Goal: Task Accomplishment & Management: Manage account settings

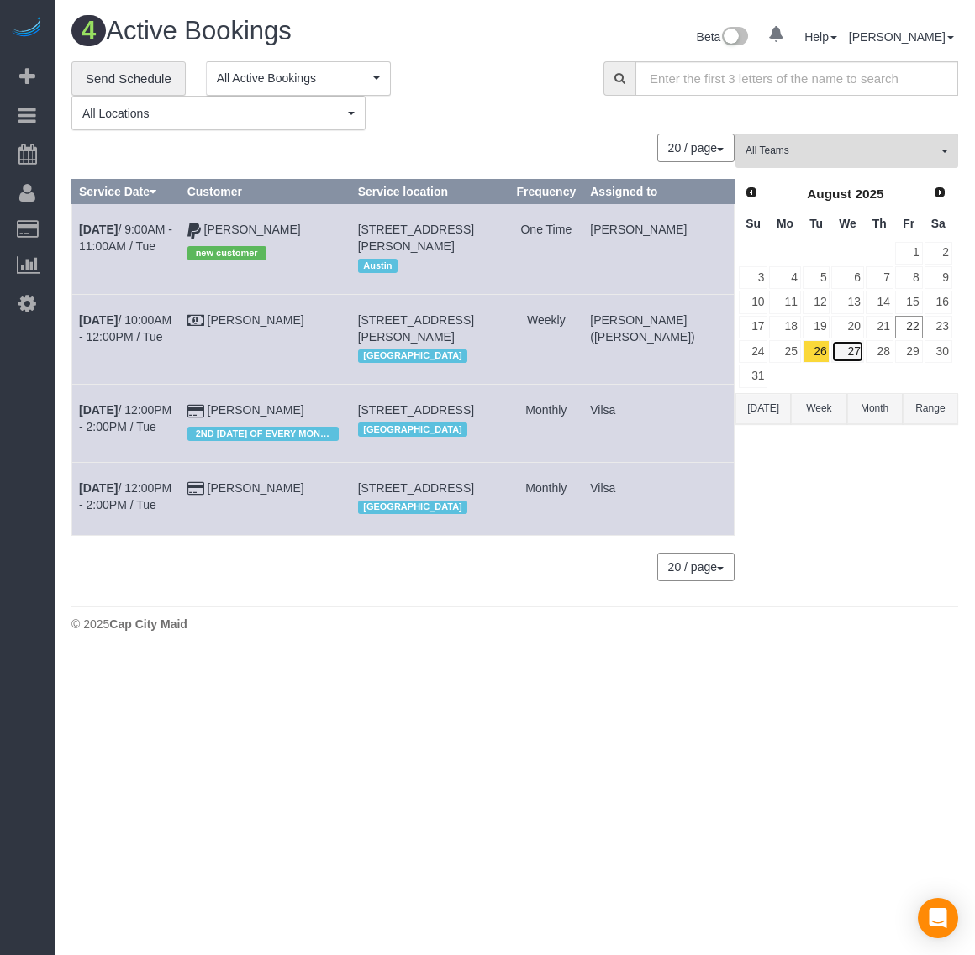
click at [847, 355] on link "27" at bounding box center [847, 351] width 32 height 23
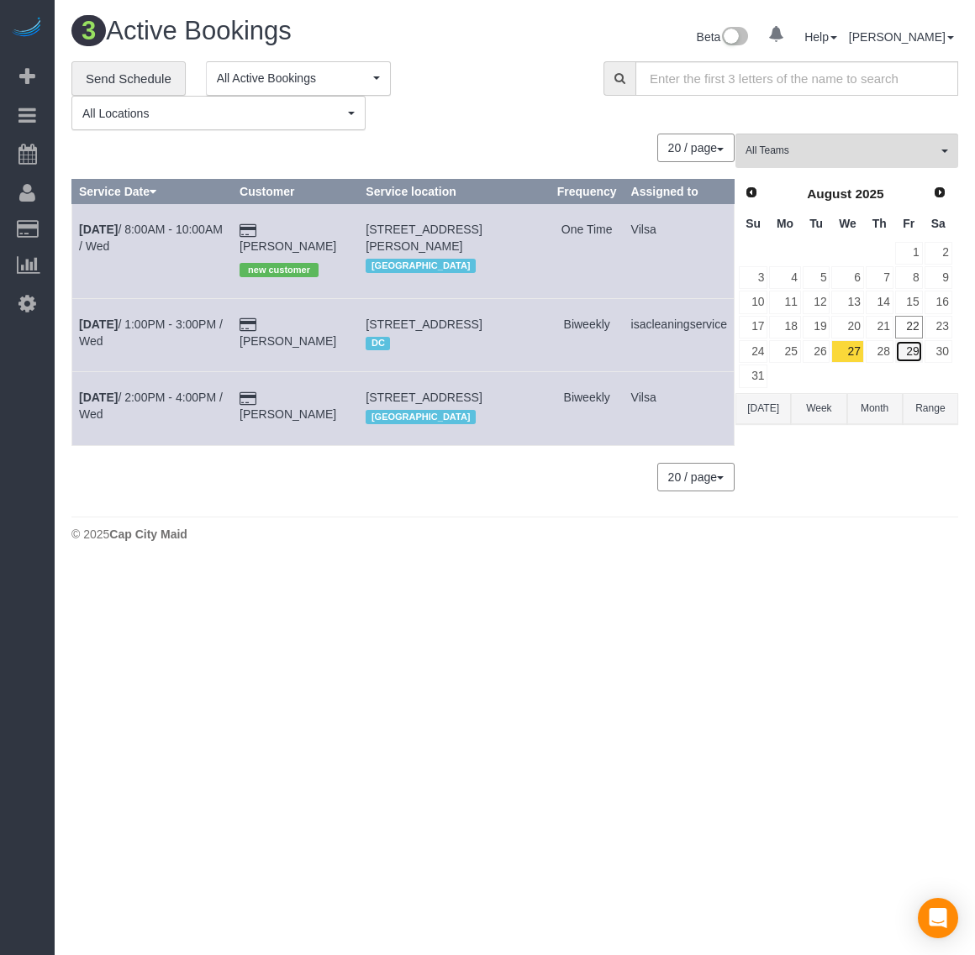
click at [897, 351] on link "29" at bounding box center [909, 351] width 28 height 23
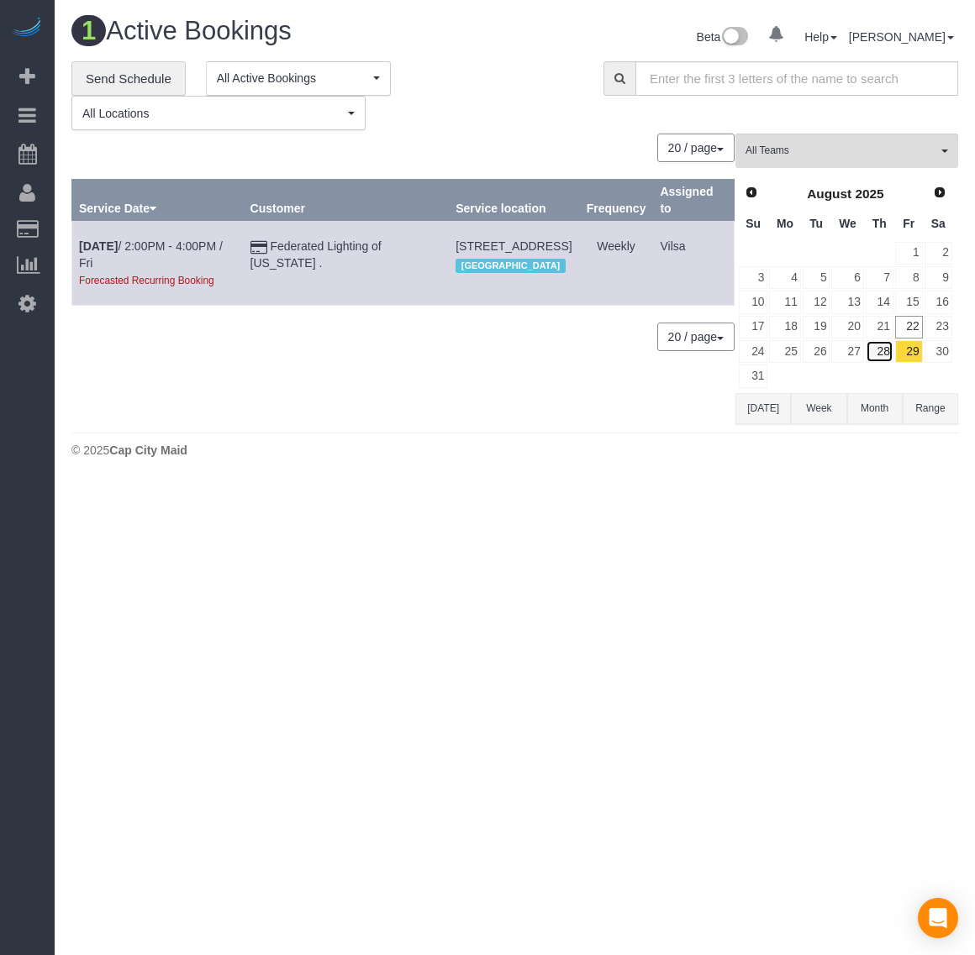
click at [874, 350] on link "28" at bounding box center [879, 351] width 28 height 23
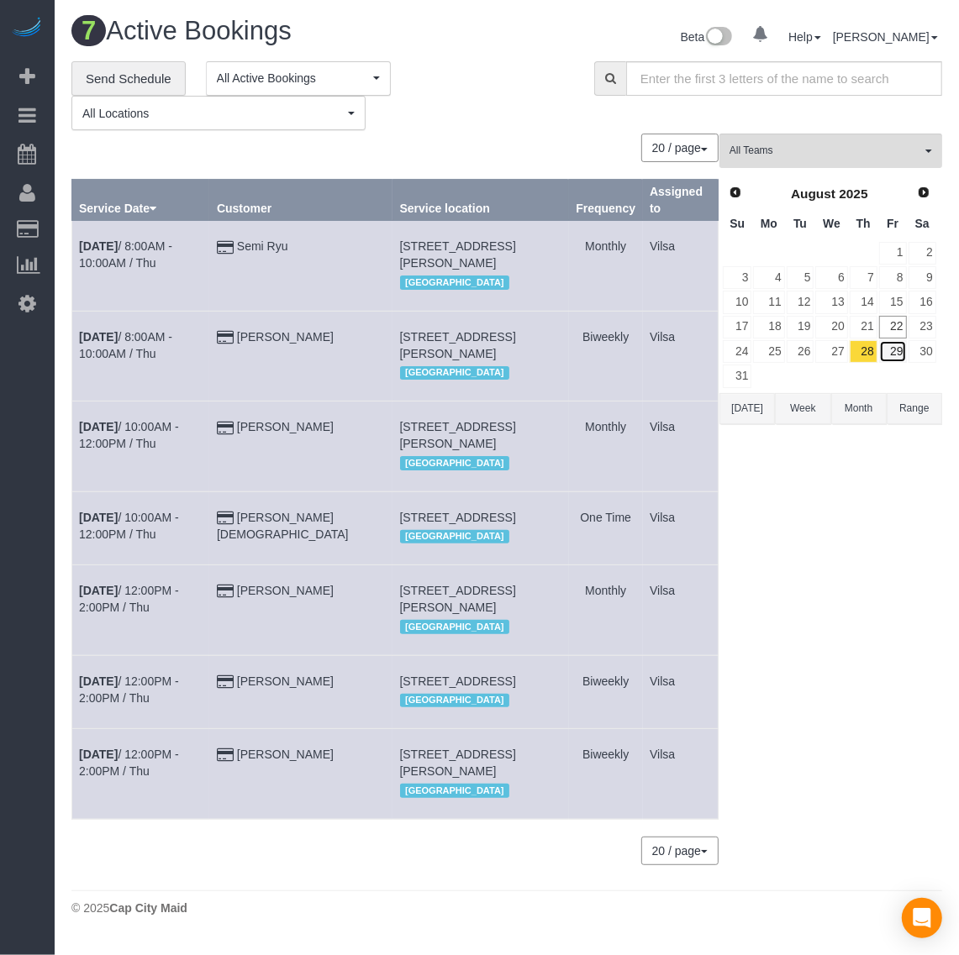
click at [903, 350] on link "29" at bounding box center [893, 351] width 28 height 23
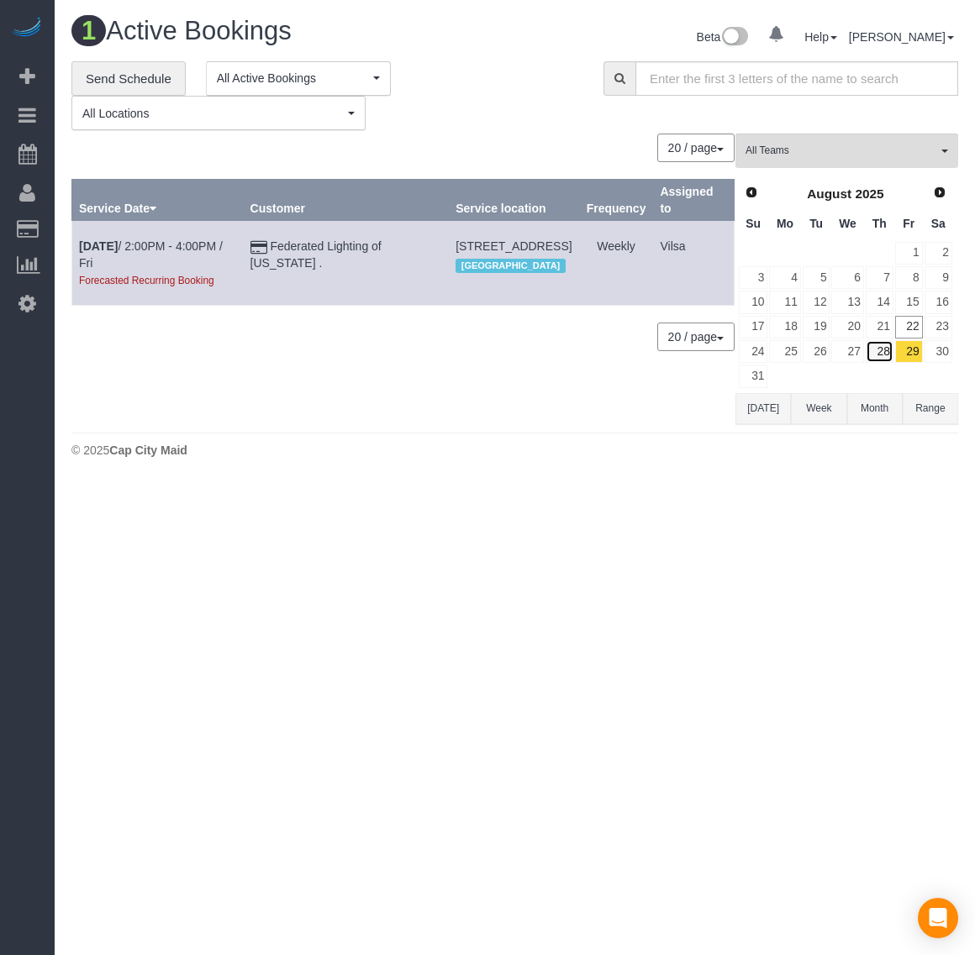
click at [874, 353] on link "28" at bounding box center [879, 351] width 28 height 23
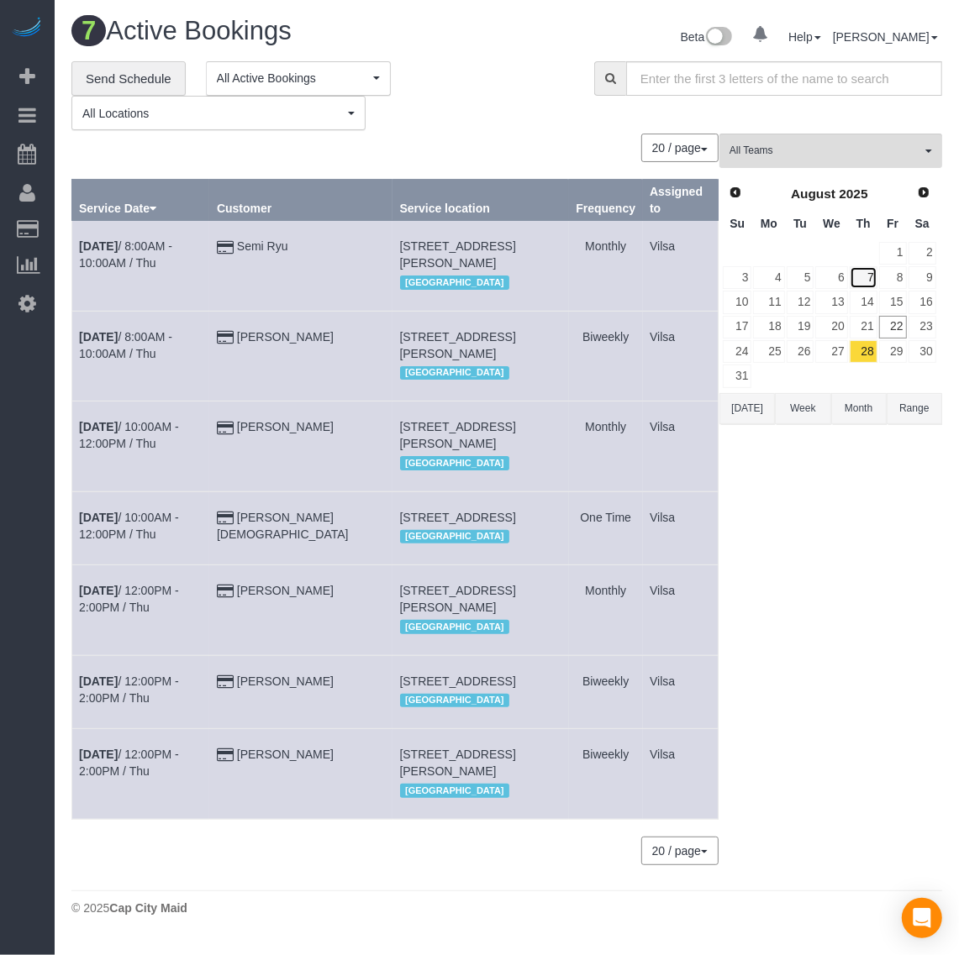
click at [871, 282] on link "7" at bounding box center [864, 277] width 28 height 23
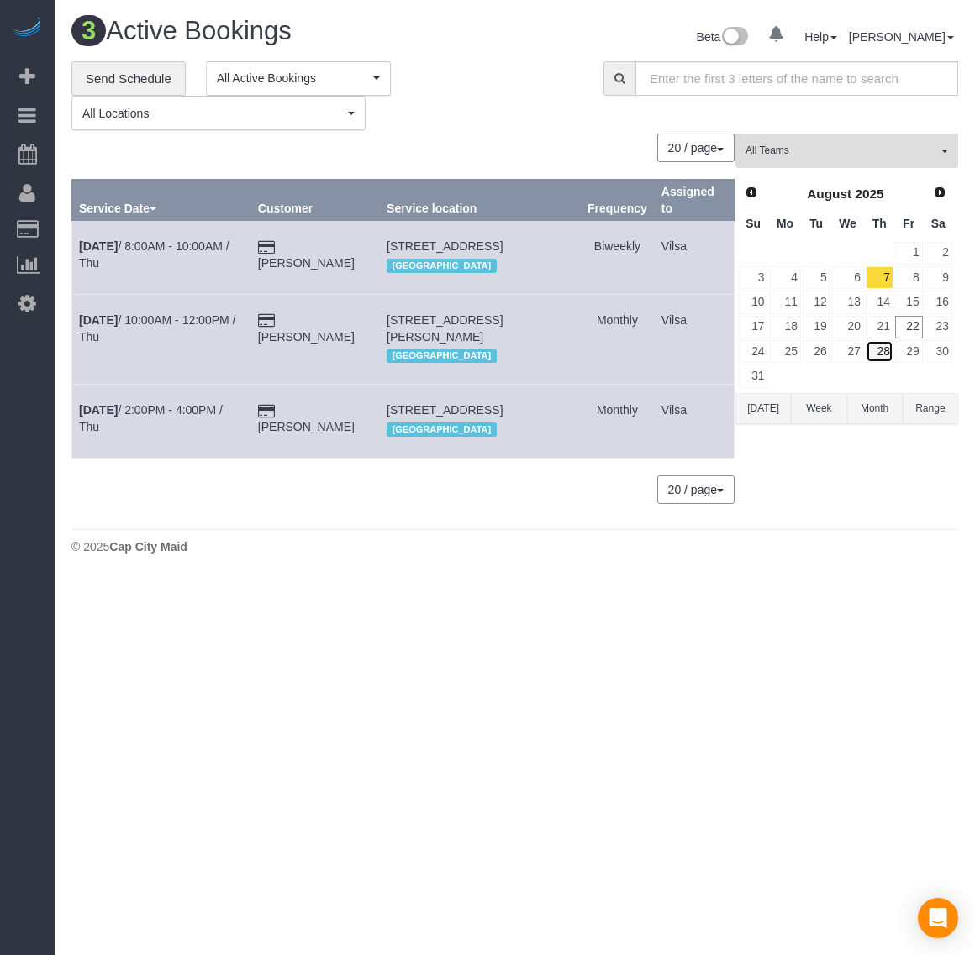
click at [878, 354] on link "28" at bounding box center [879, 351] width 28 height 23
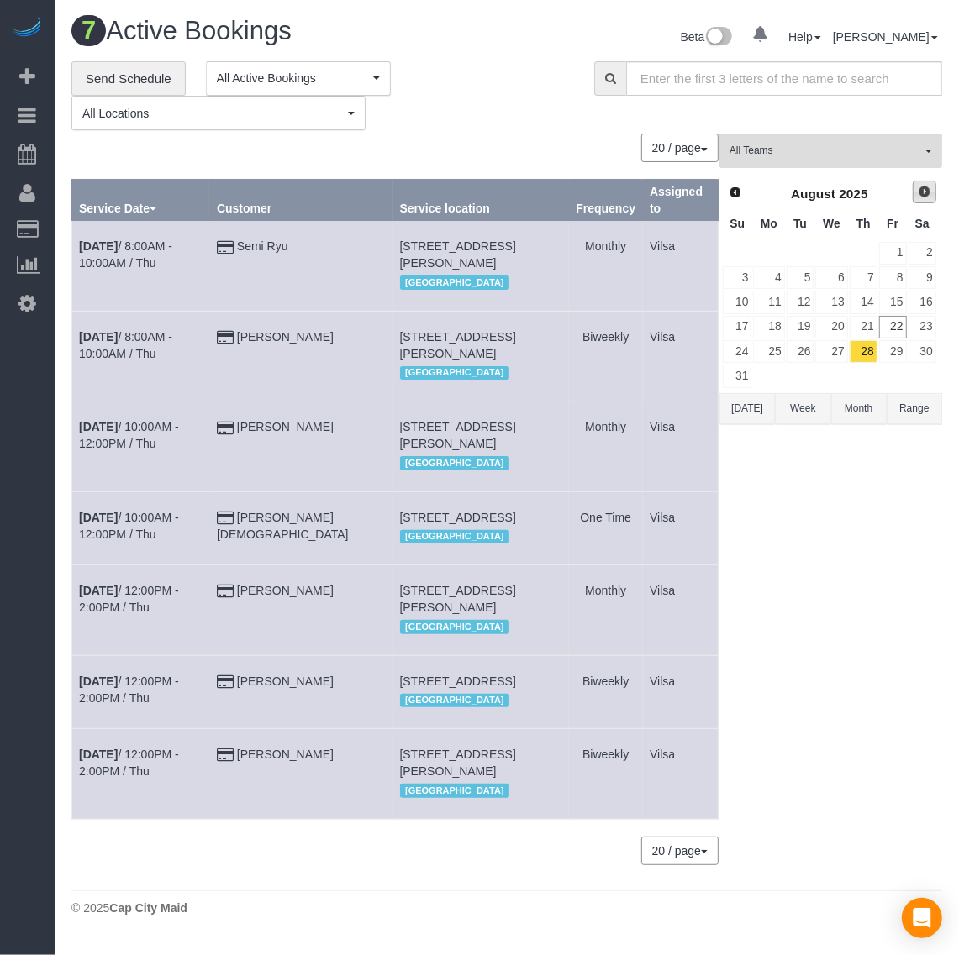
click at [921, 194] on span "Next" at bounding box center [924, 191] width 13 height 13
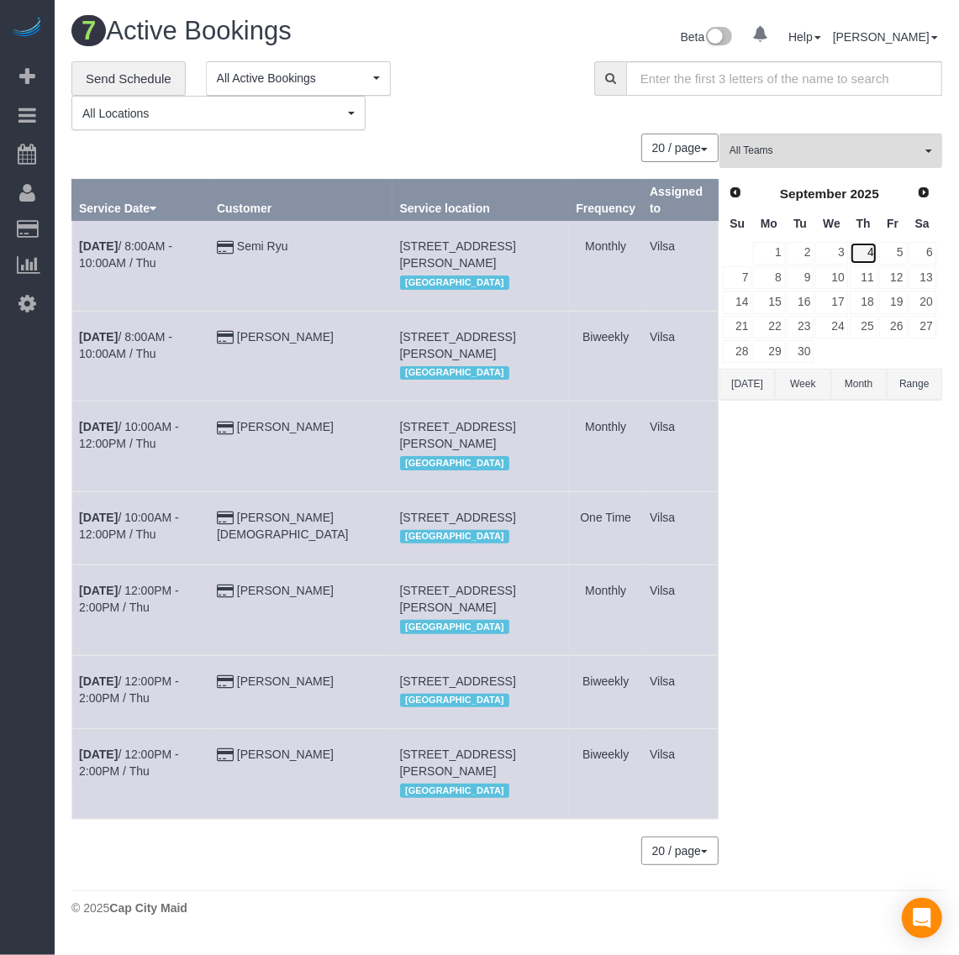
click at [865, 252] on link "4" at bounding box center [864, 253] width 28 height 23
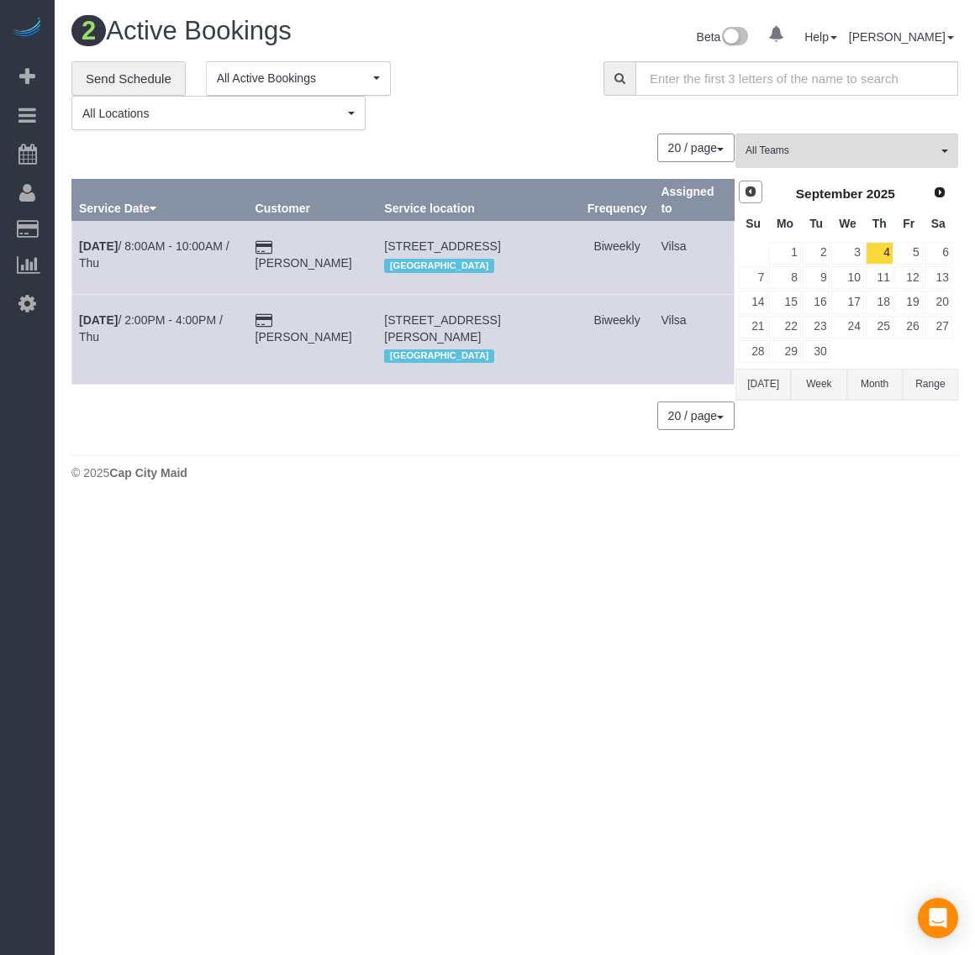
click at [753, 190] on span "Prev" at bounding box center [750, 191] width 13 height 13
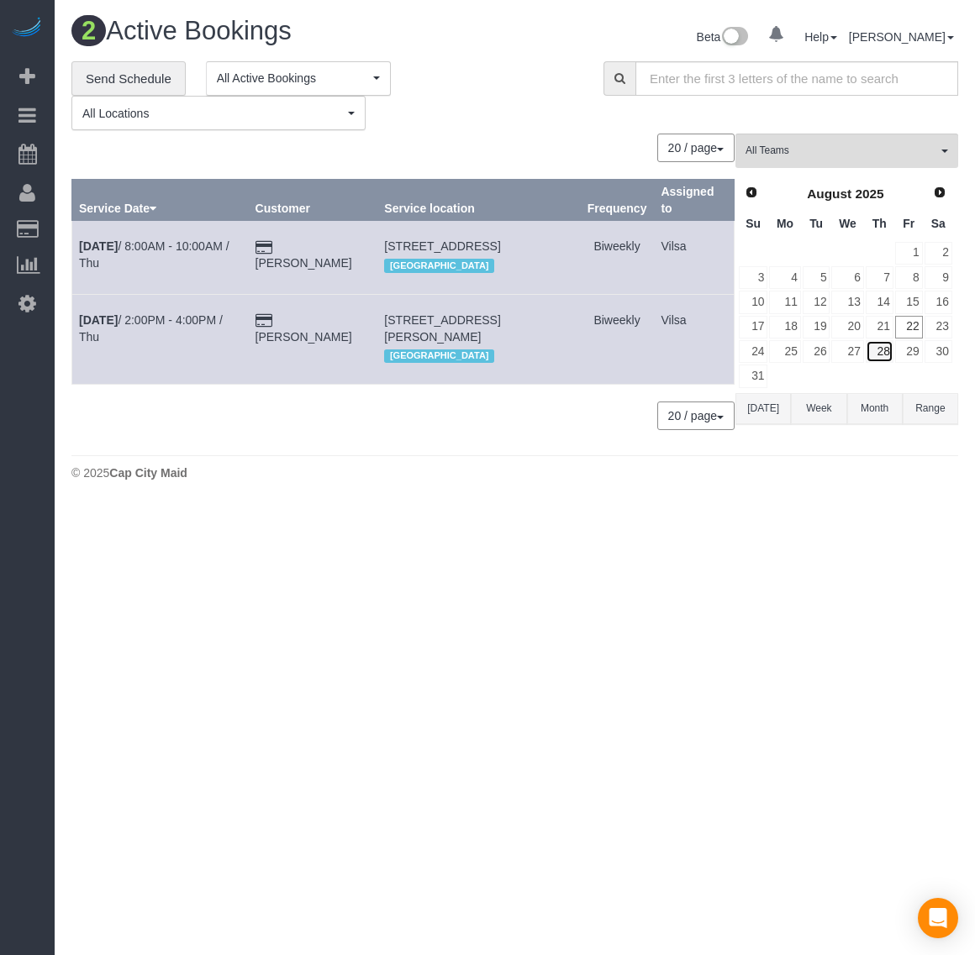
click at [885, 353] on link "28" at bounding box center [879, 351] width 28 height 23
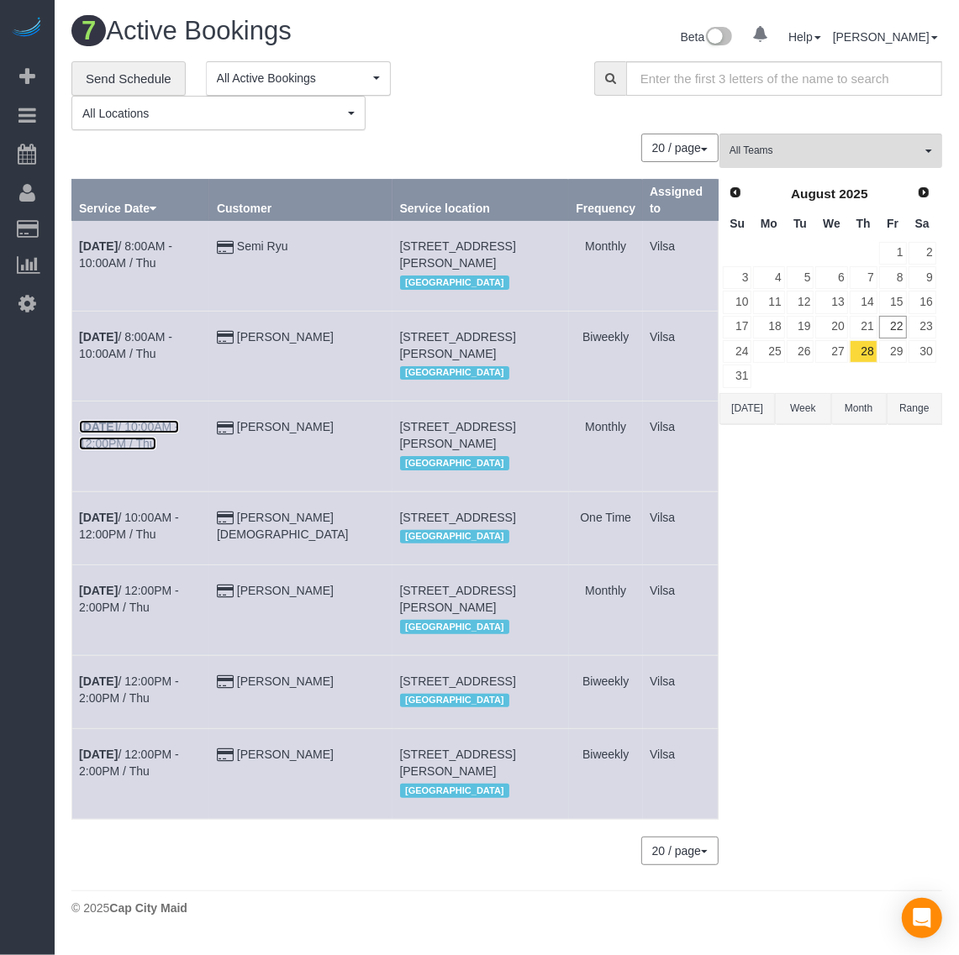
click at [93, 424] on b "[DATE]" at bounding box center [98, 426] width 39 height 13
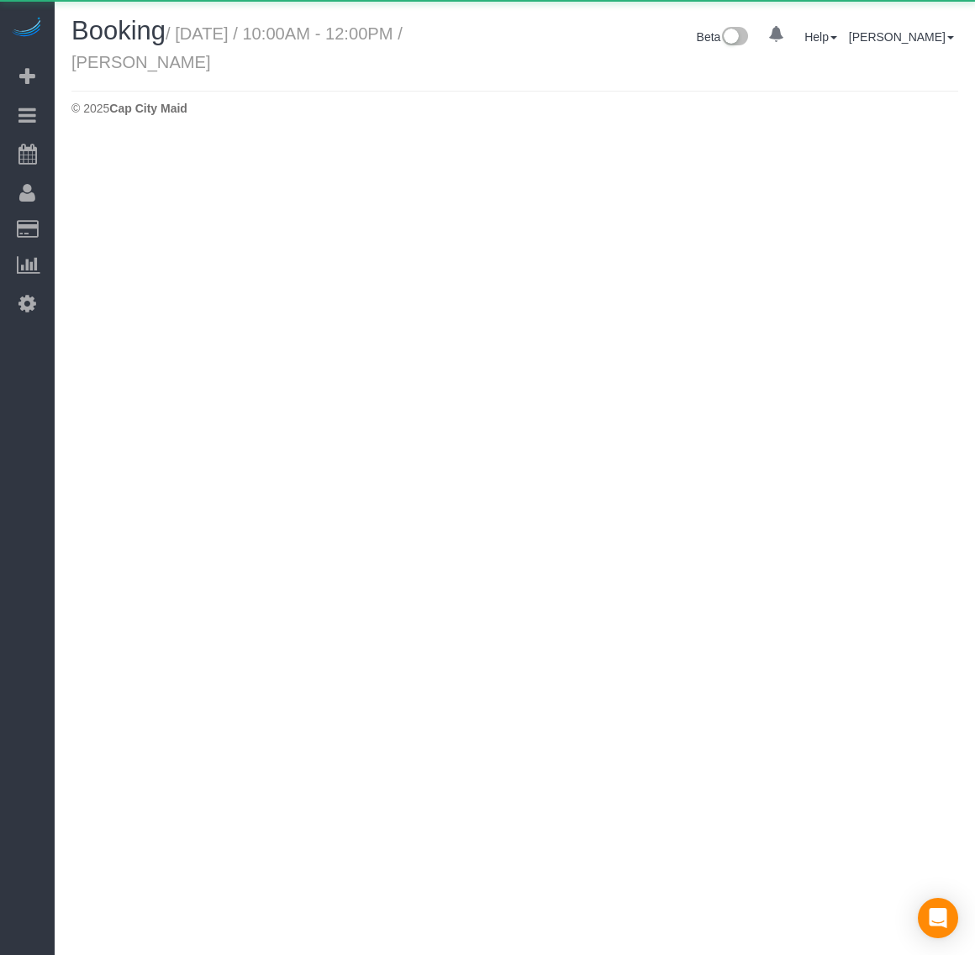
select select "VA"
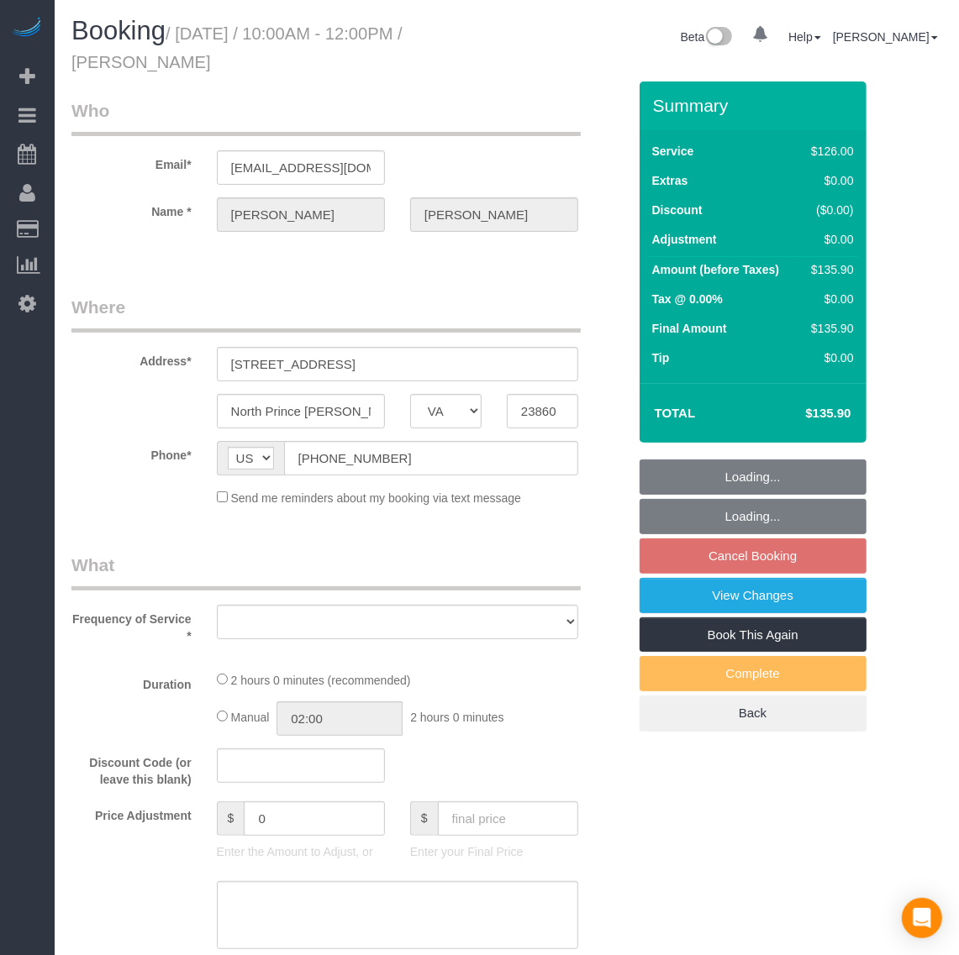
select select "number:4"
select select "number:24"
select select "number:17"
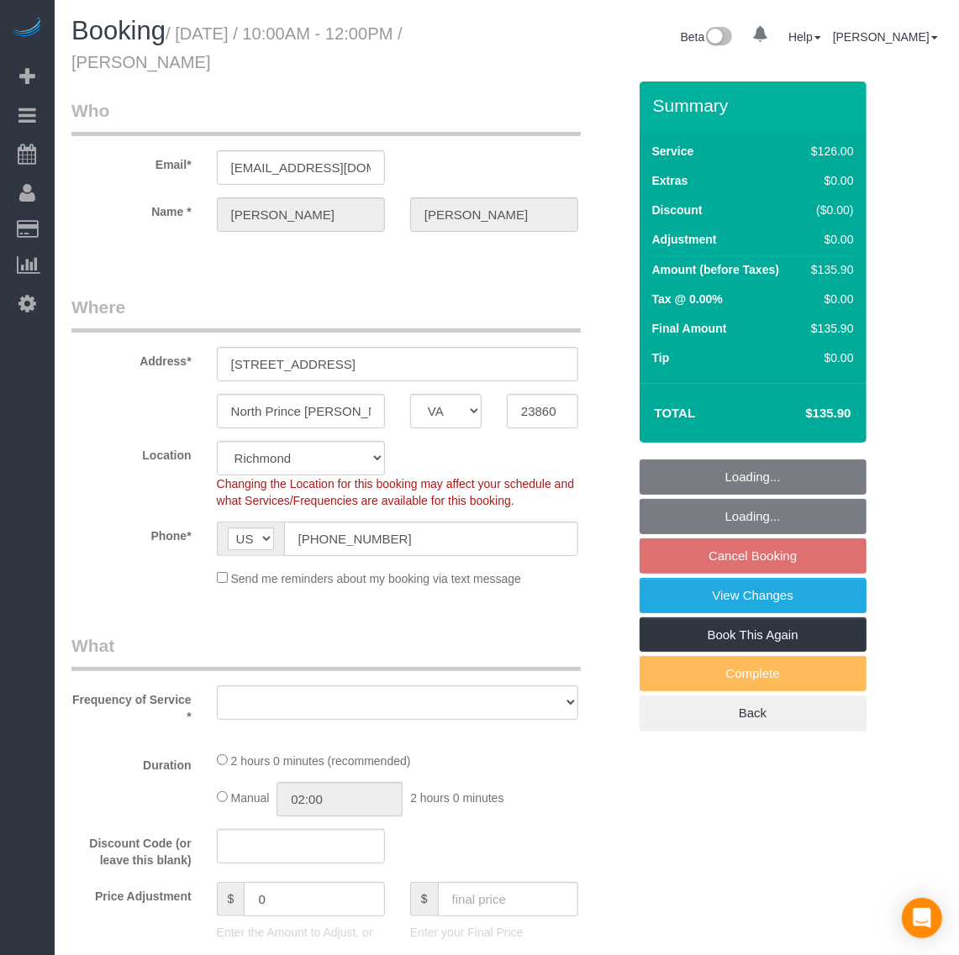
select select "object:5047"
select select "string:fspay-f50de6e2-2fe6-4d54-98c1-17c2e1bdbf5f"
select select "spot42"
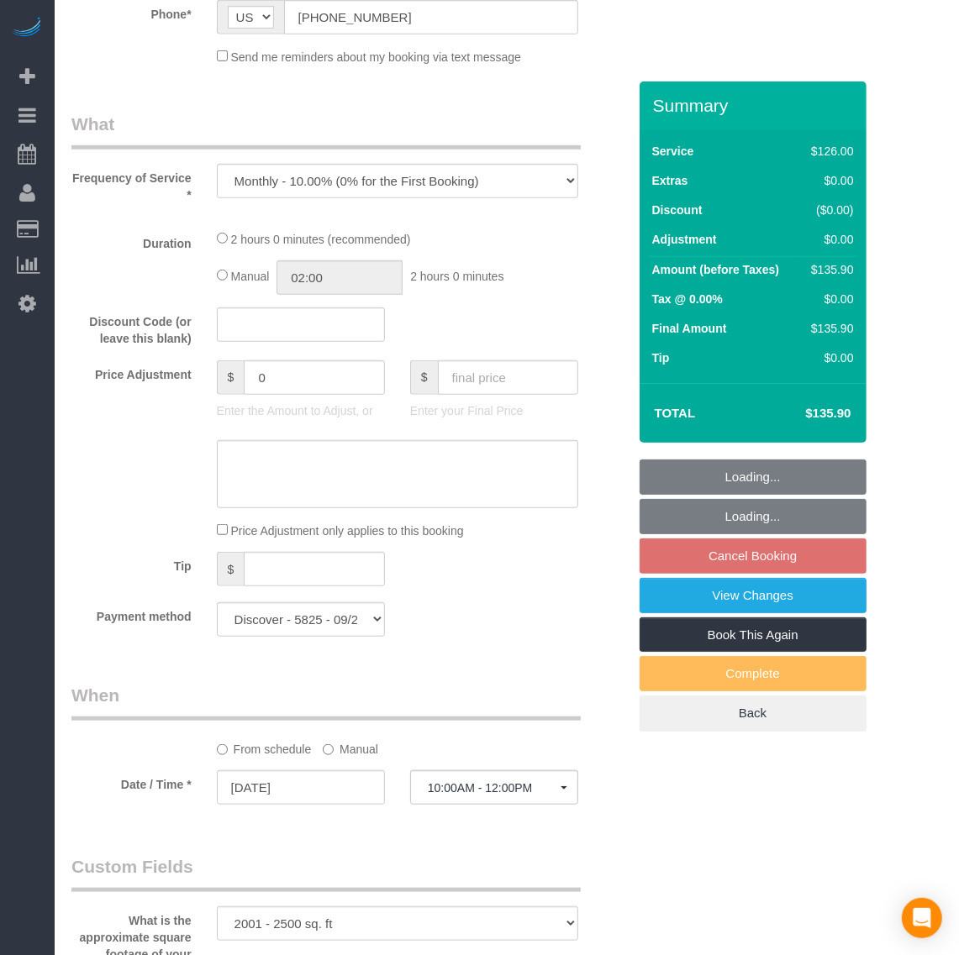
select select "object:5181"
select select "2001"
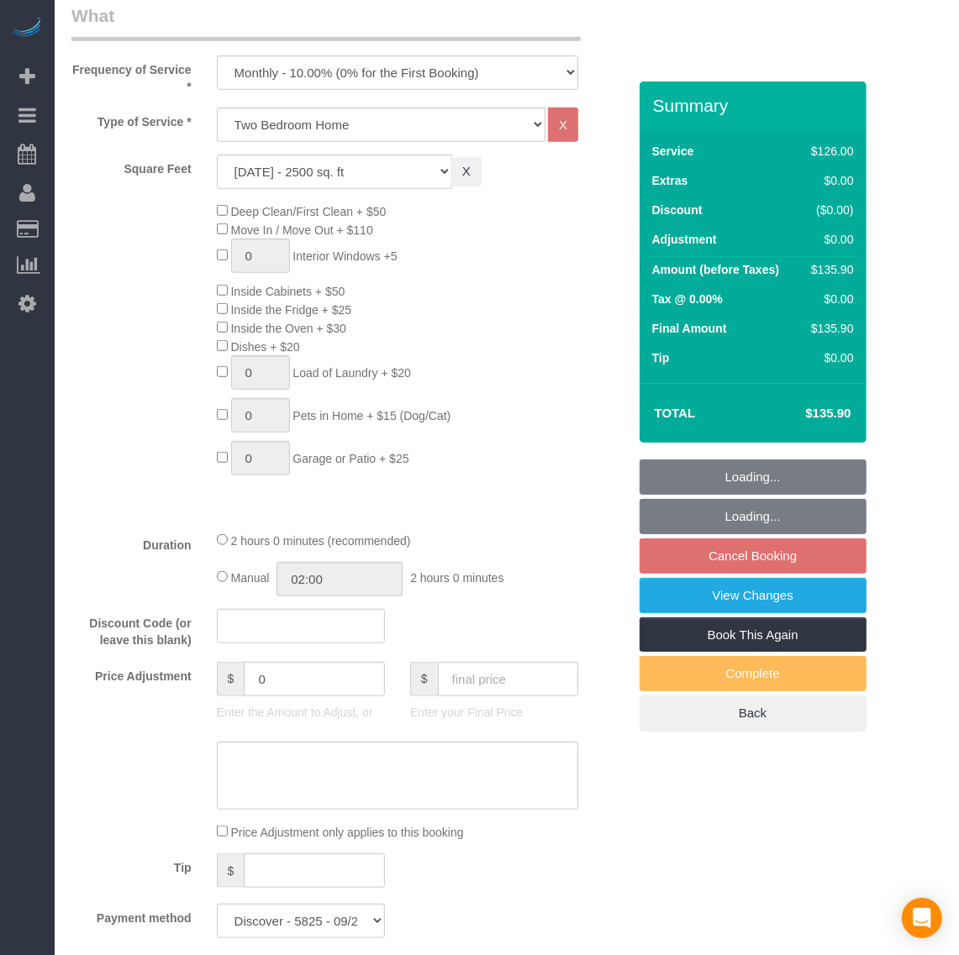
select select "2001"
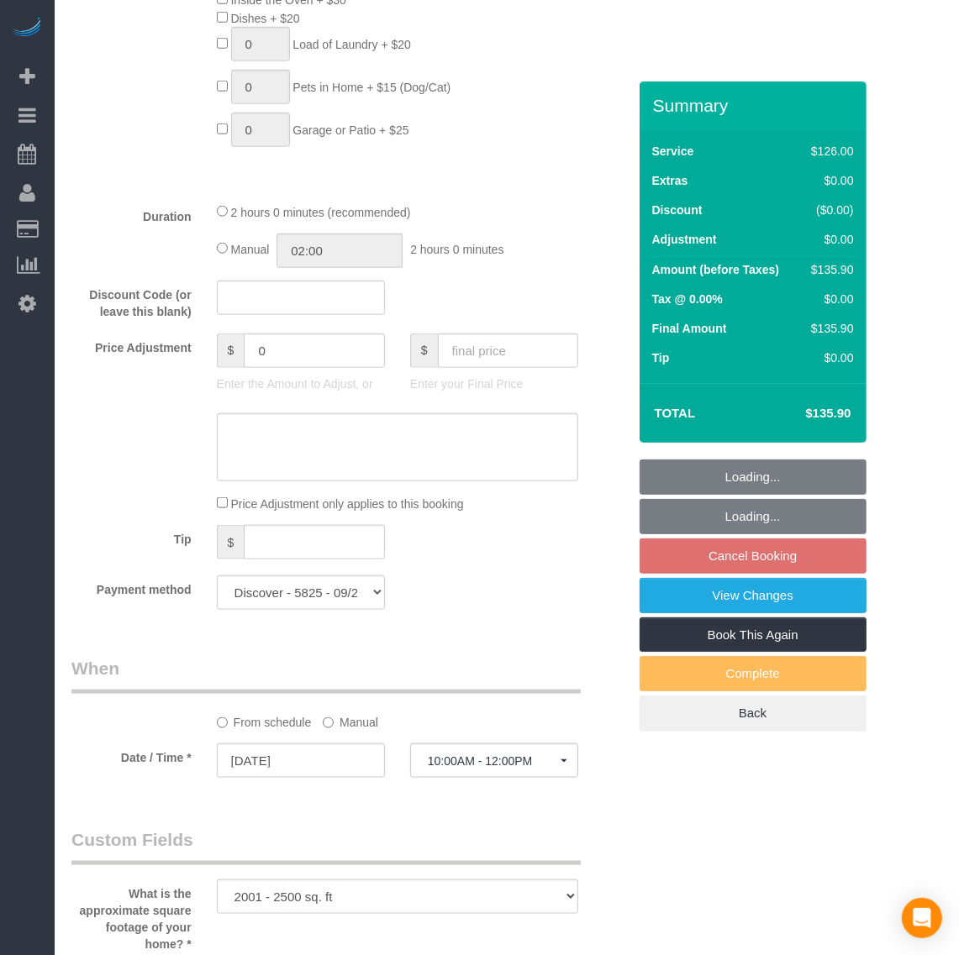
scroll to position [1155, 0]
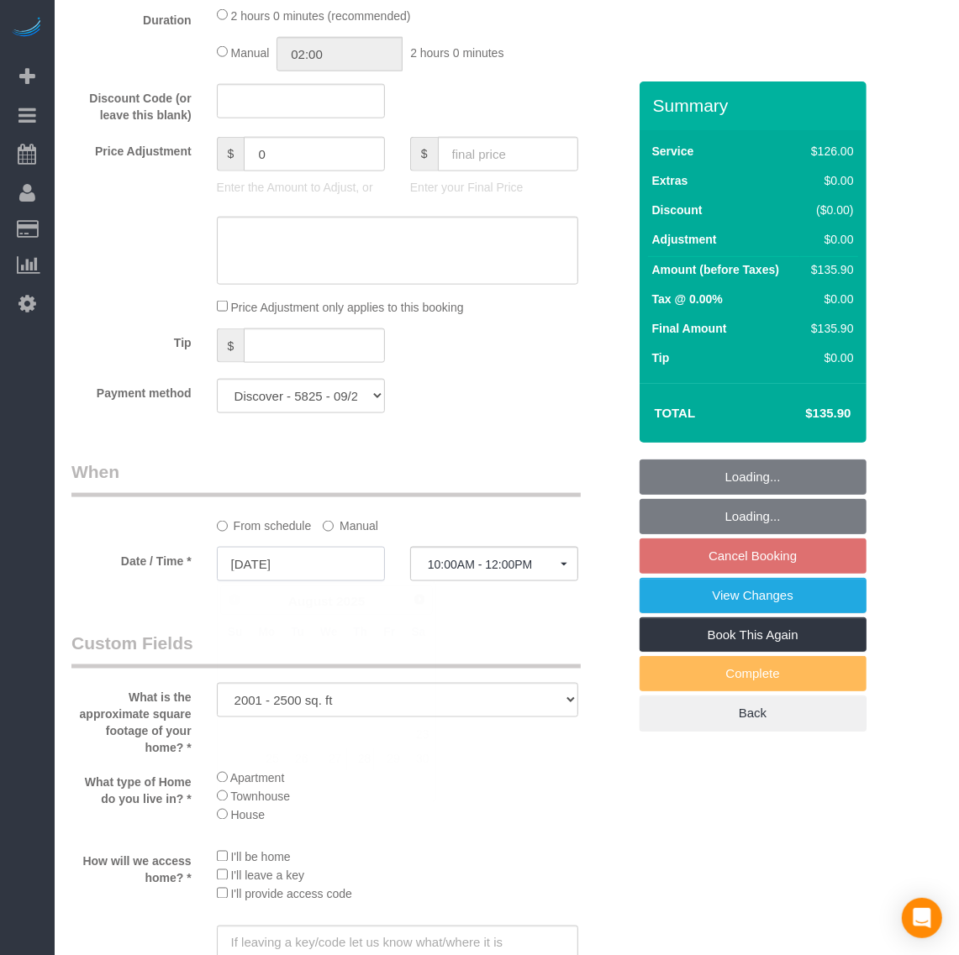
click at [258, 565] on input "[DATE]" at bounding box center [301, 564] width 168 height 34
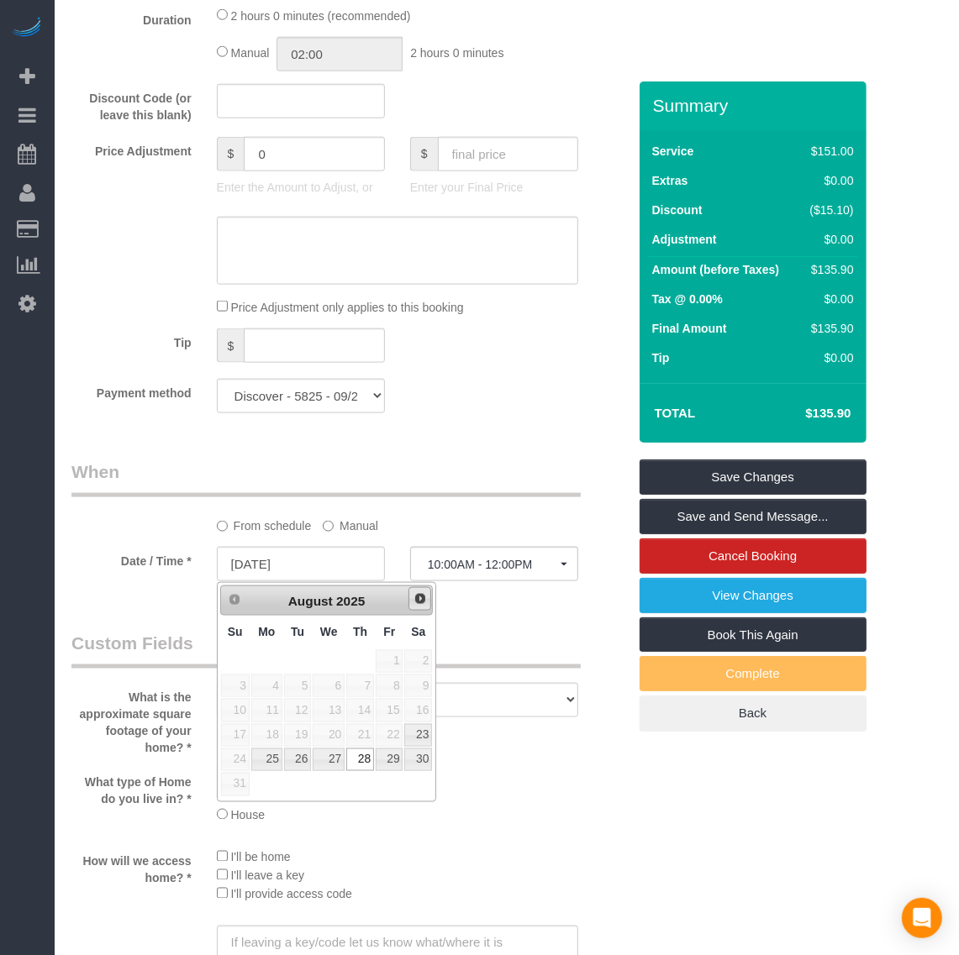
click at [418, 606] on span "Next" at bounding box center [419, 598] width 13 height 13
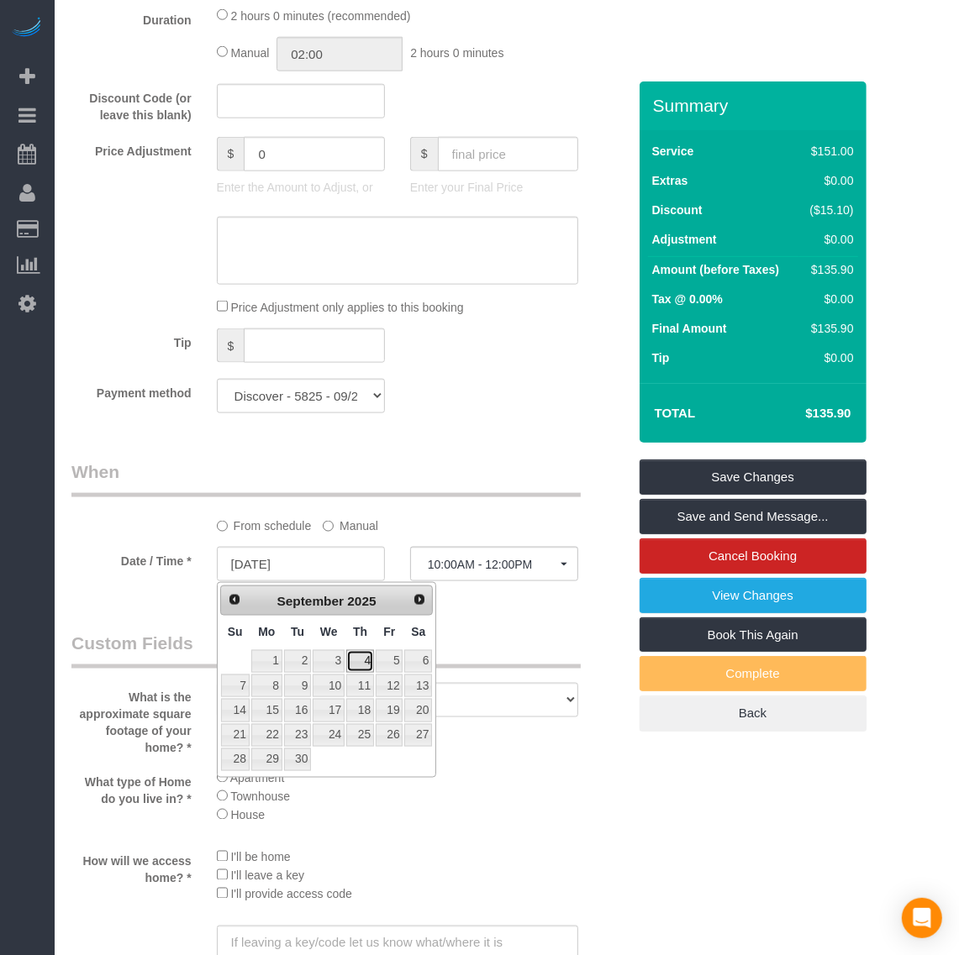
click at [355, 666] on link "4" at bounding box center [360, 661] width 28 height 23
type input "[DATE]"
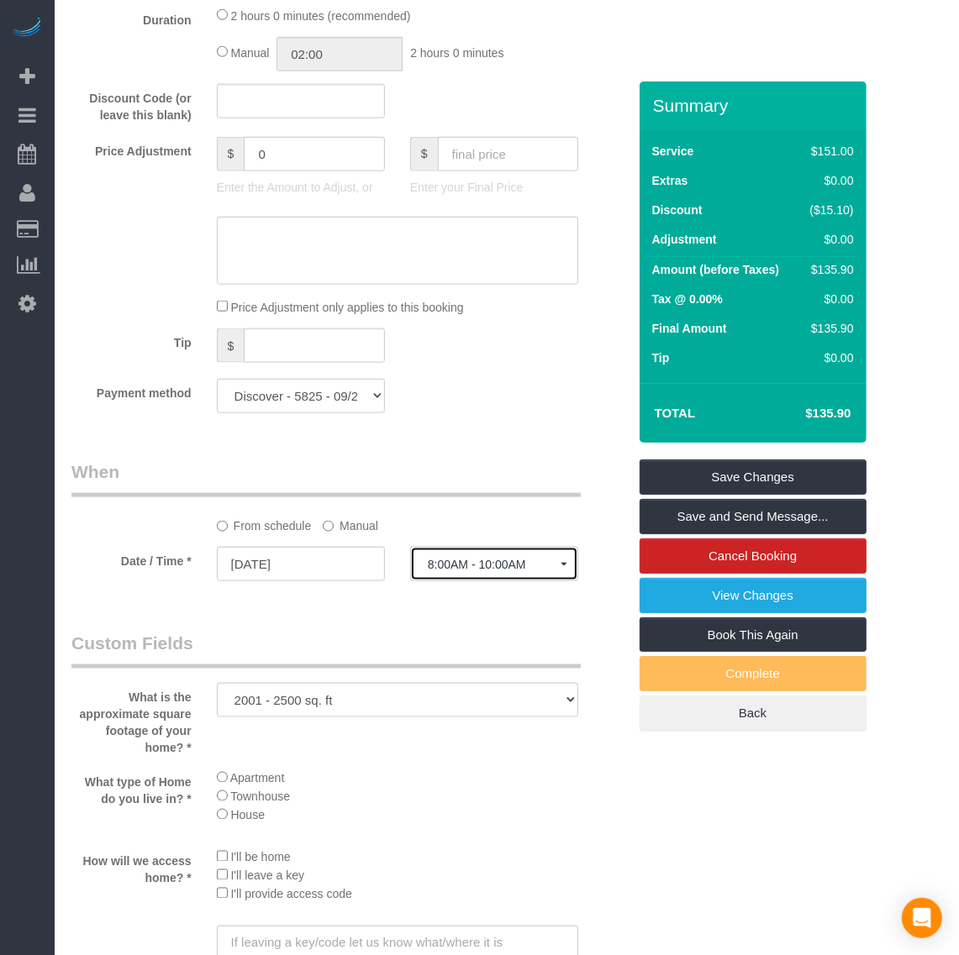
click at [471, 560] on span "8:00AM - 10:00AM" at bounding box center [494, 564] width 133 height 13
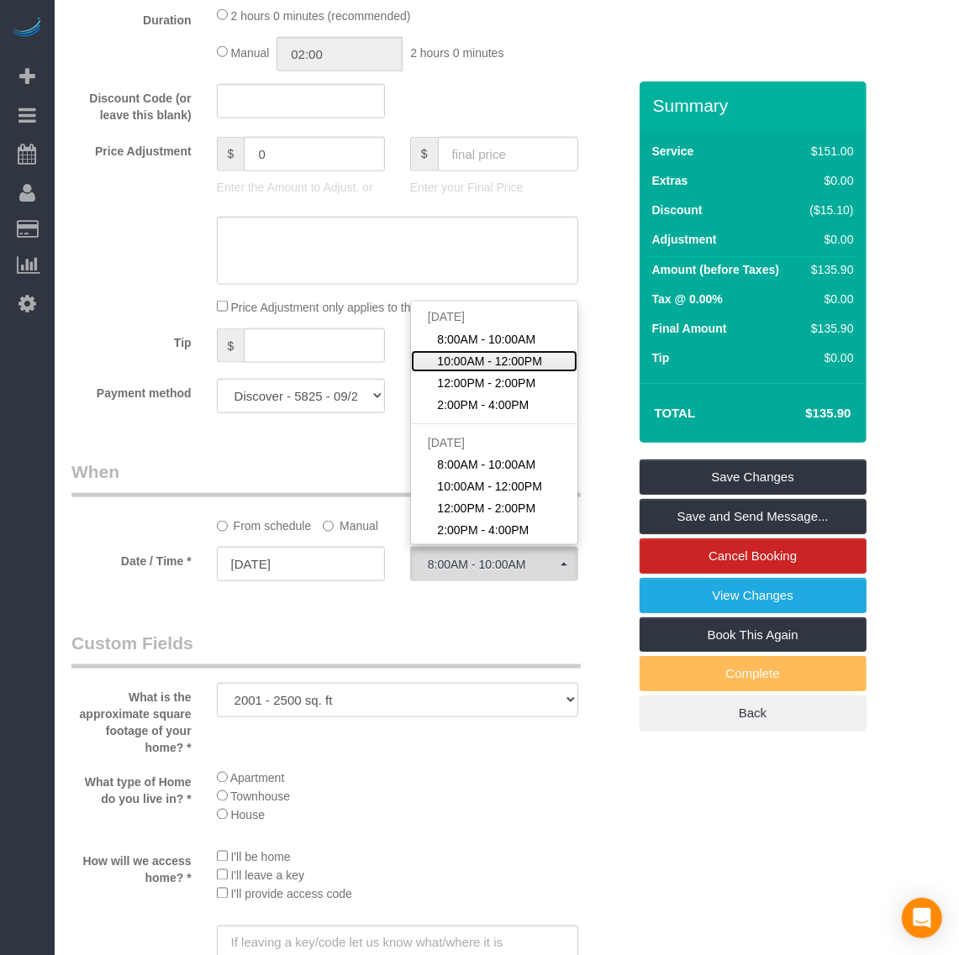
click at [494, 367] on span "10:00AM - 12:00PM" at bounding box center [489, 361] width 105 height 17
select select "spot58"
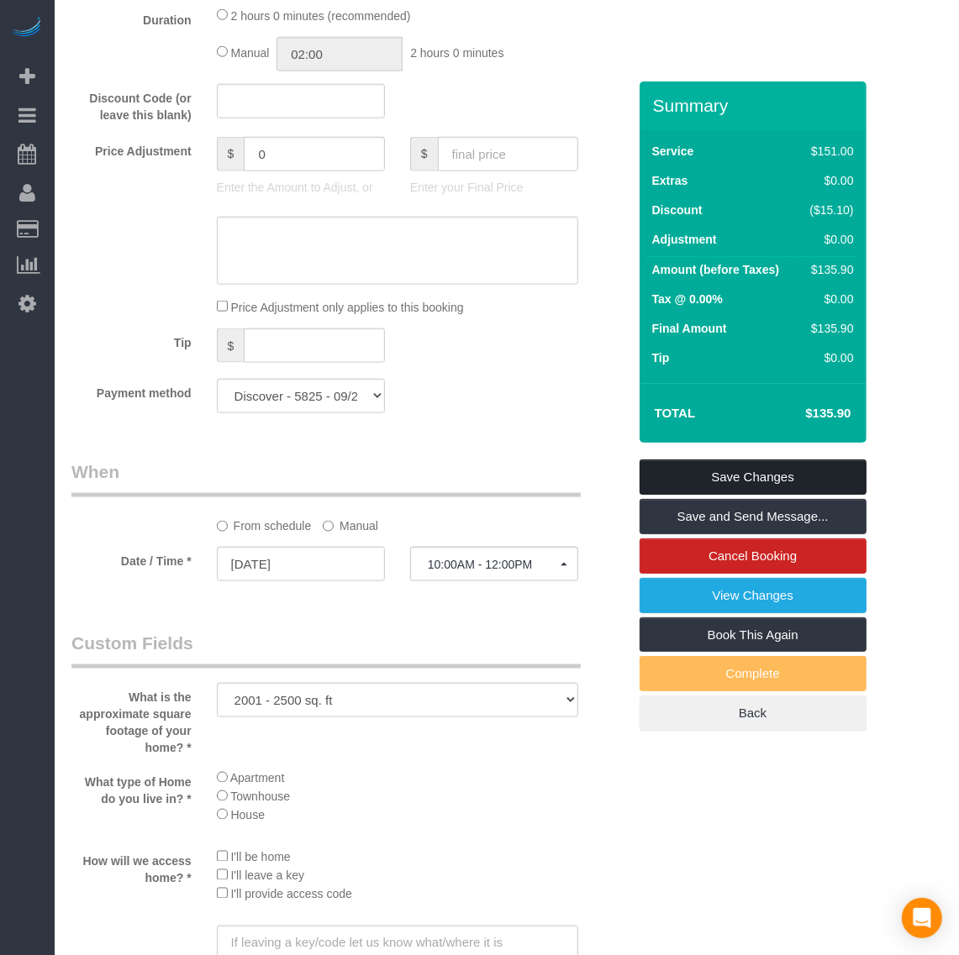
click at [719, 471] on link "Save Changes" at bounding box center [752, 477] width 227 height 35
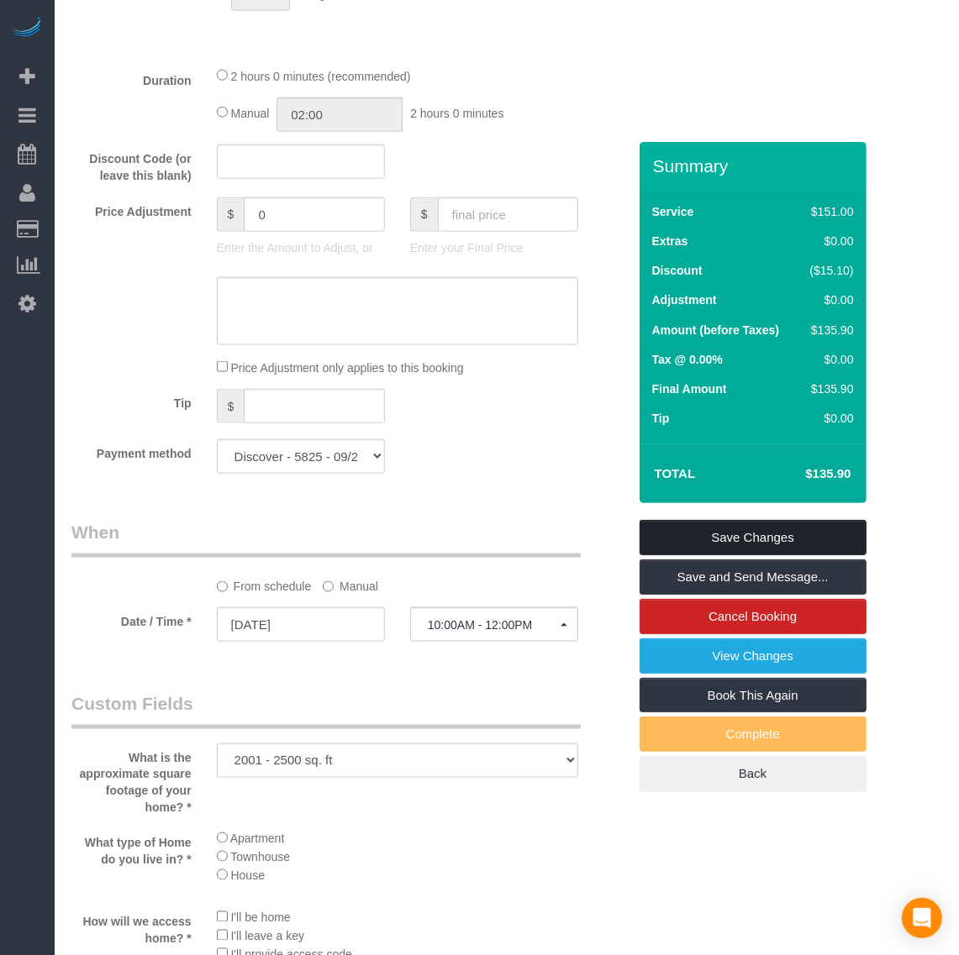
scroll to position [1849, 0]
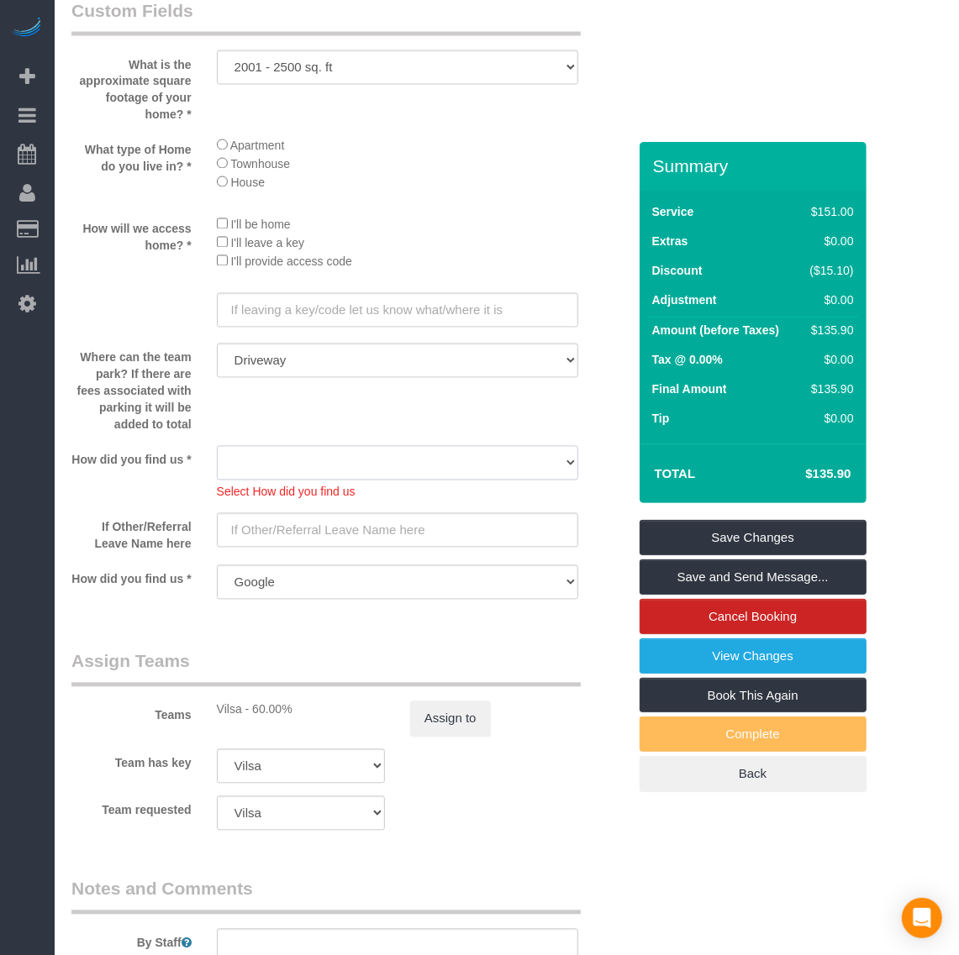
click at [502, 465] on select "Yelp Google Twitter Instagram Nextdoor Facebook Returning Customer Craigslist R…" at bounding box center [397, 463] width 361 height 34
select select "number:35"
click at [217, 447] on select "Yelp Google Twitter Instagram Nextdoor Facebook Returning Customer Craigslist R…" at bounding box center [397, 463] width 361 height 34
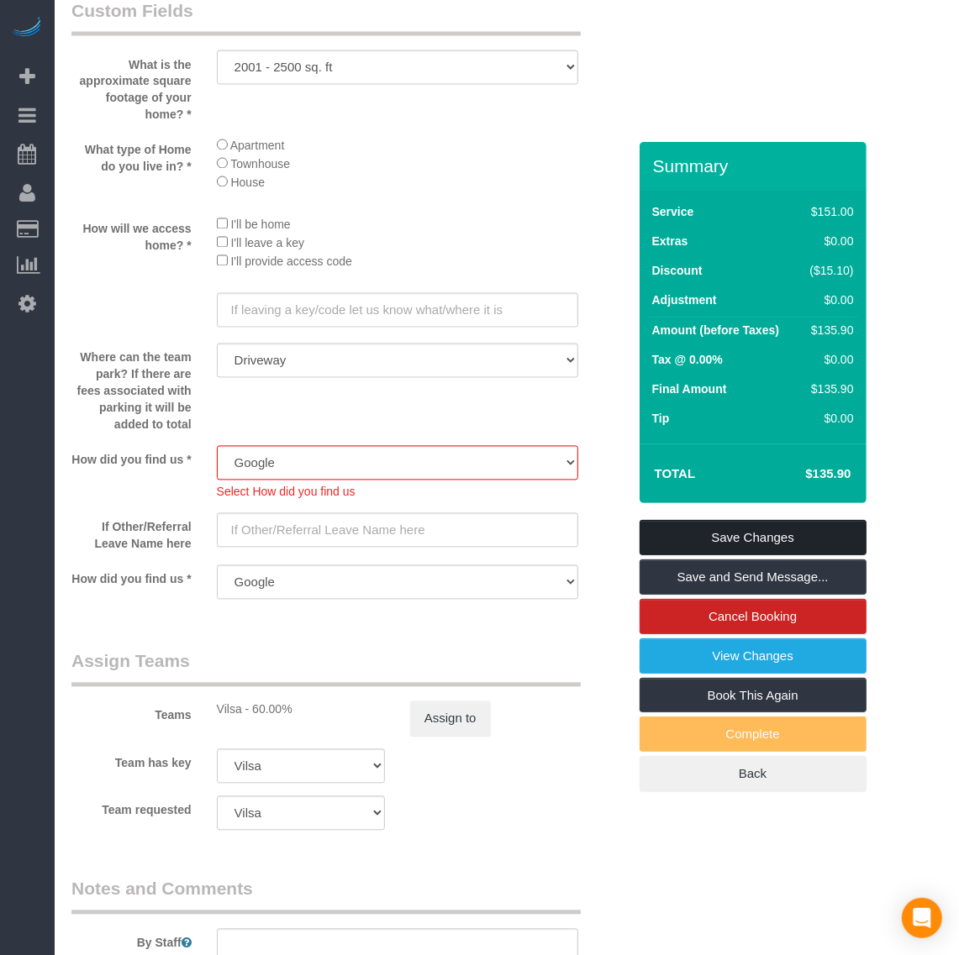
click at [697, 540] on link "Save Changes" at bounding box center [752, 537] width 227 height 35
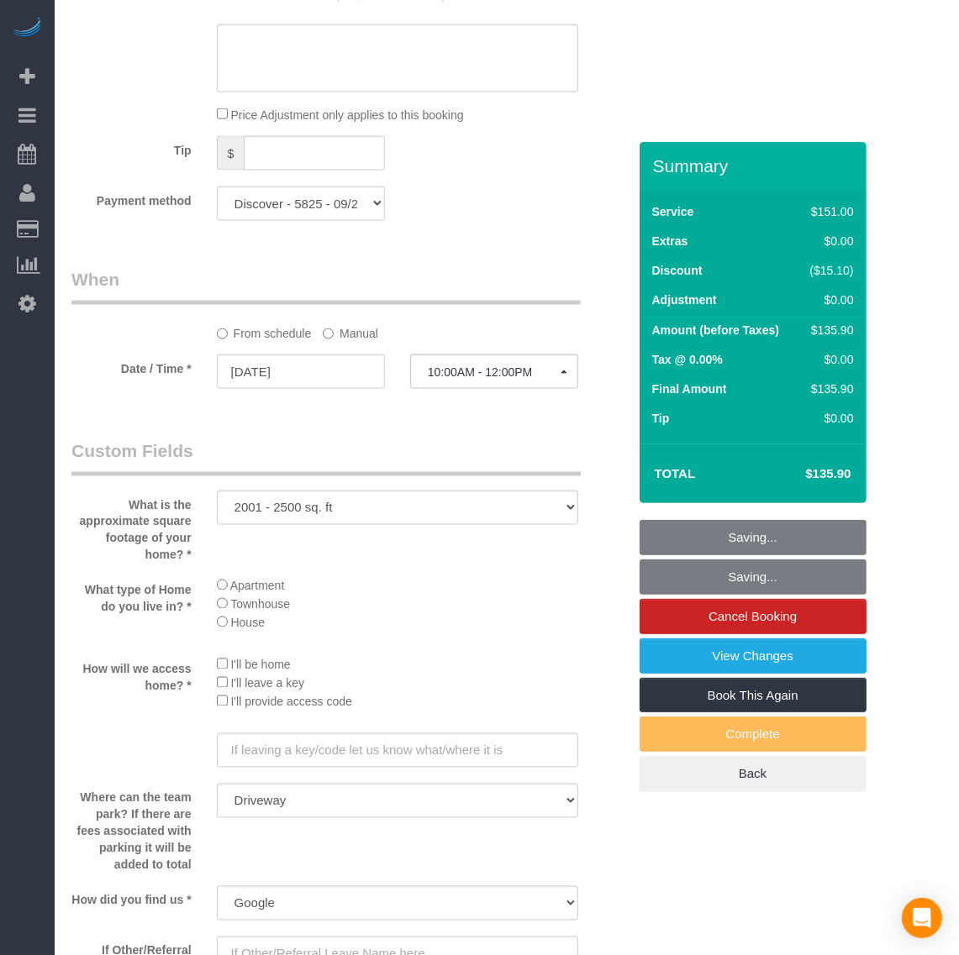
scroll to position [903, 0]
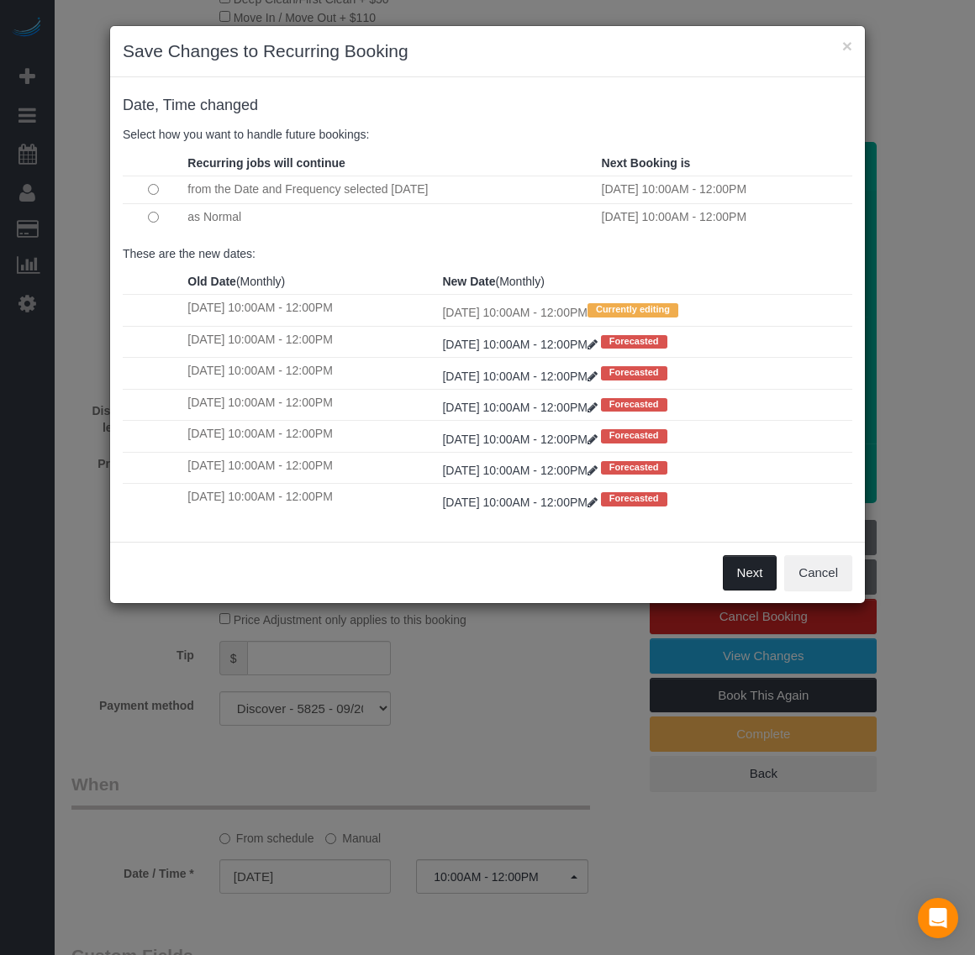
click at [735, 571] on button "Next" at bounding box center [750, 572] width 55 height 35
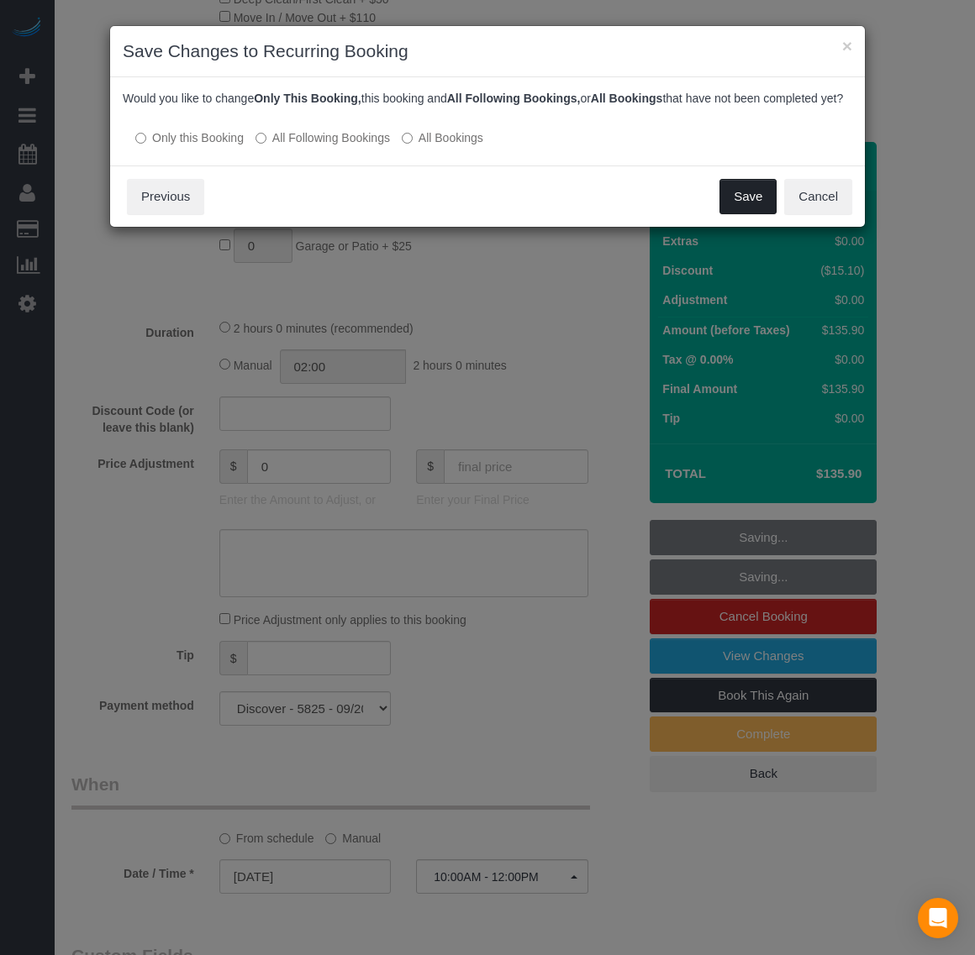
click at [724, 214] on button "Save" at bounding box center [747, 196] width 57 height 35
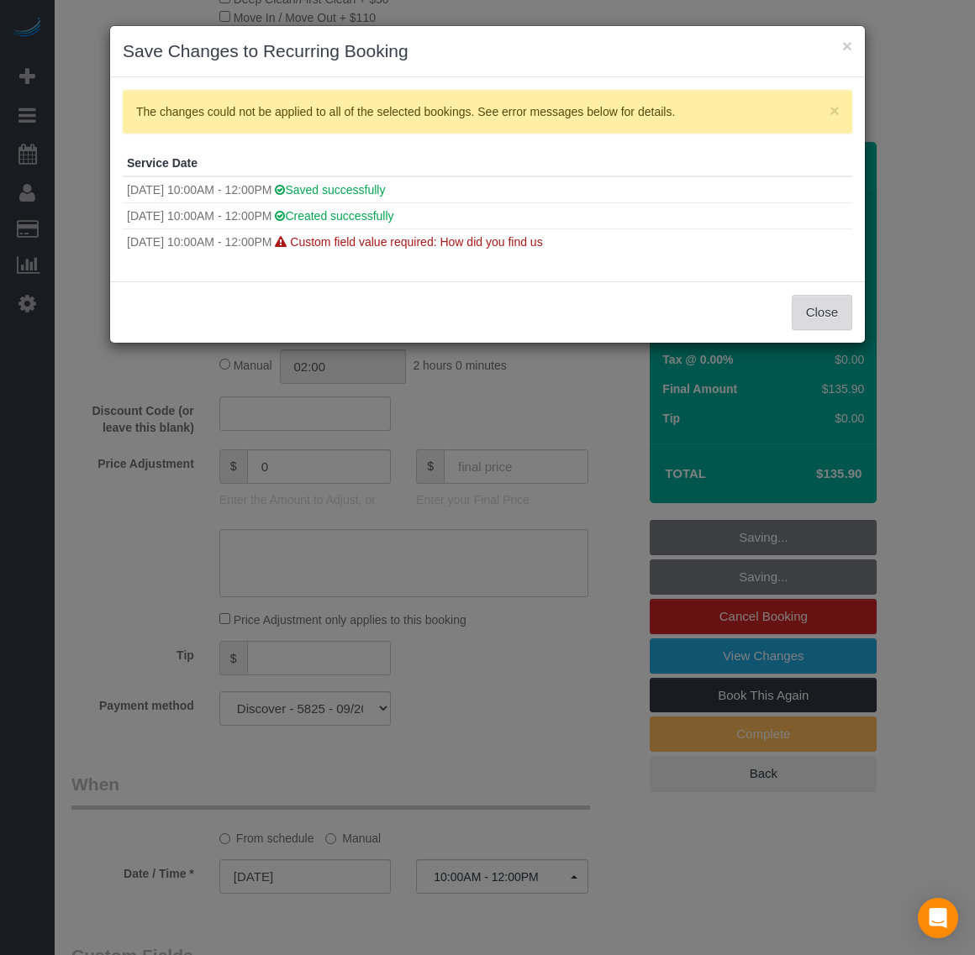
click at [822, 321] on button "Close" at bounding box center [822, 312] width 61 height 35
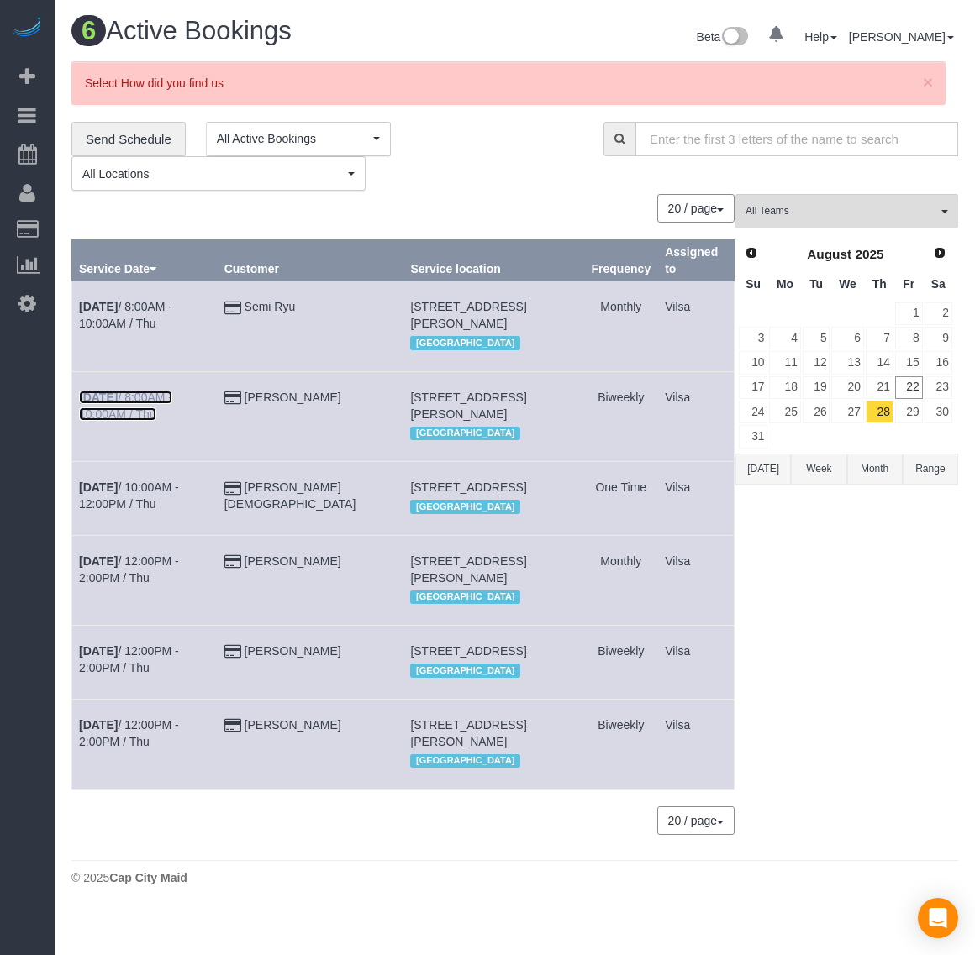
click at [97, 399] on b "[DATE]" at bounding box center [98, 397] width 39 height 13
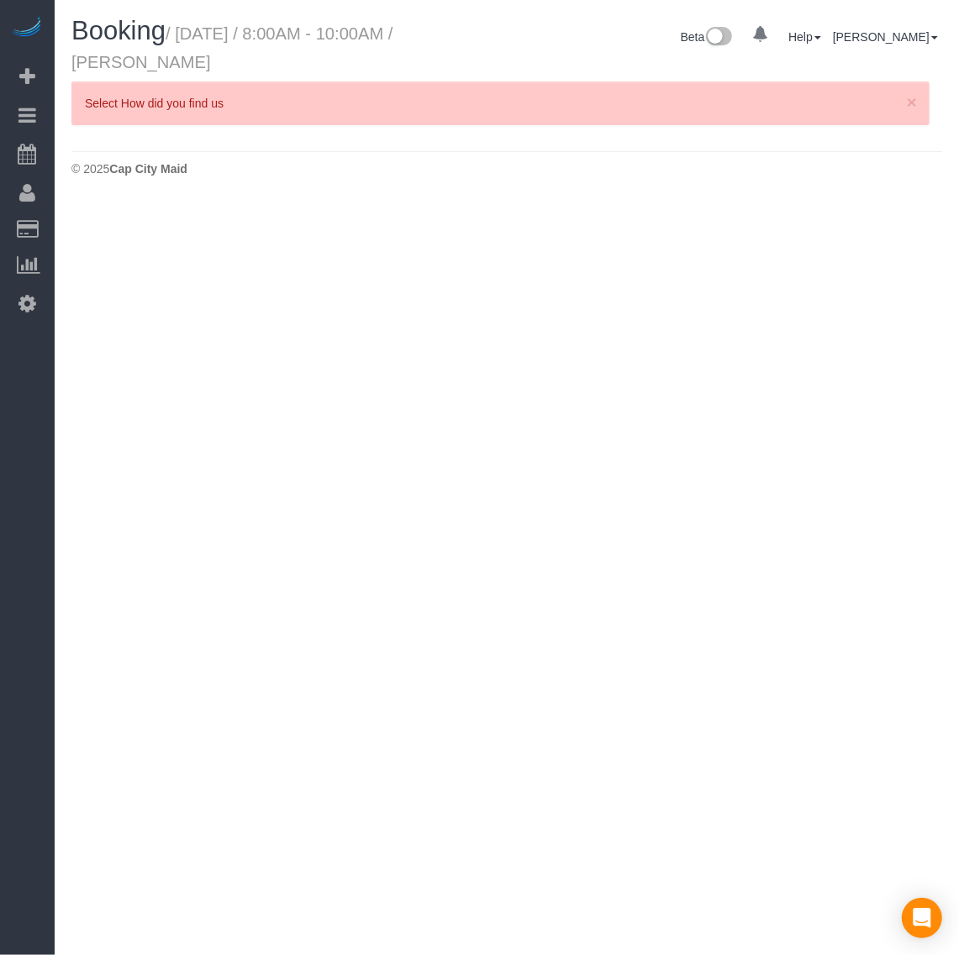
select select "VA"
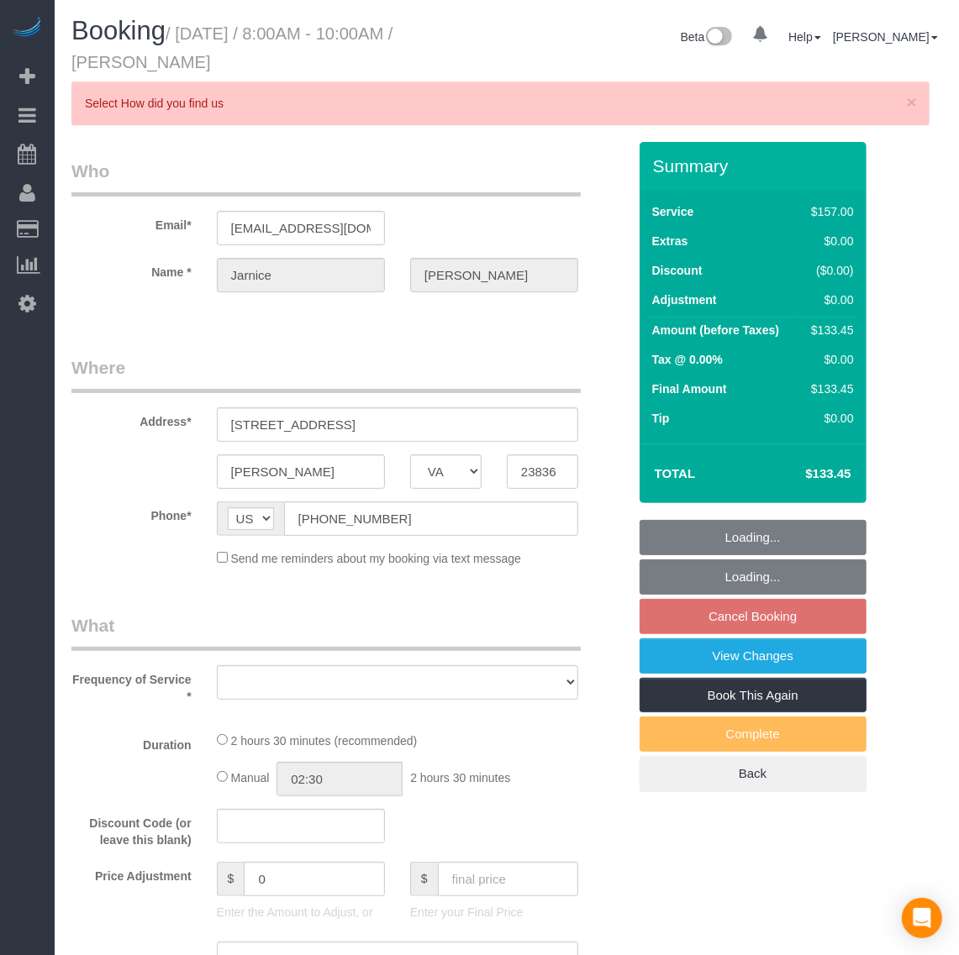
select select "object:6120"
select select "string:fspay-8353b219-d032-4ee5-826c-dad643cde795"
select select "spot74"
select select "number:2"
select select "number:24"
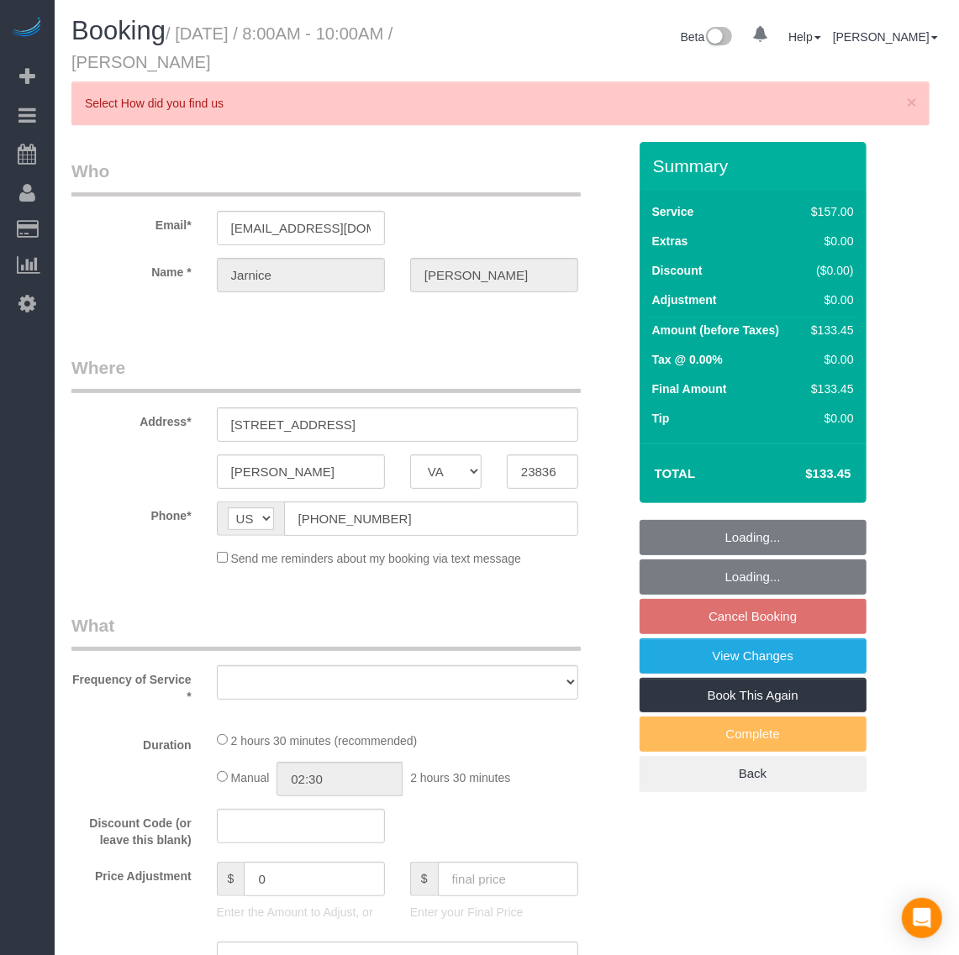
select select "number:21"
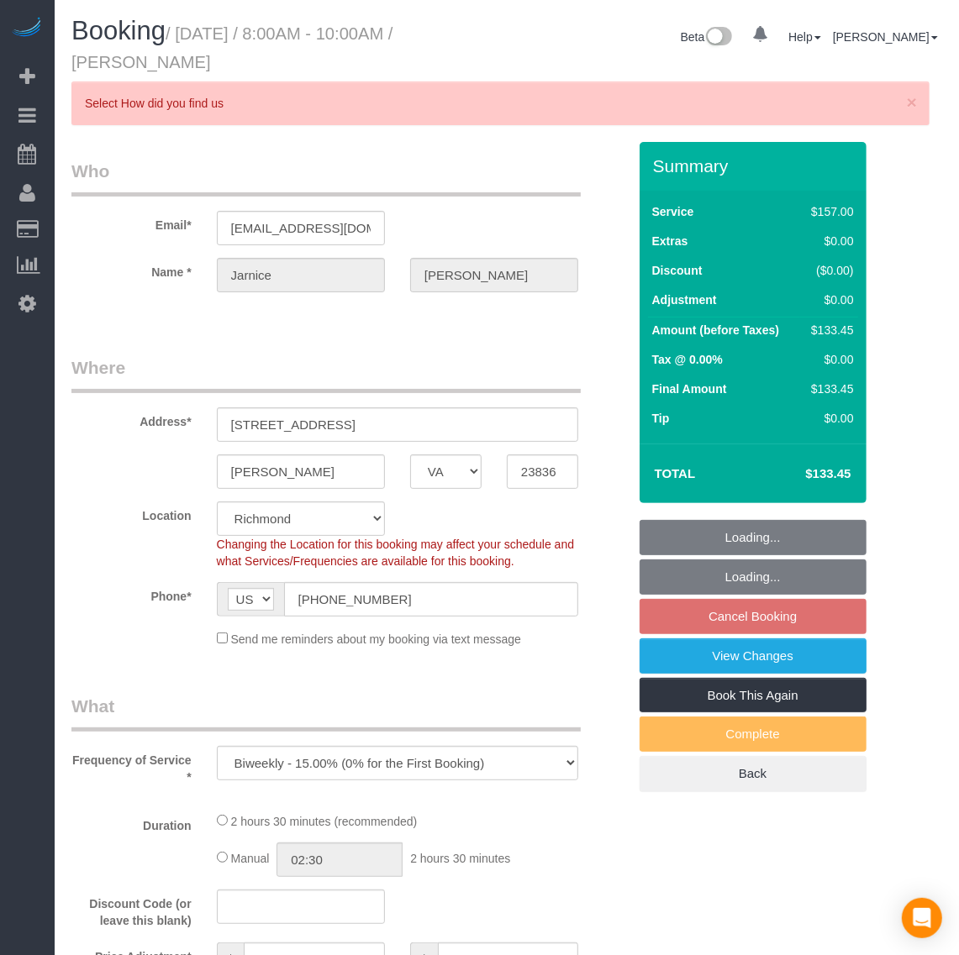
select select "object:6254"
select select "1001"
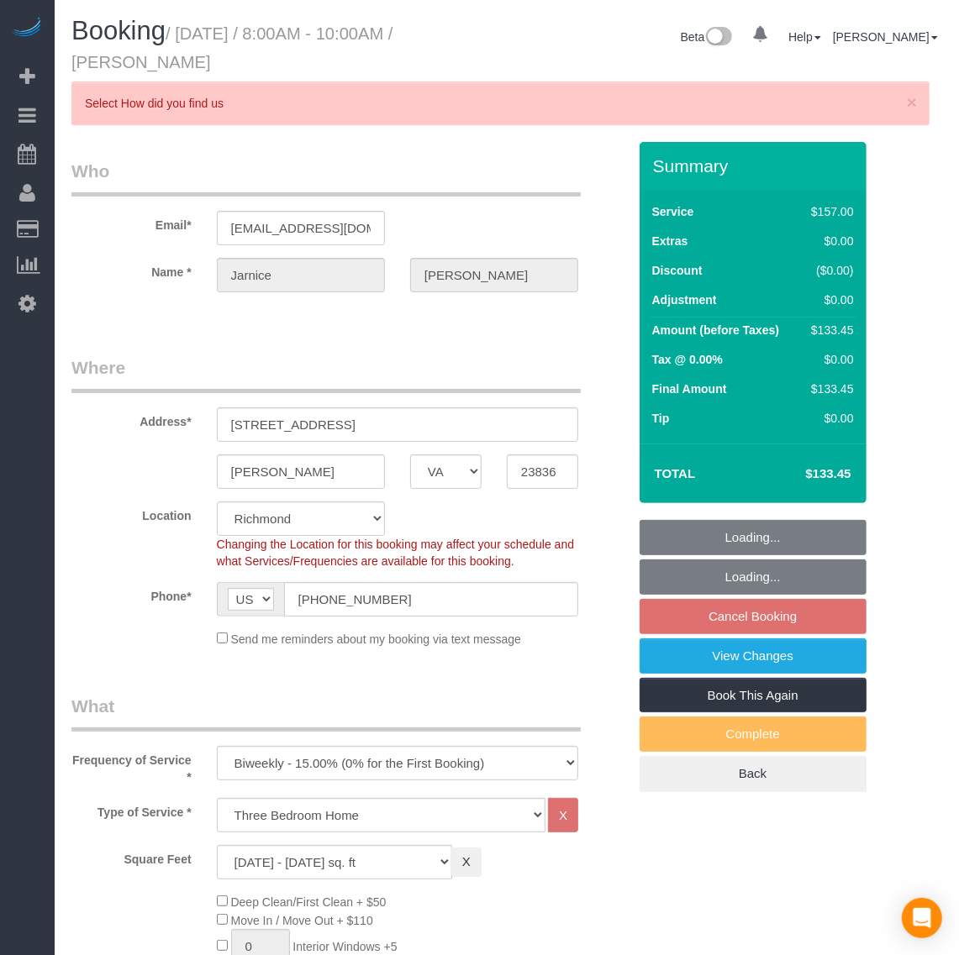
select select "1001"
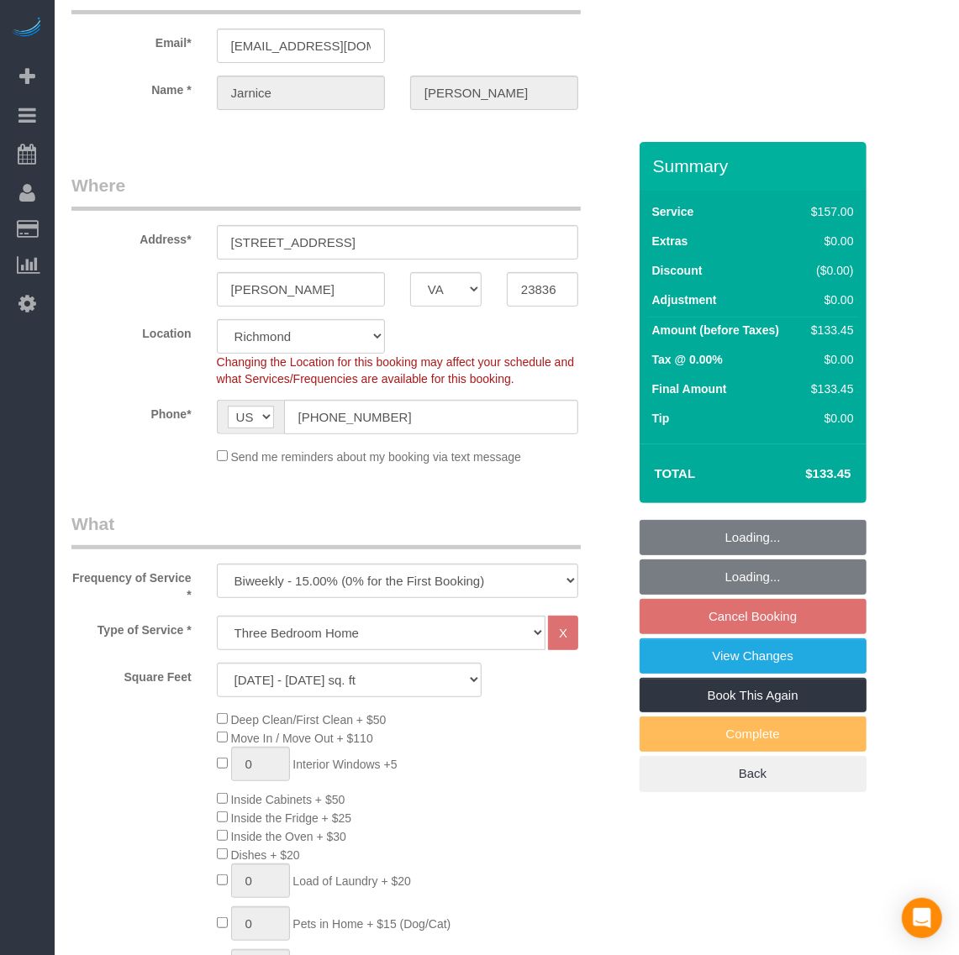
scroll to position [210, 0]
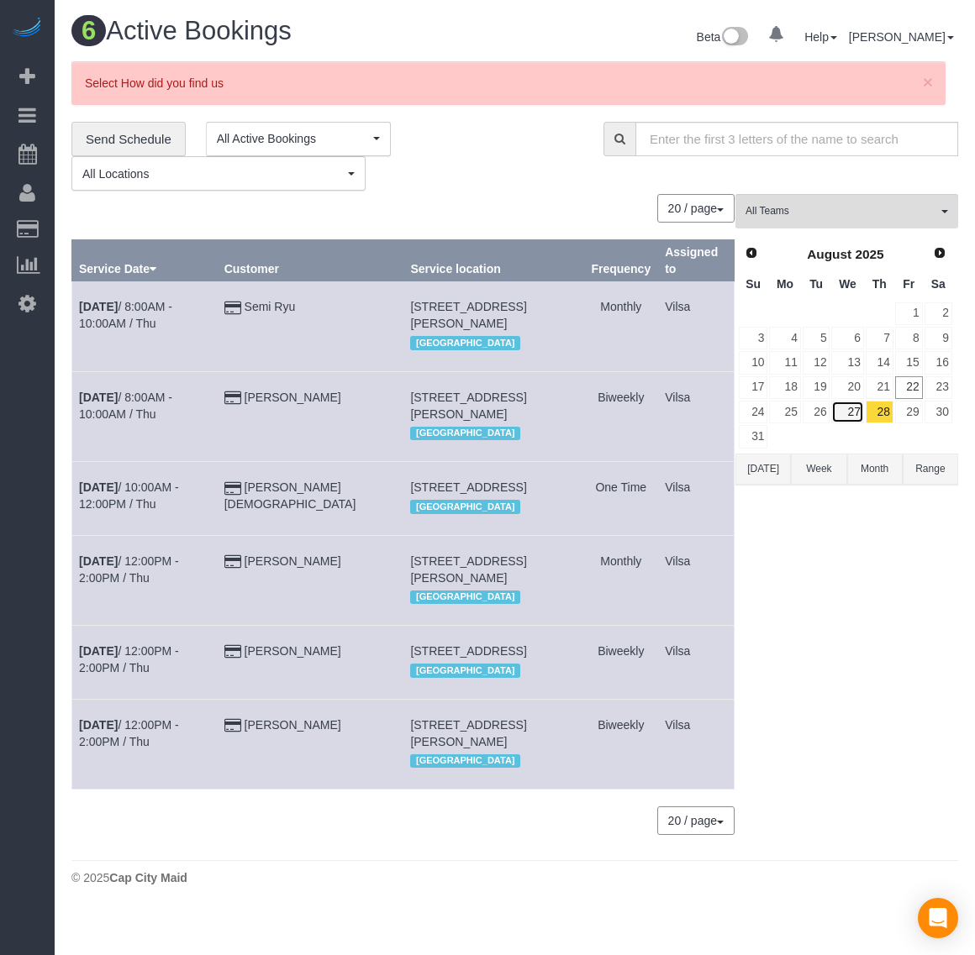
click at [851, 413] on link "27" at bounding box center [847, 412] width 32 height 23
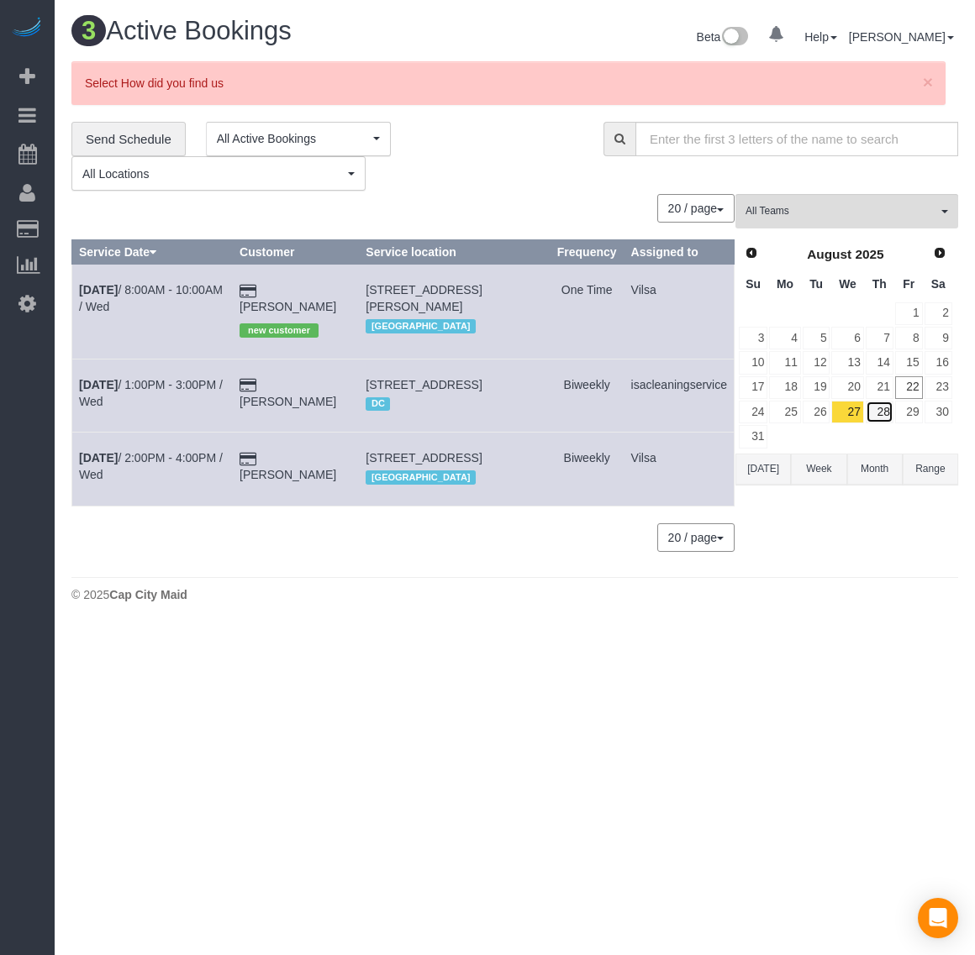
click at [879, 408] on link "28" at bounding box center [879, 412] width 28 height 23
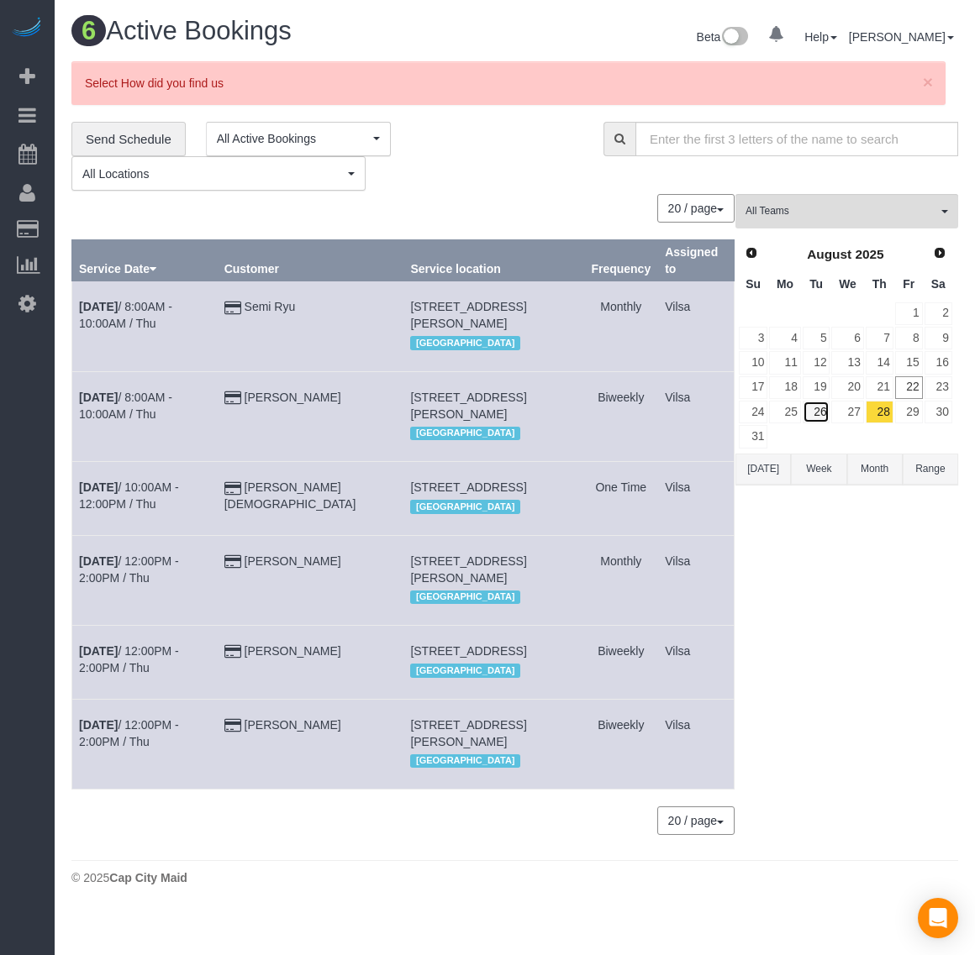
click at [813, 414] on link "26" at bounding box center [816, 412] width 28 height 23
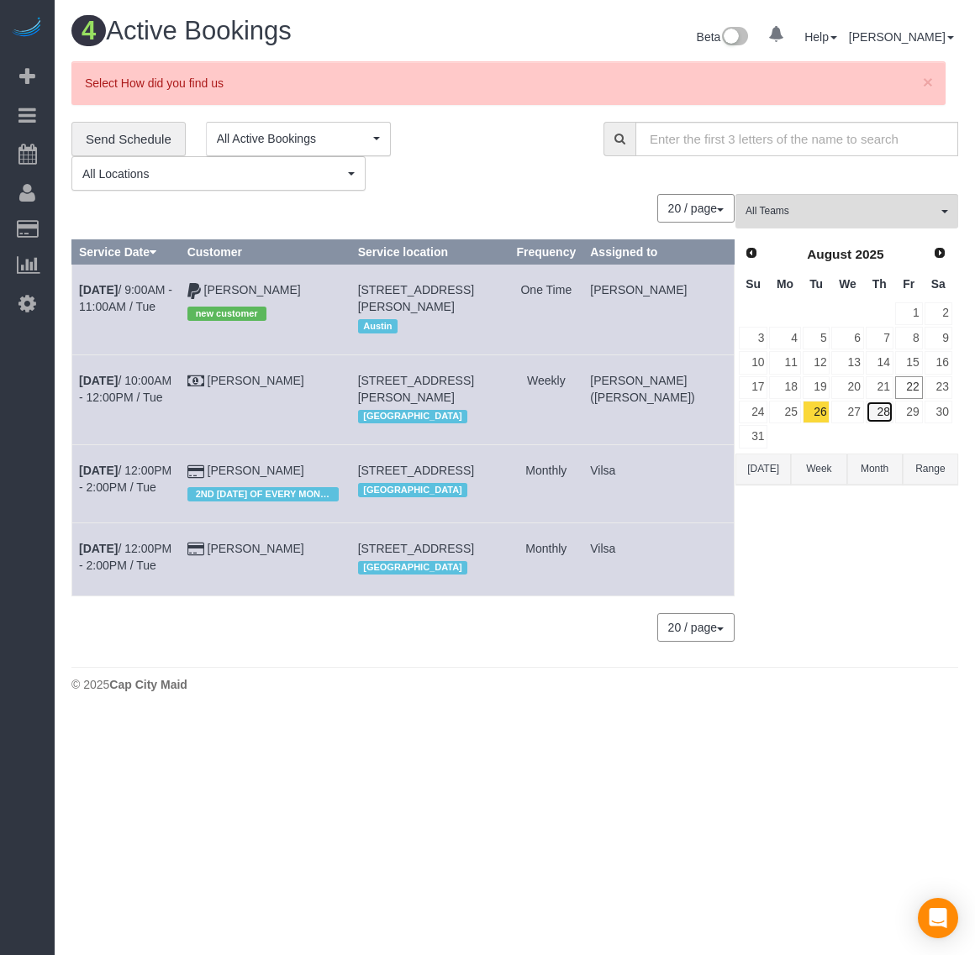
click at [884, 413] on link "28" at bounding box center [879, 412] width 28 height 23
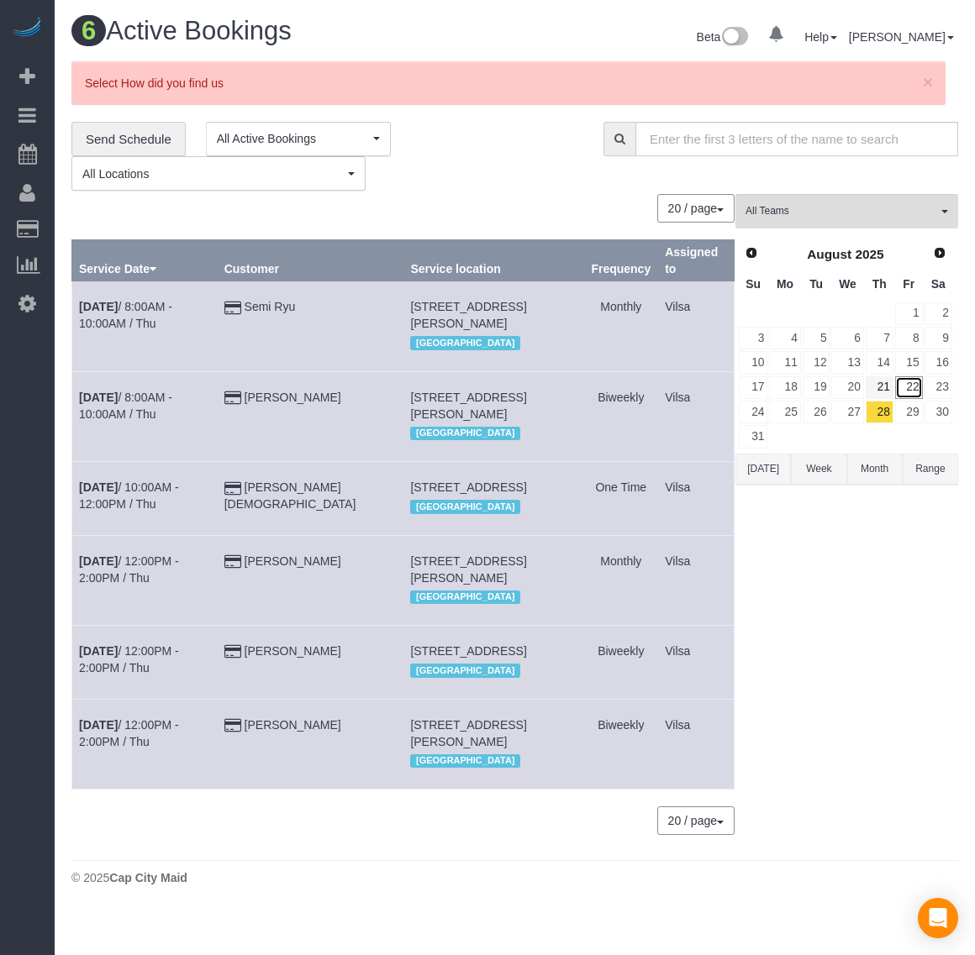
click at [897, 383] on link "22" at bounding box center [909, 387] width 28 height 23
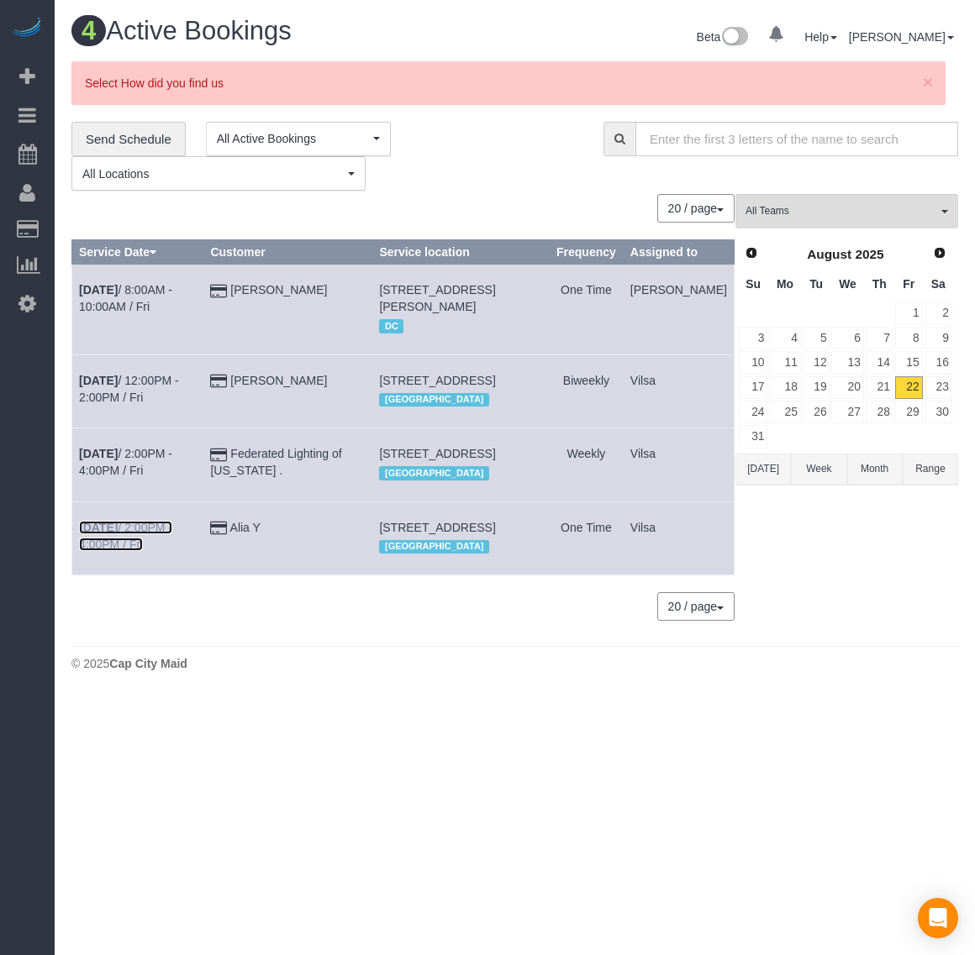
click at [93, 534] on b "[DATE]" at bounding box center [98, 527] width 39 height 13
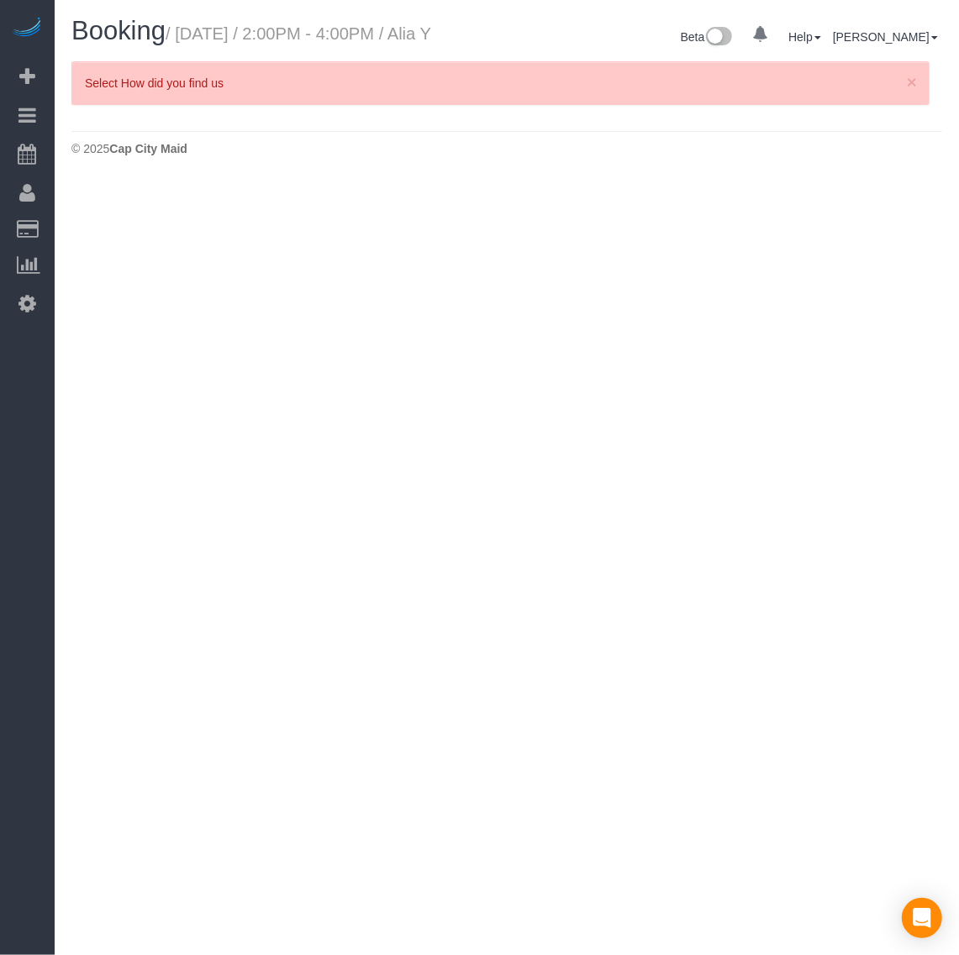
select select "VA"
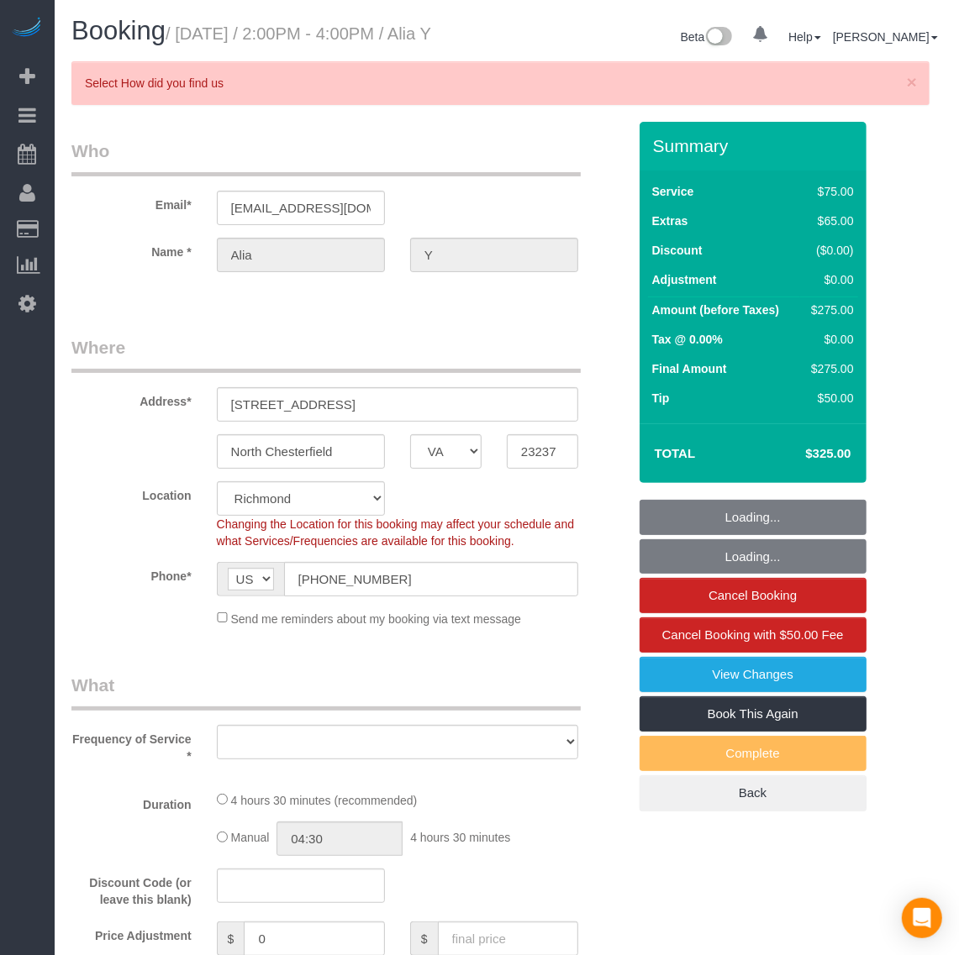
select select "object:7146"
select select "string:fspay-9daba6c4-9d7c-4300-aba5-4eb3dc8345b6"
select select "1001"
select select "2"
select select "spot90"
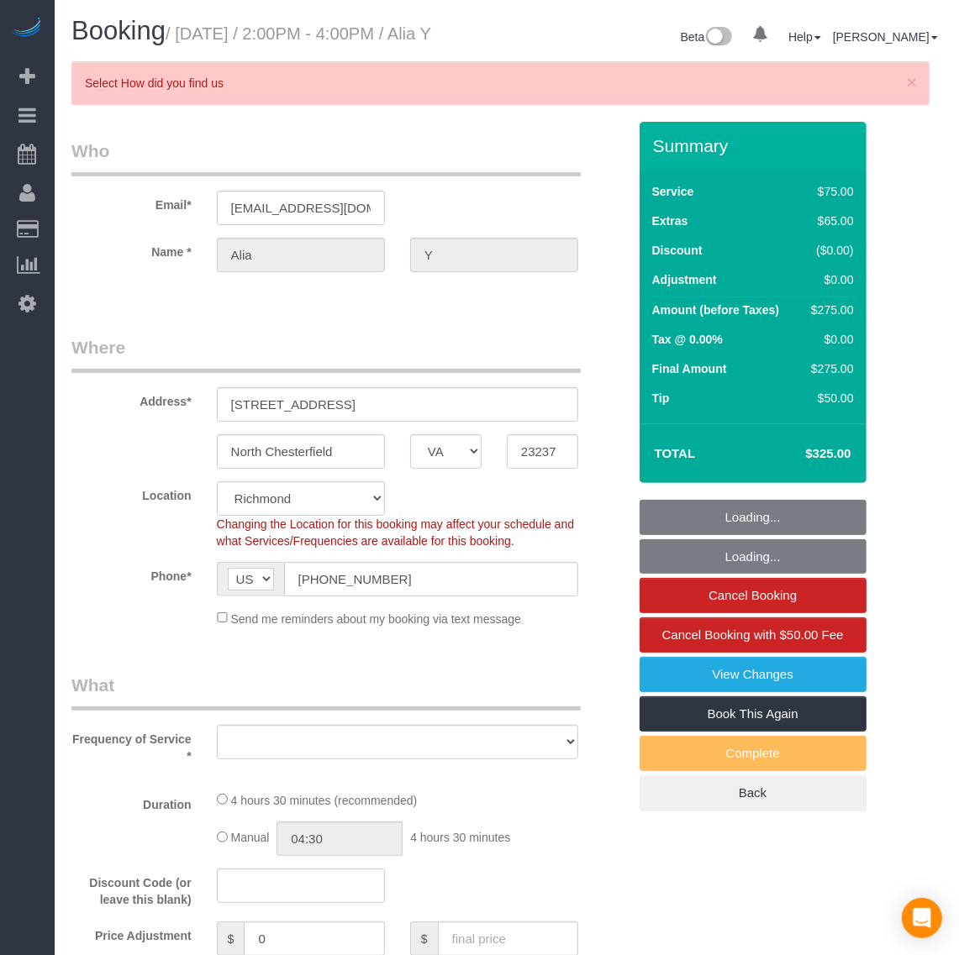
select select "number:2"
select select "number:24"
select select "number:42"
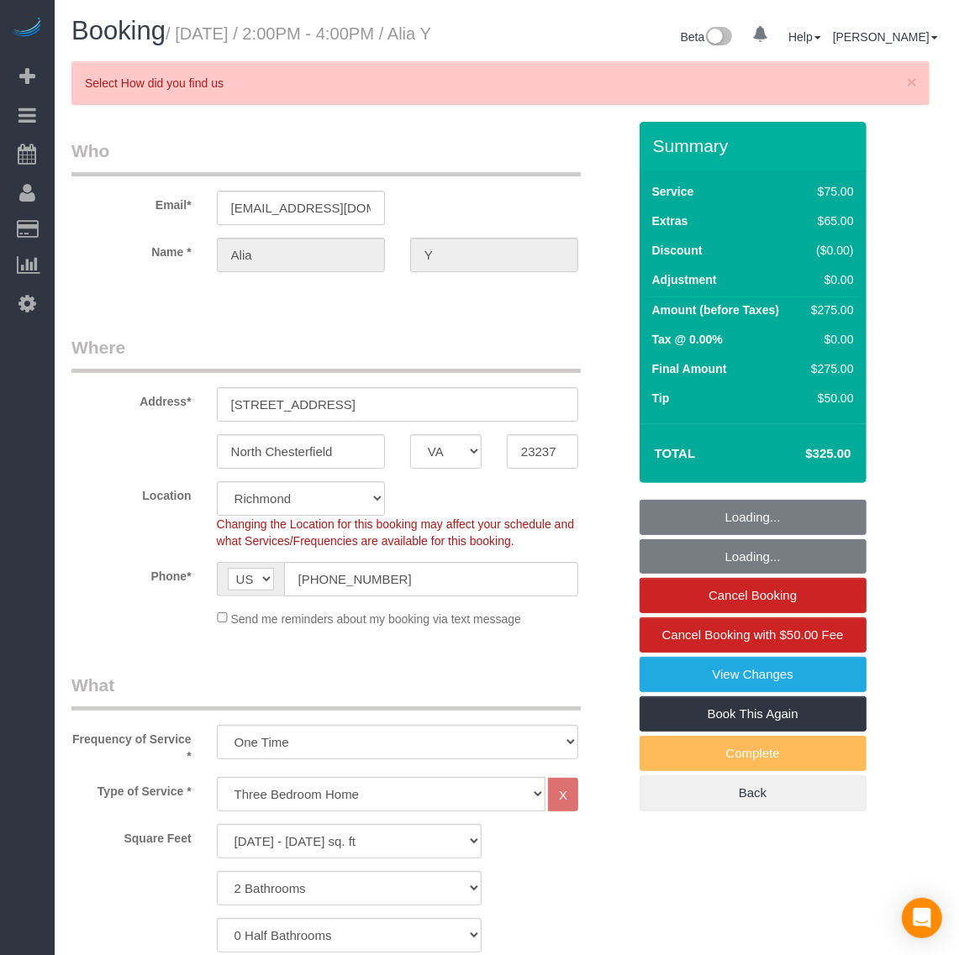
select select "1001"
select select "2"
select select "object:7606"
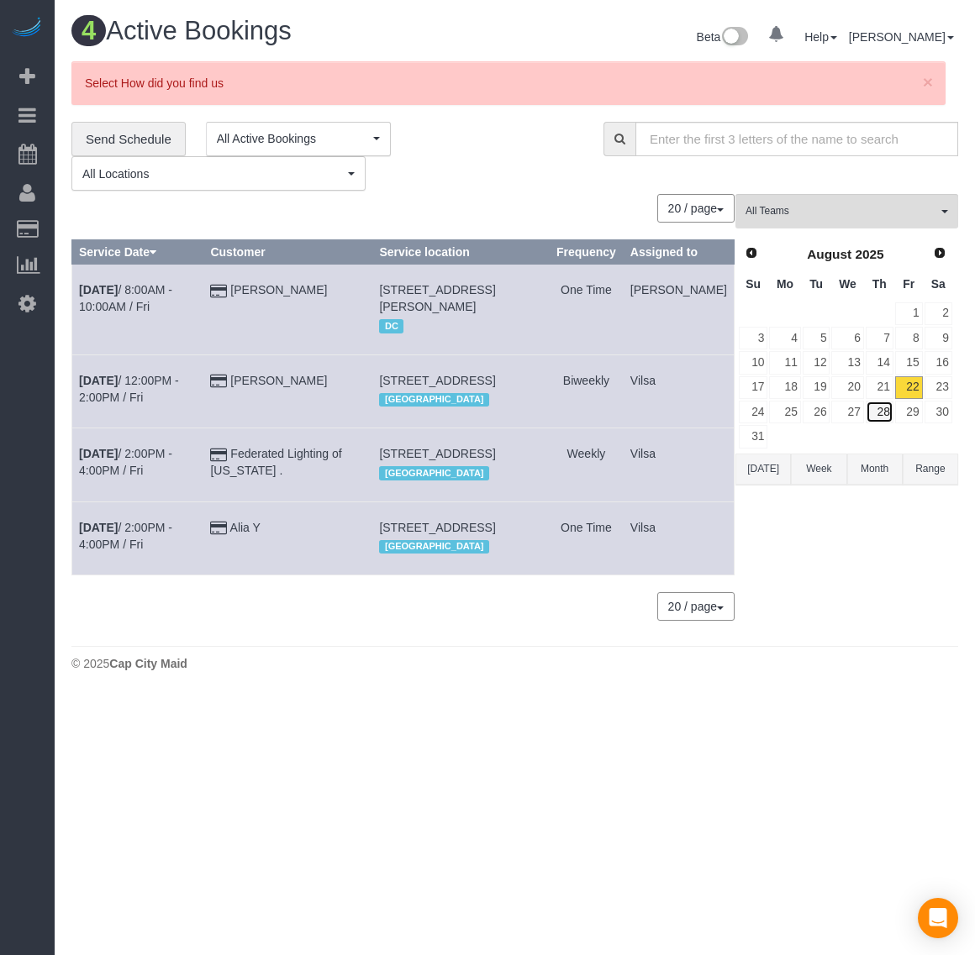
click at [874, 412] on link "28" at bounding box center [879, 412] width 28 height 23
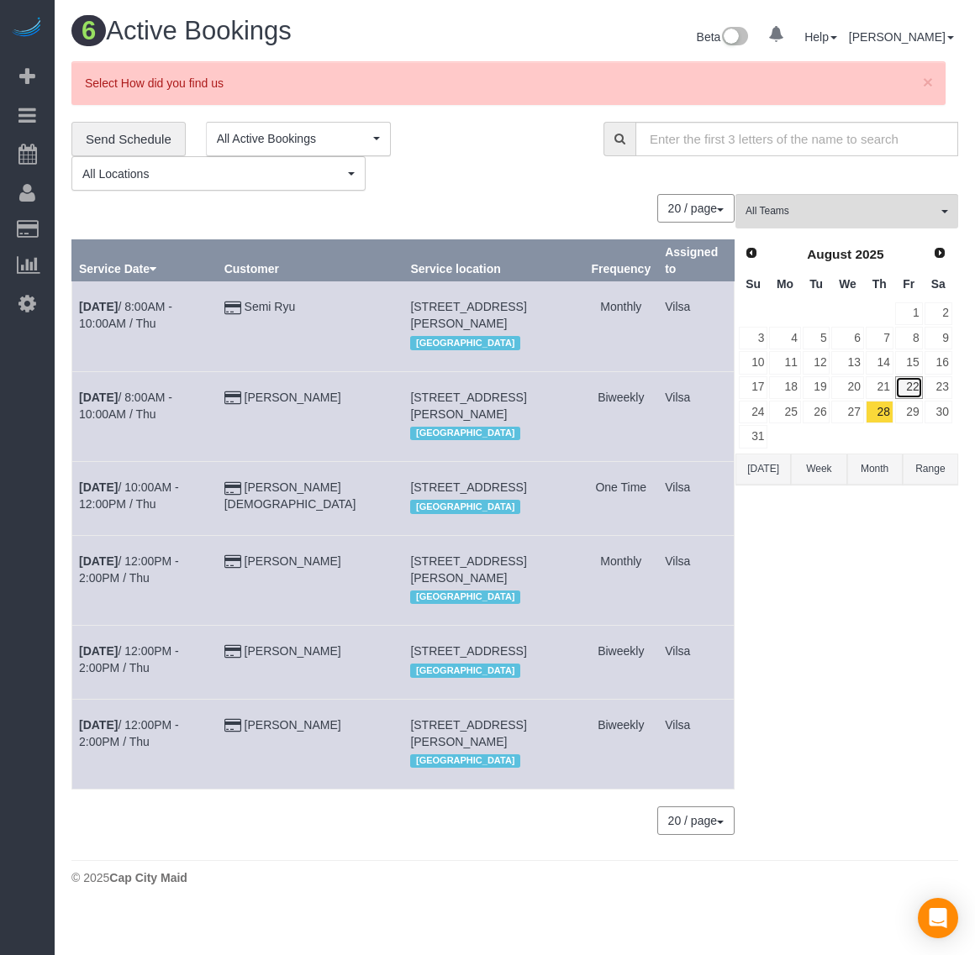
click at [908, 388] on link "22" at bounding box center [909, 387] width 28 height 23
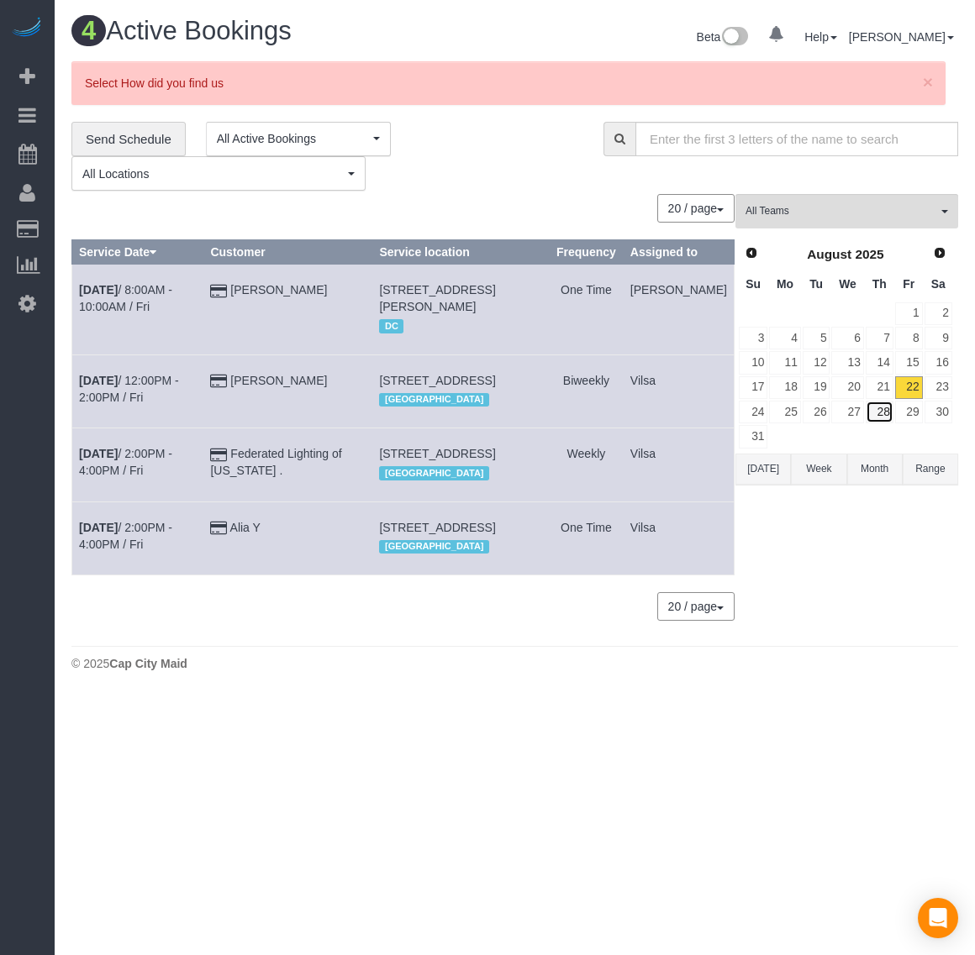
click at [884, 410] on link "28" at bounding box center [879, 412] width 28 height 23
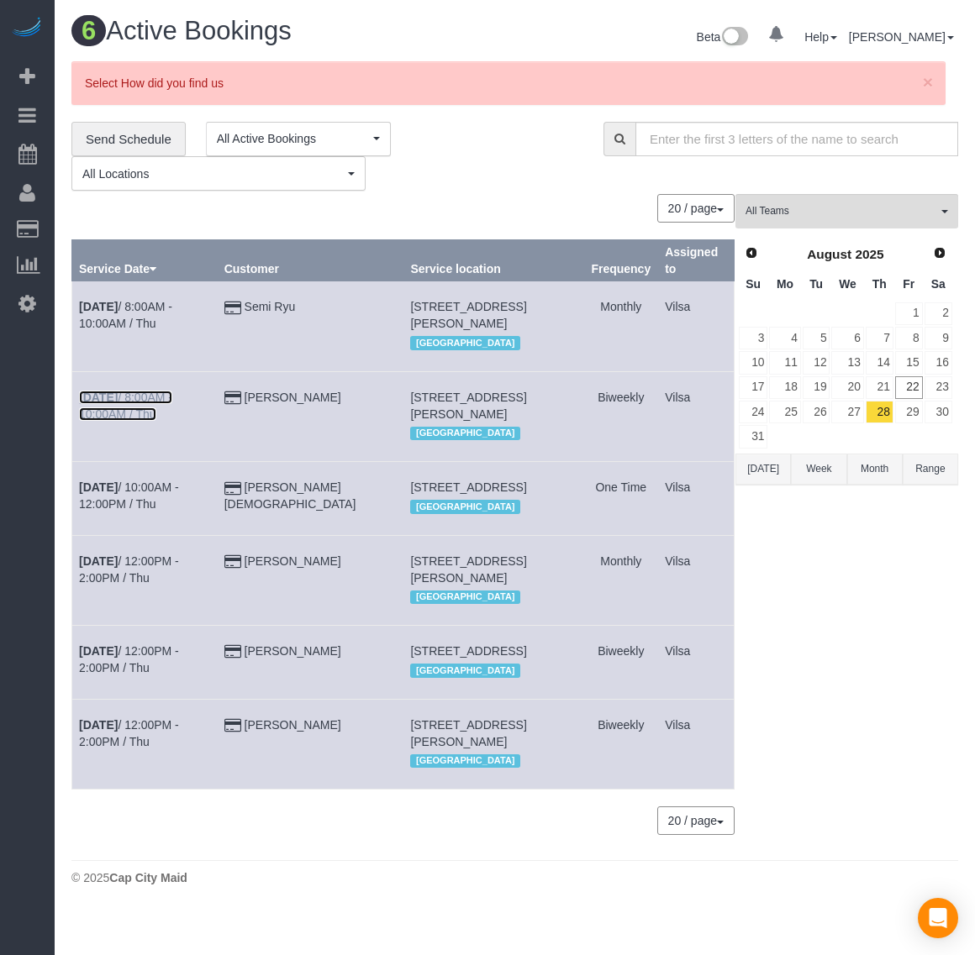
click at [114, 392] on b "[DATE]" at bounding box center [98, 397] width 39 height 13
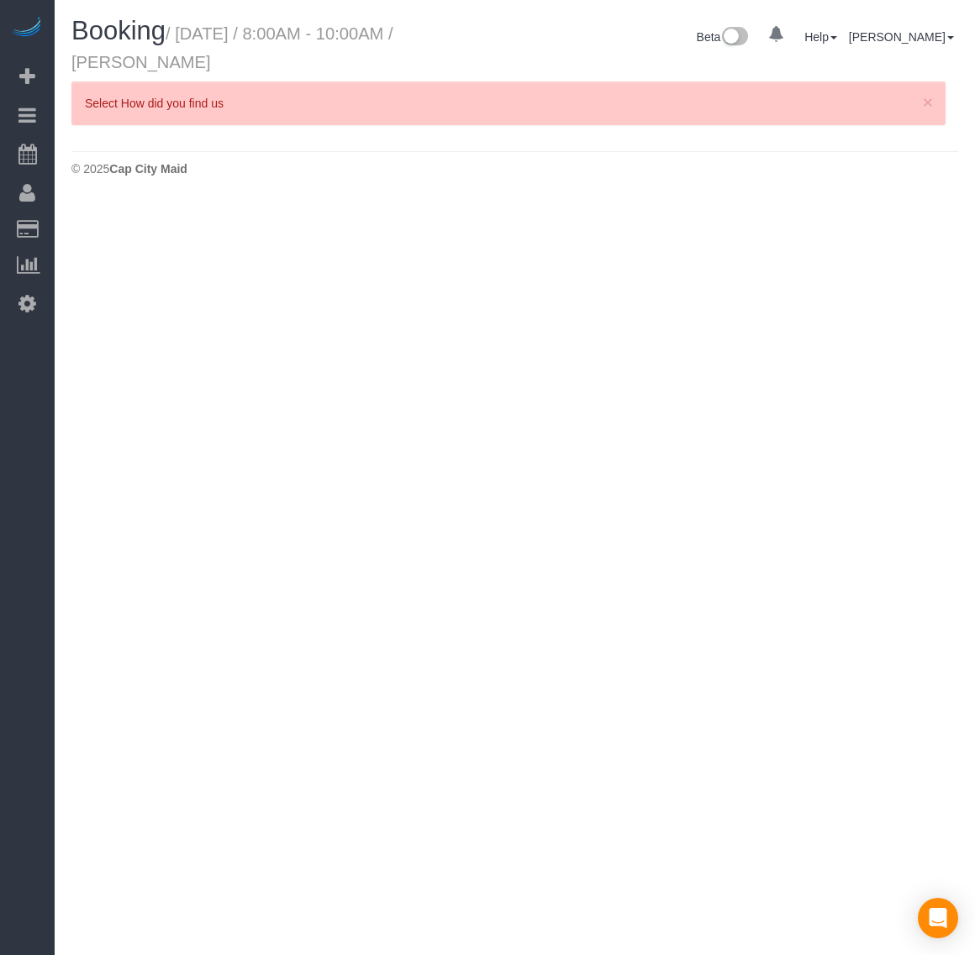
select select "VA"
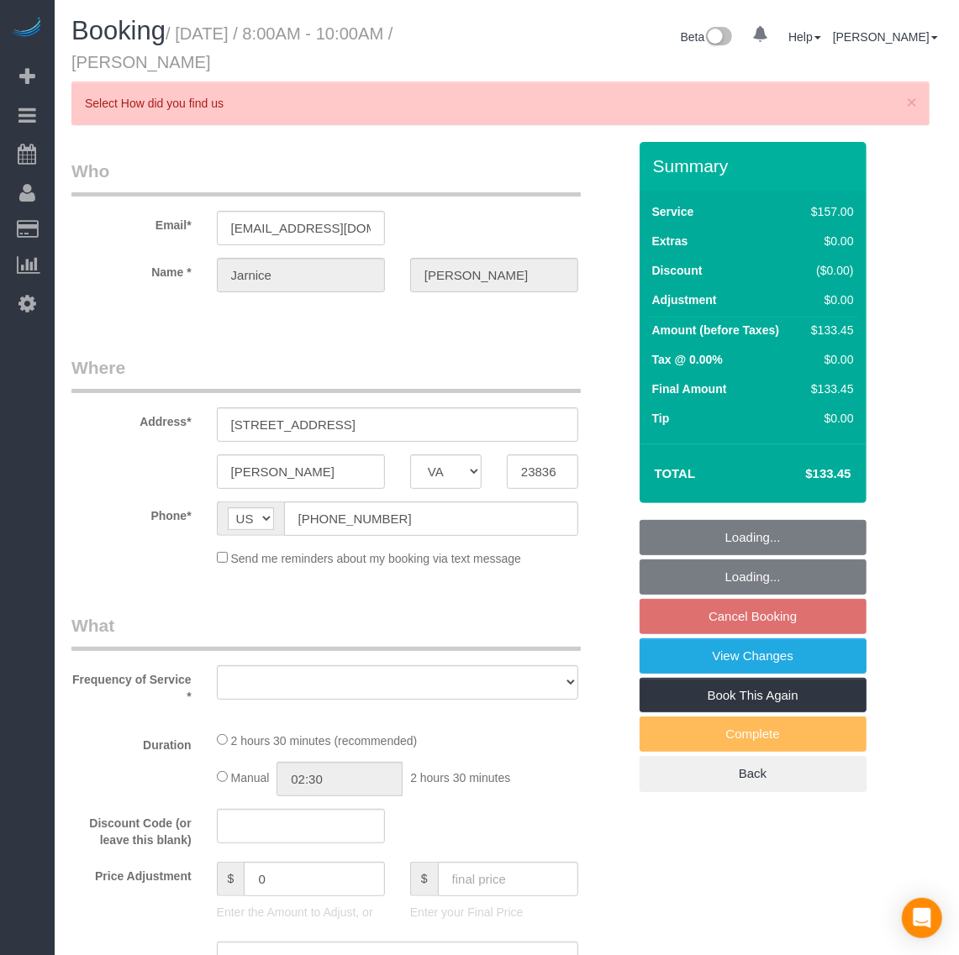
select select "string:fspay-8353b219-d032-4ee5-826c-dad643cde795"
select select "number:2"
select select "number:24"
select select "number:21"
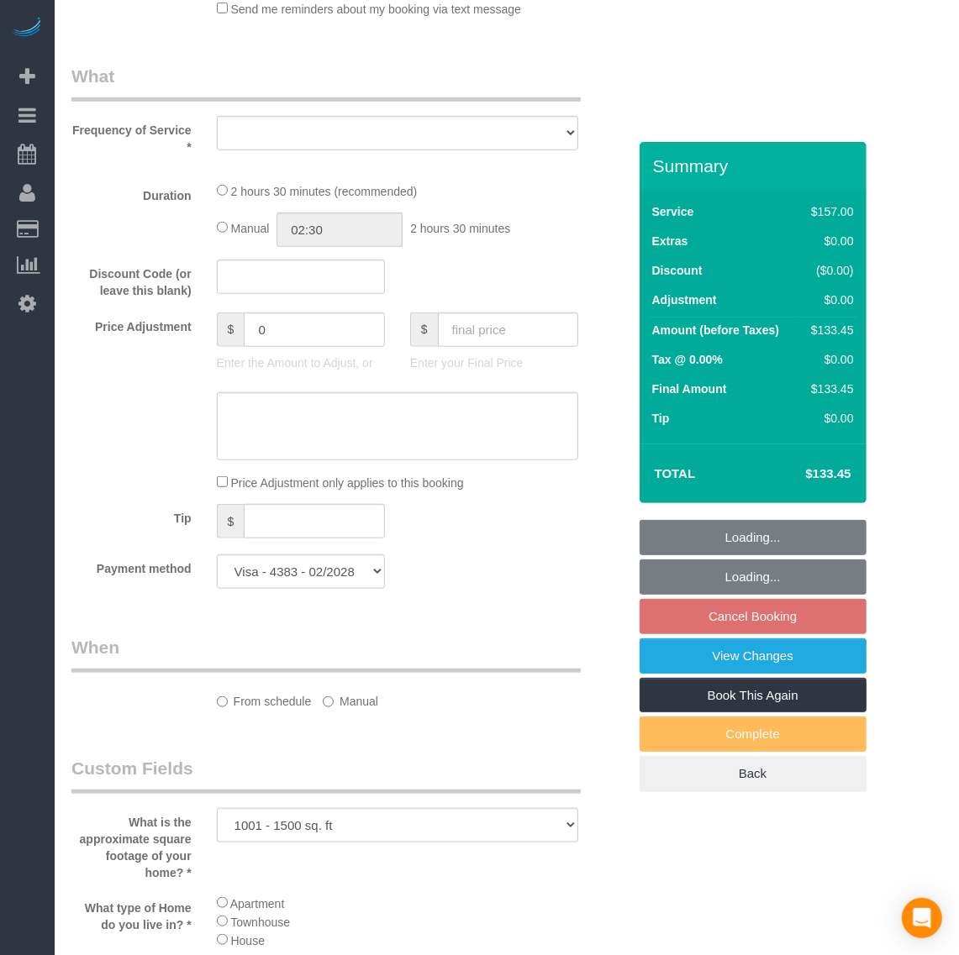
select select "spot104"
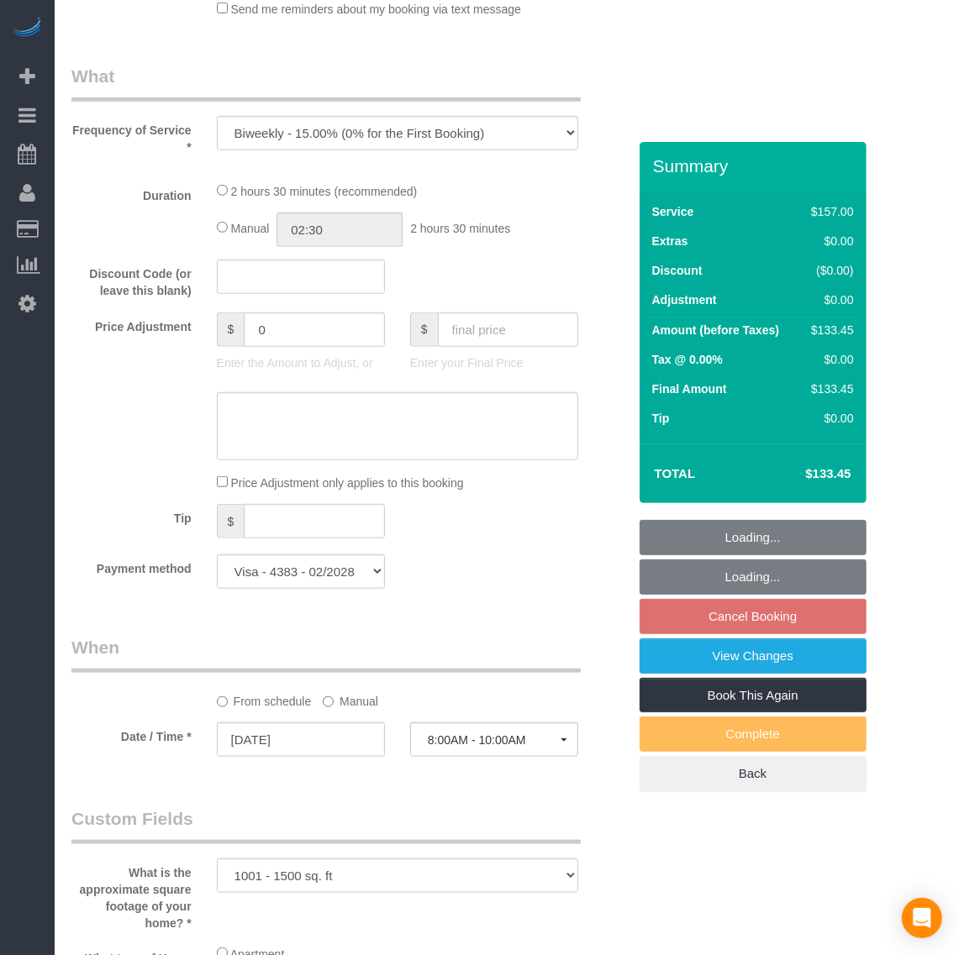
select select "object:8531"
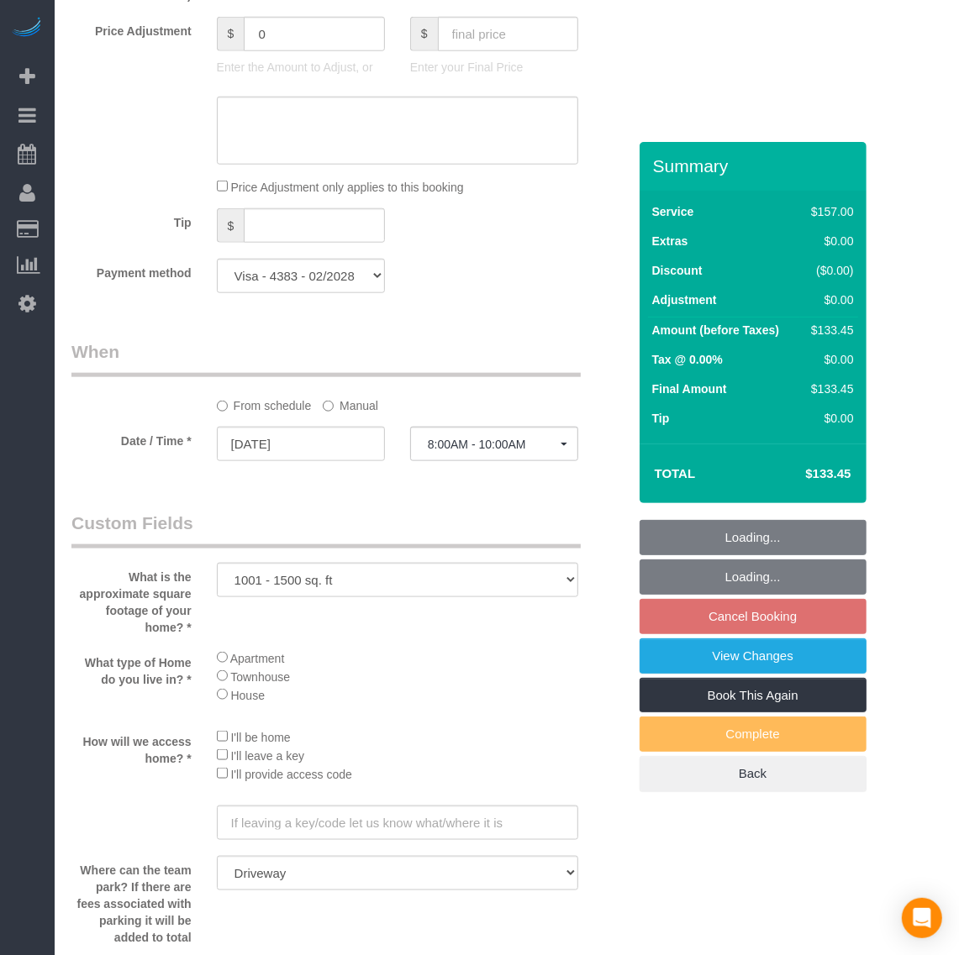
select select "1001"
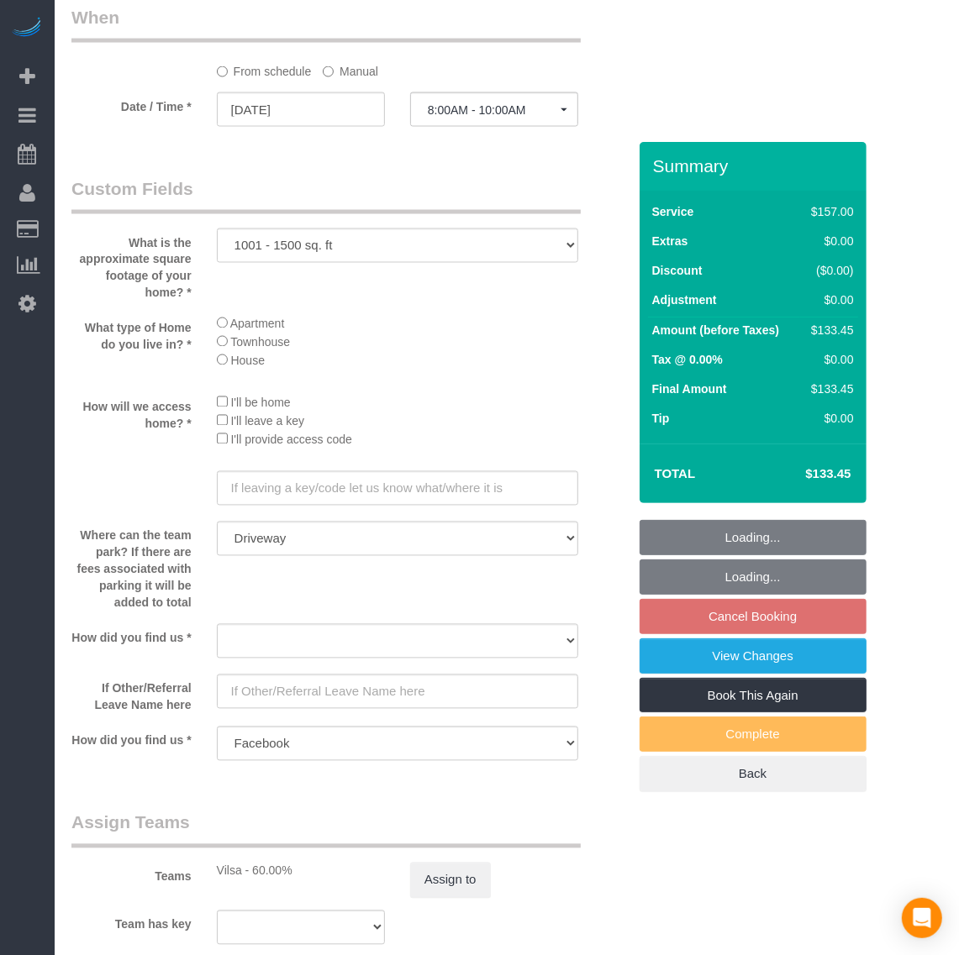
select select "object:8624"
select select "1001"
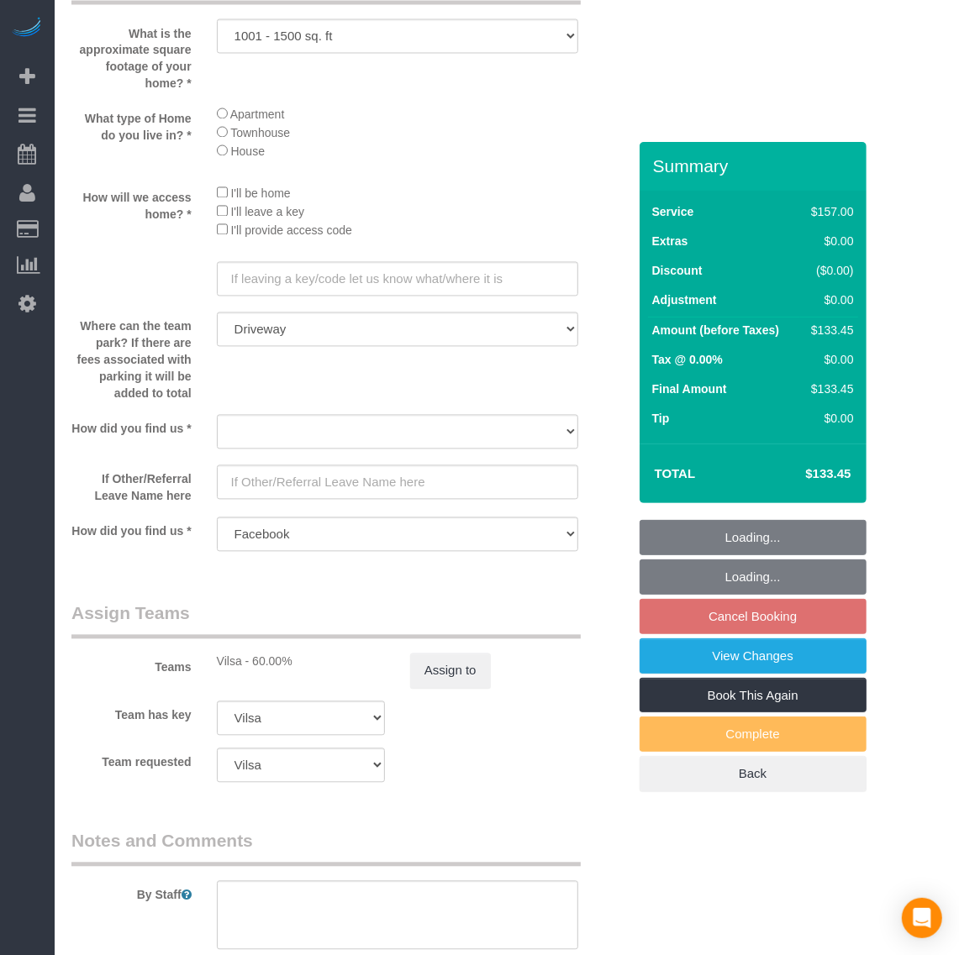
scroll to position [1670, 0]
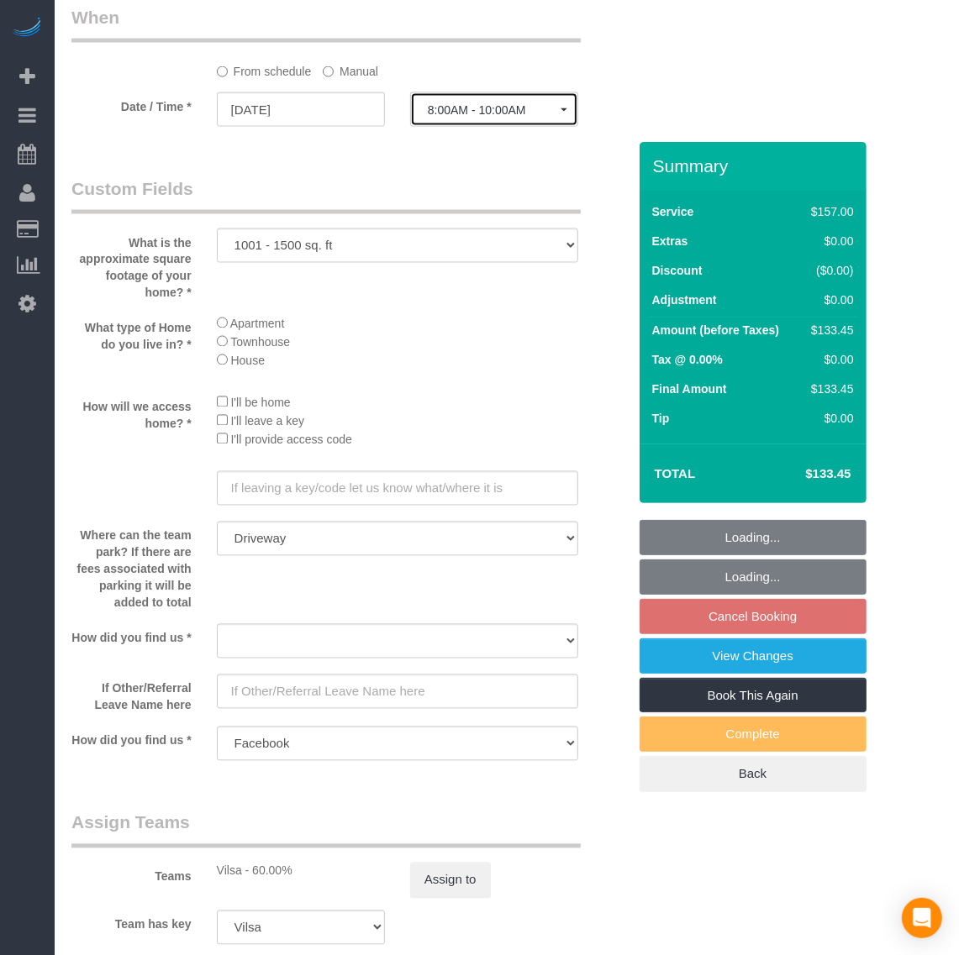
click at [467, 108] on span "8:00AM - 10:00AM" at bounding box center [494, 109] width 133 height 13
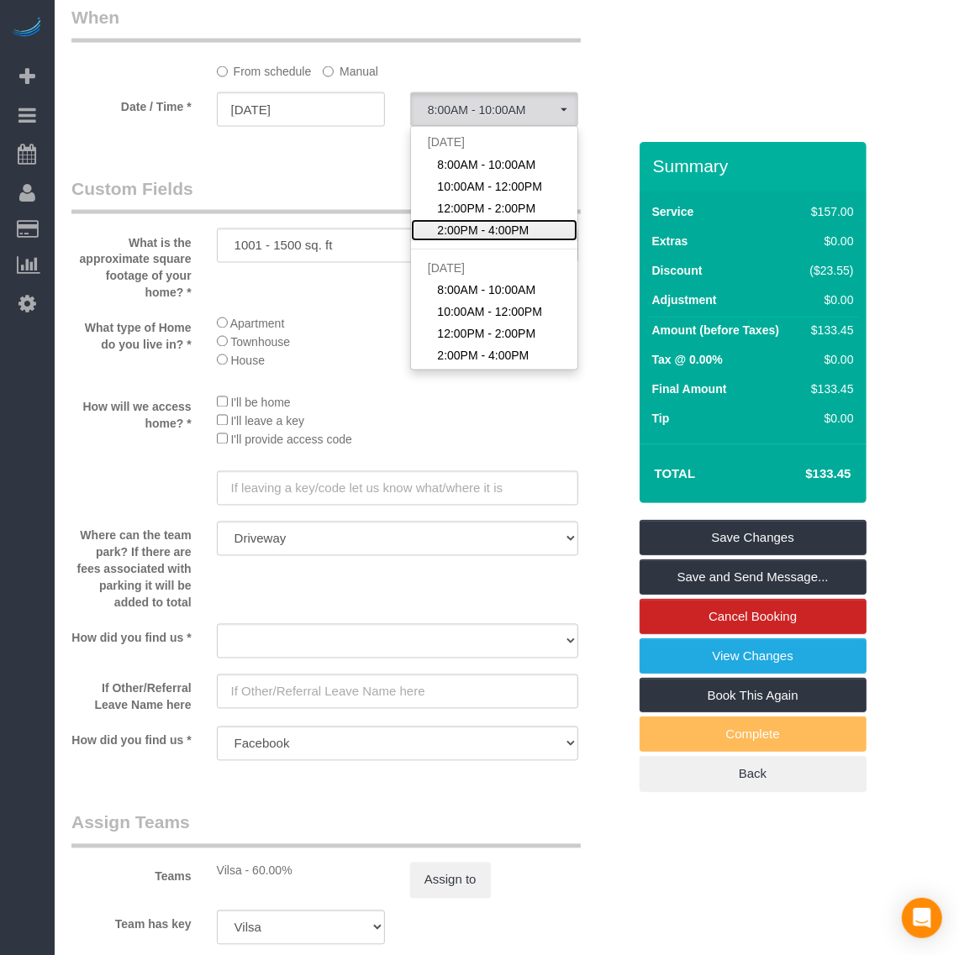
click at [481, 234] on span "2:00PM - 4:00PM" at bounding box center [483, 230] width 92 height 17
select select "spot107"
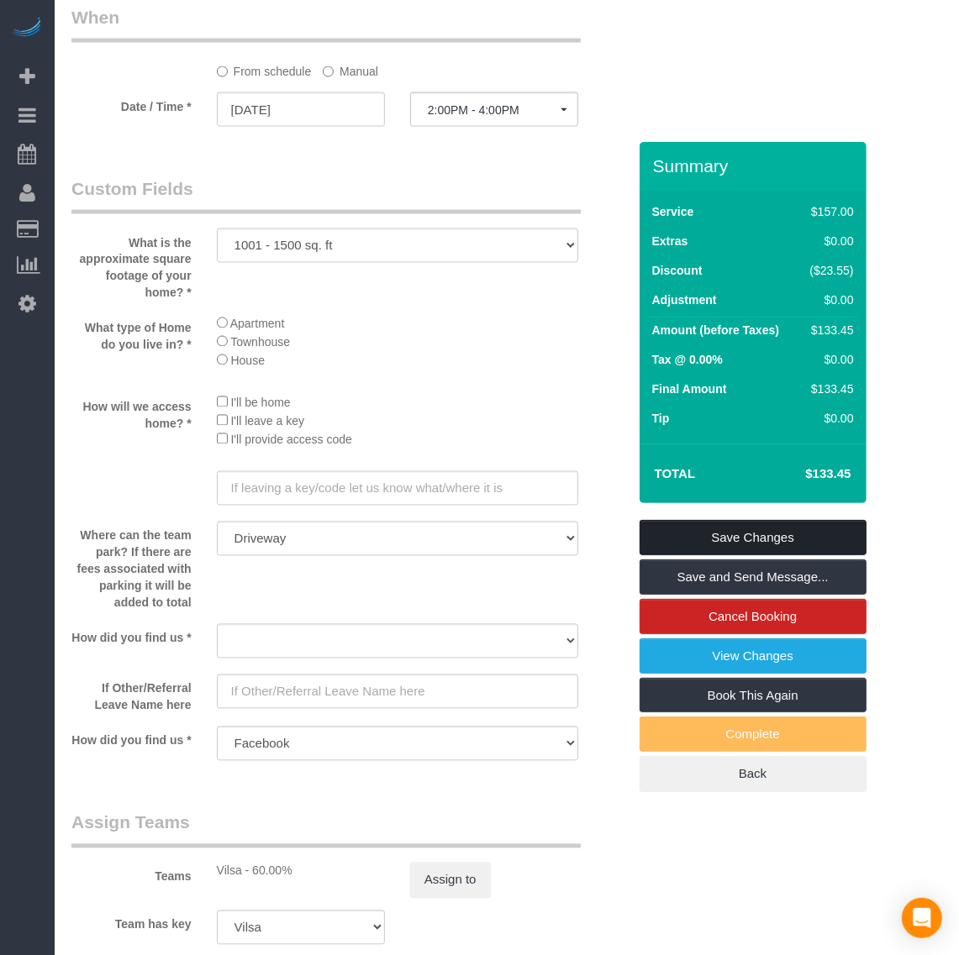
click at [719, 526] on link "Save Changes" at bounding box center [752, 537] width 227 height 35
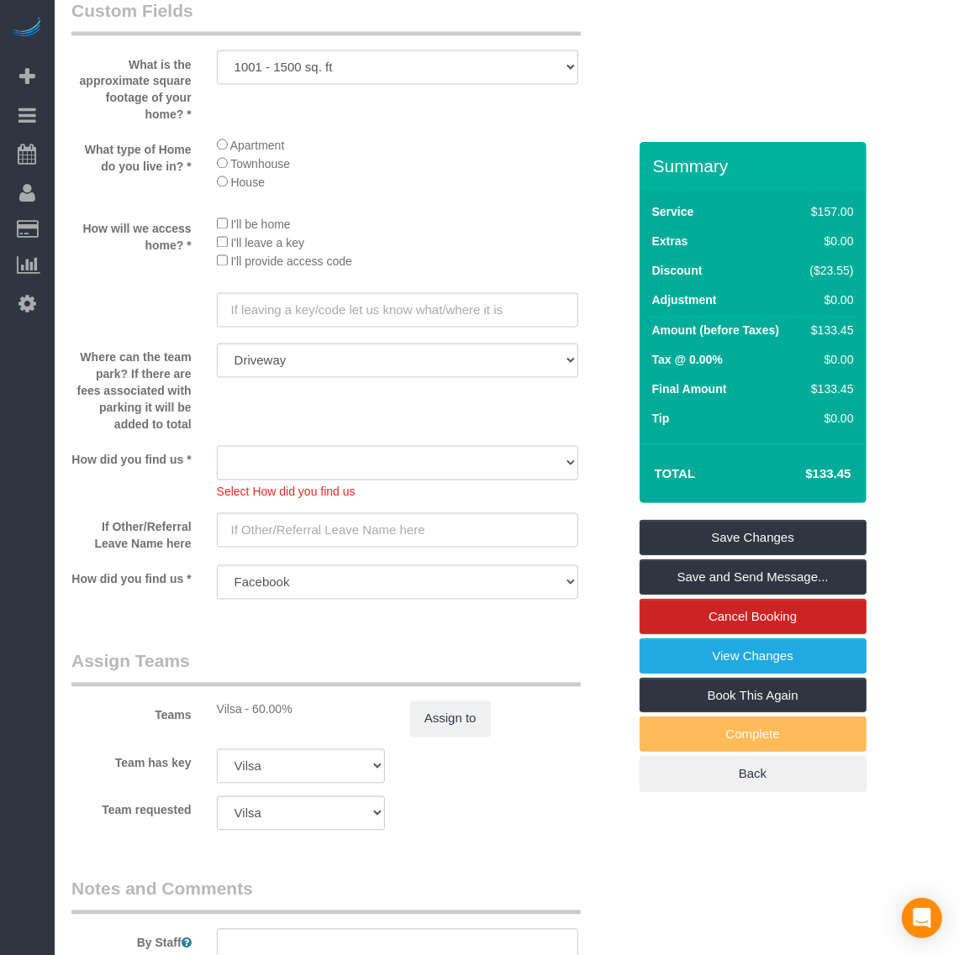
click at [492, 471] on select "Yelp Google Twitter Instagram Nextdoor Facebook Returning Customer Craigslist R…" at bounding box center [397, 463] width 361 height 34
select select "number:35"
click at [217, 447] on select "Yelp Google Twitter Instagram Nextdoor Facebook Returning Customer Craigslist R…" at bounding box center [397, 463] width 361 height 34
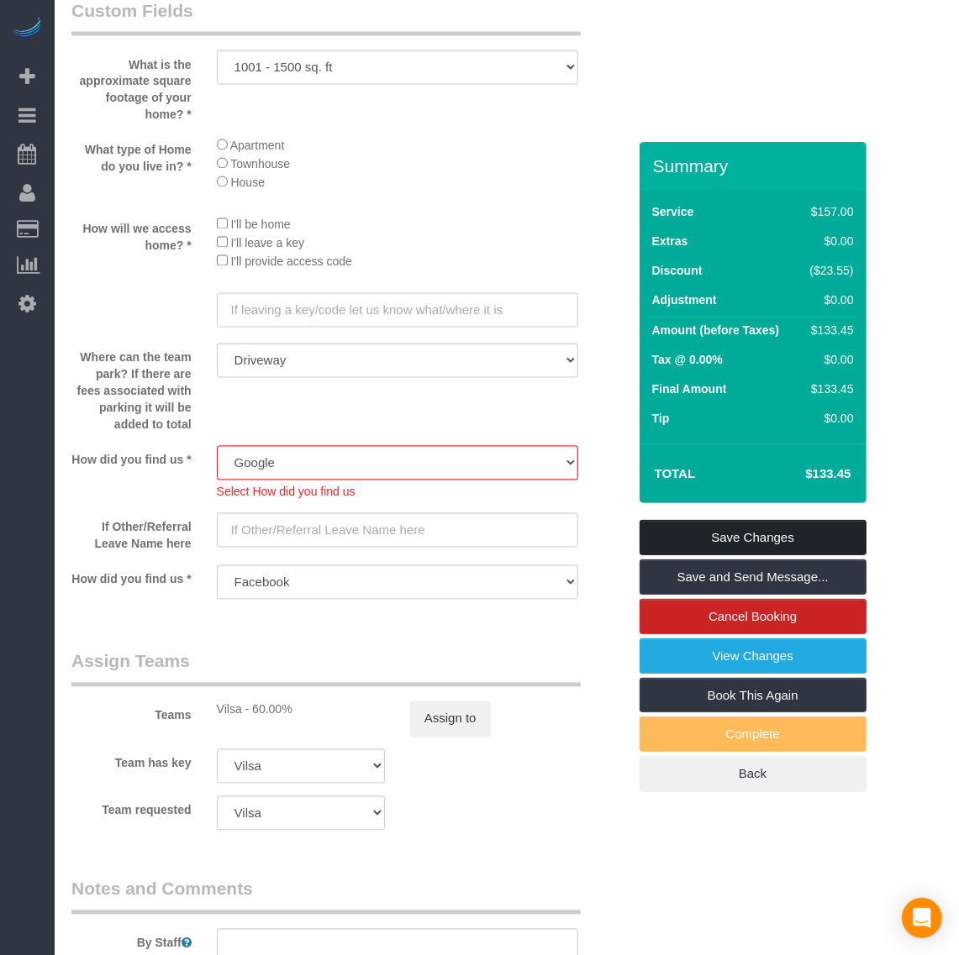
click at [704, 542] on link "Save Changes" at bounding box center [752, 537] width 227 height 35
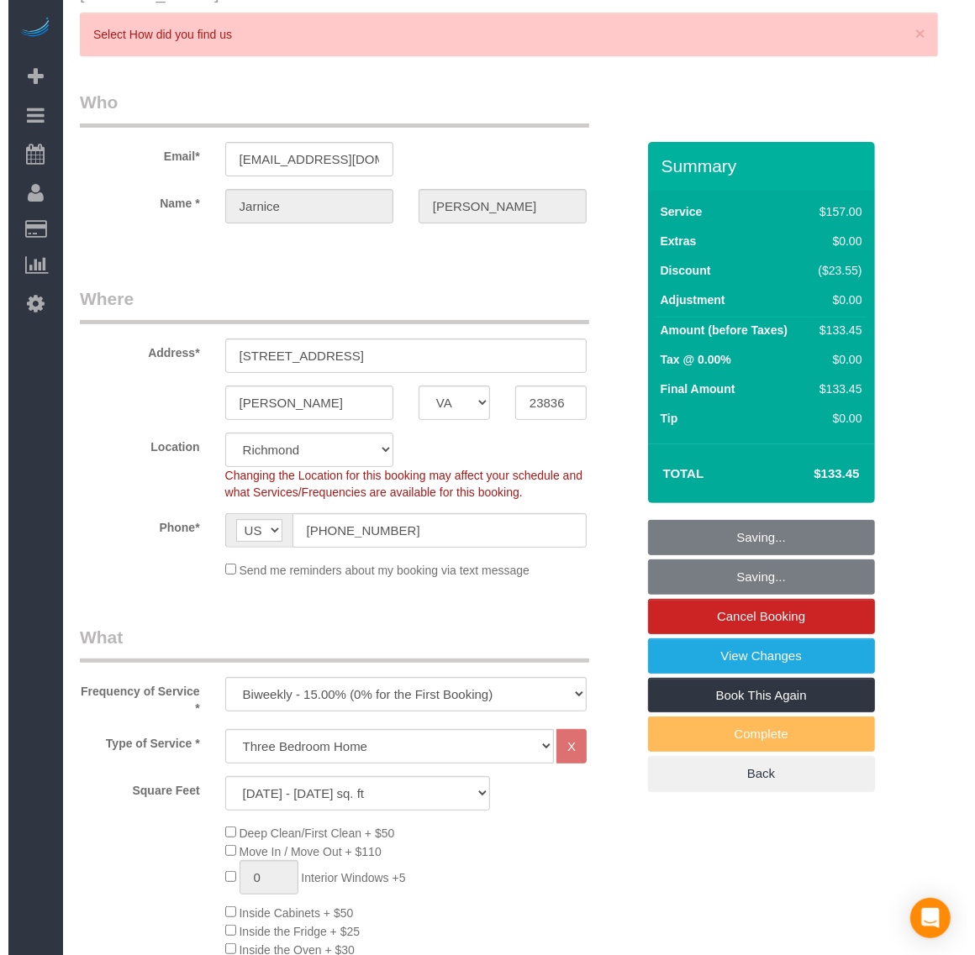
scroll to position [0, 0]
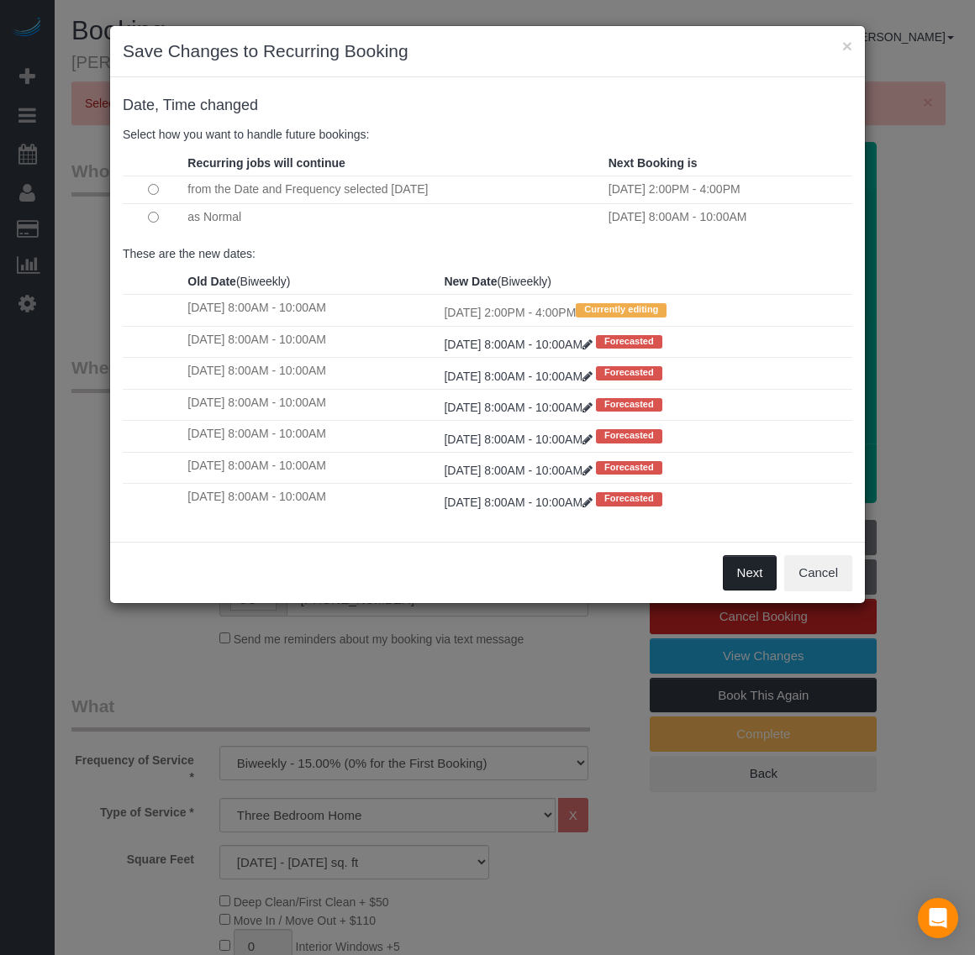
click at [752, 571] on button "Next" at bounding box center [750, 572] width 55 height 35
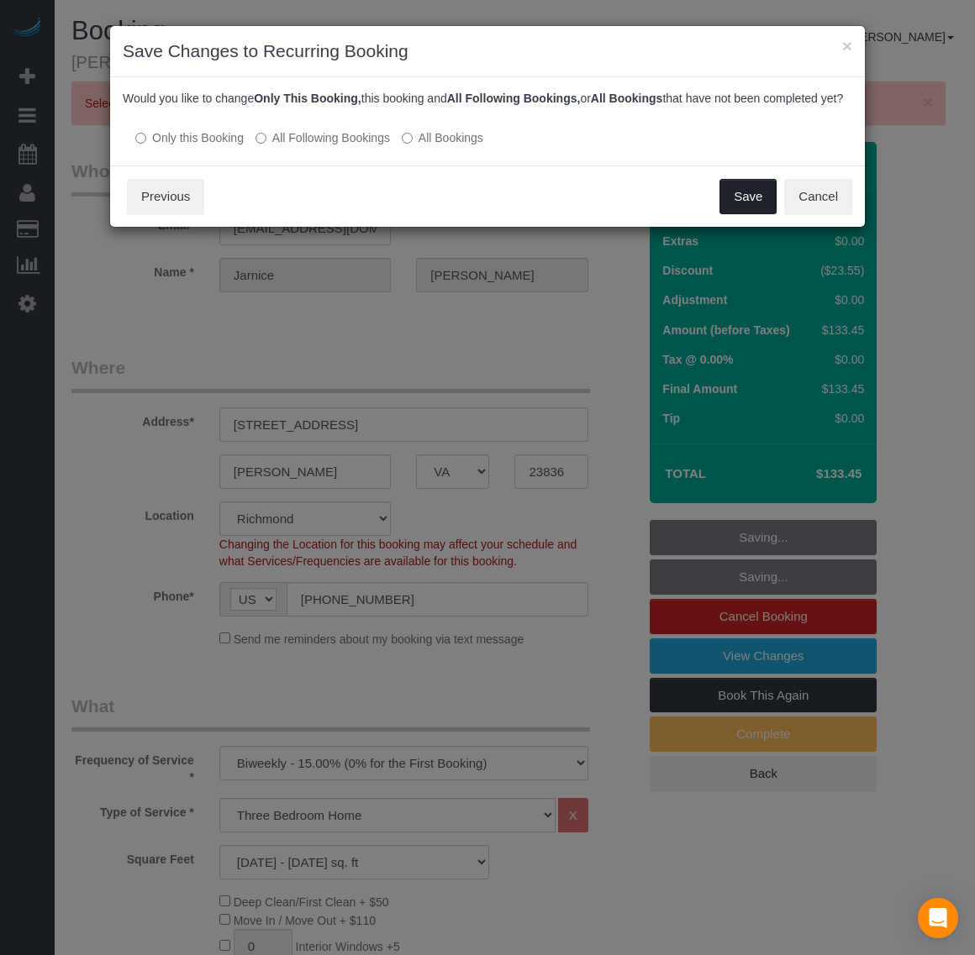
click at [733, 213] on button "Save" at bounding box center [747, 196] width 57 height 35
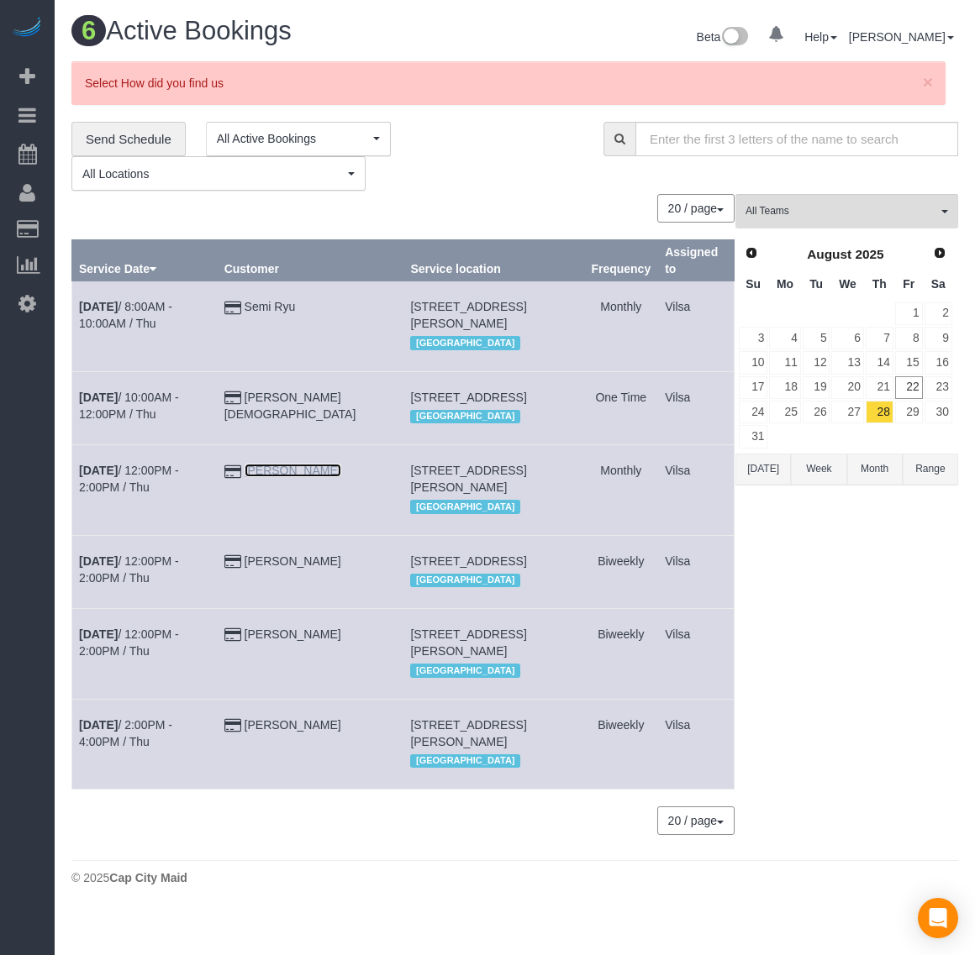
click at [301, 477] on link "[PERSON_NAME]" at bounding box center [293, 470] width 97 height 13
click at [846, 416] on link "27" at bounding box center [847, 412] width 32 height 23
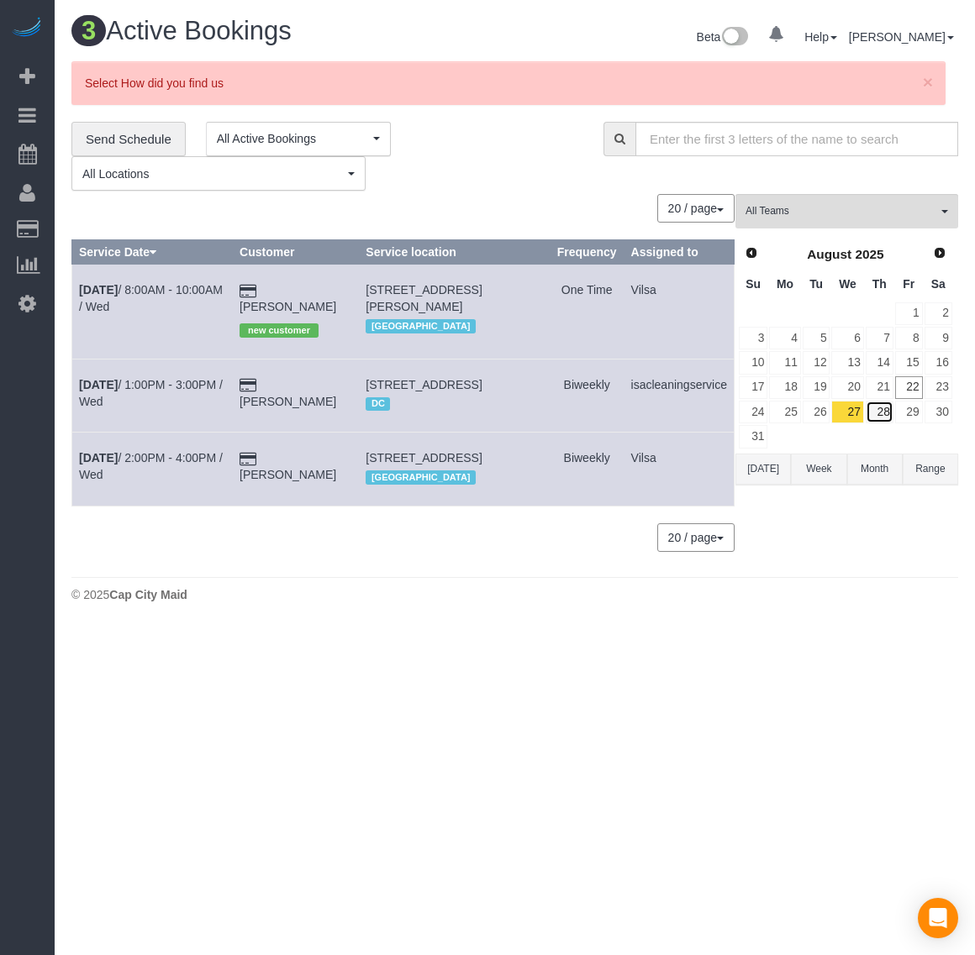
click at [875, 413] on link "28" at bounding box center [879, 412] width 28 height 23
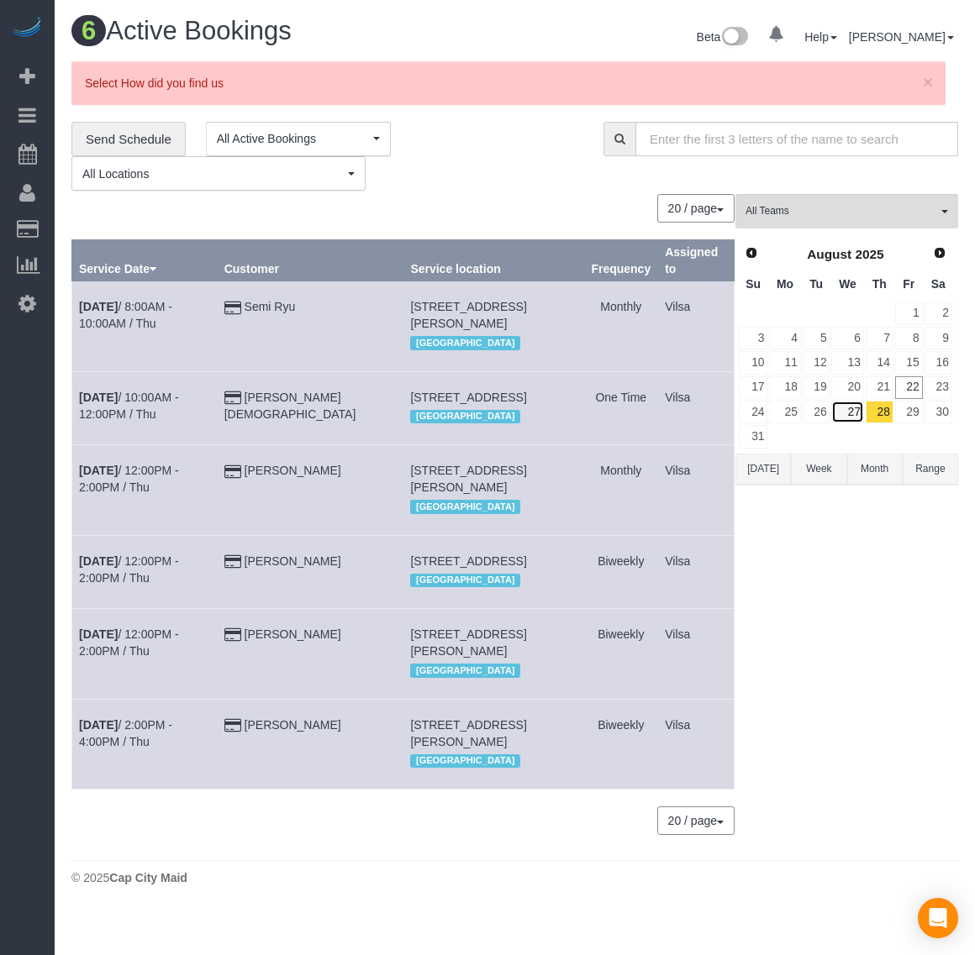
click at [855, 417] on link "27" at bounding box center [847, 412] width 32 height 23
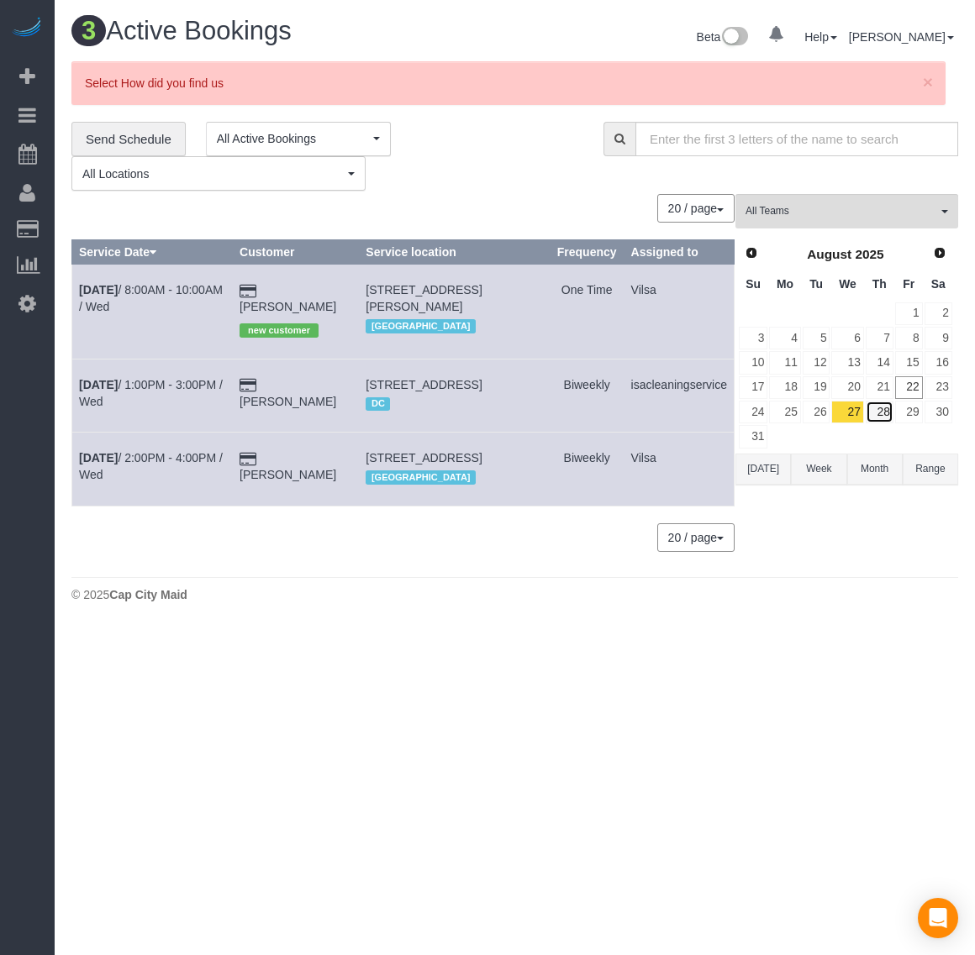
click at [880, 413] on link "28" at bounding box center [879, 412] width 28 height 23
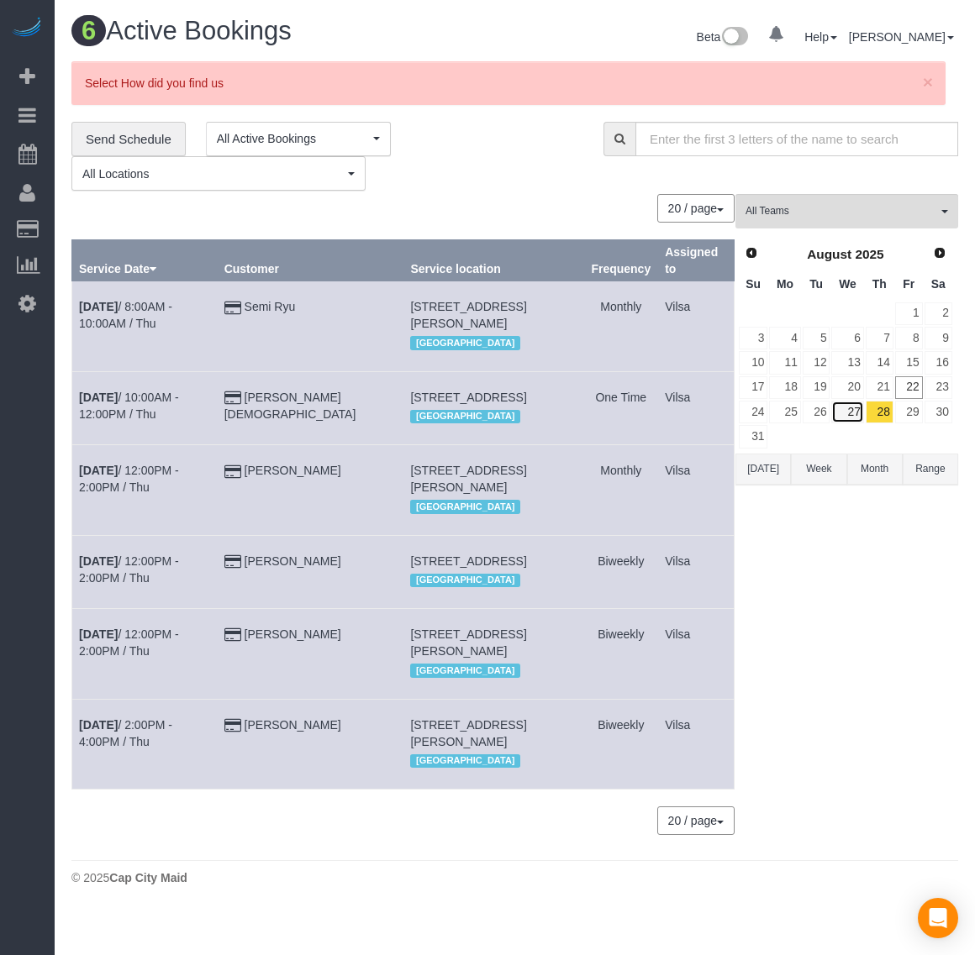
click at [855, 414] on link "27" at bounding box center [847, 412] width 32 height 23
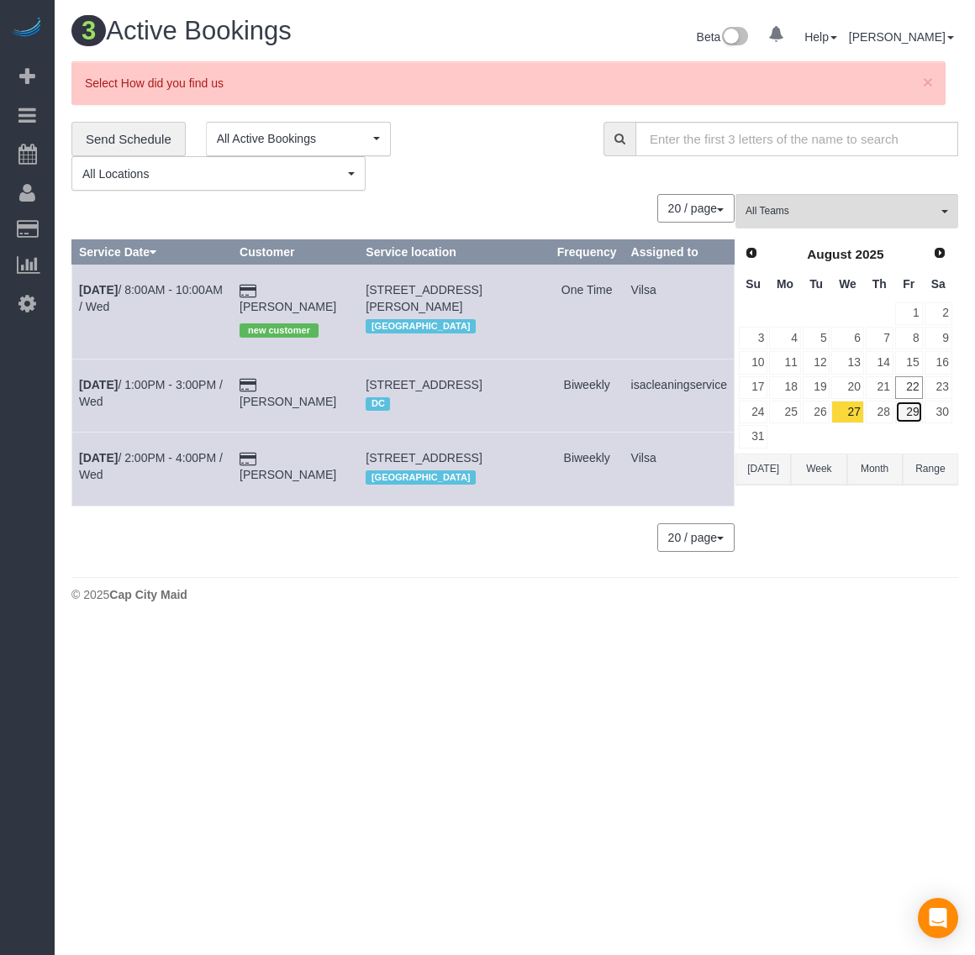
click at [913, 408] on link "29" at bounding box center [909, 412] width 28 height 23
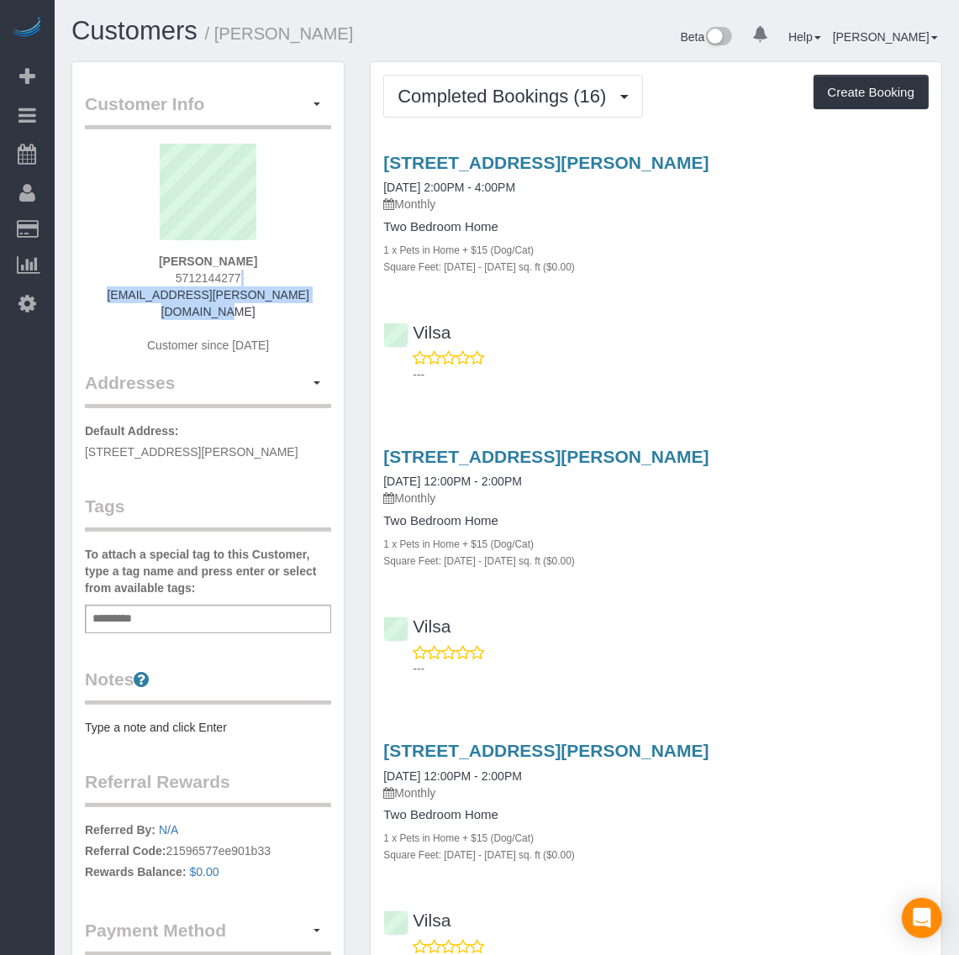
drag, startPoint x: 315, startPoint y: 281, endPoint x: 296, endPoint y: 299, distance: 26.2
click at [296, 299] on div "Rebecca Nightingale 5712144277 nightingale.rebecca@gmail.com Customer since 2024" at bounding box center [208, 257] width 246 height 227
click at [307, 301] on div "Rebecca Nightingale 5712144277 nightingale.rebecca@gmail.com Customer since 2024" at bounding box center [208, 257] width 246 height 227
drag, startPoint x: 305, startPoint y: 297, endPoint x: 114, endPoint y: 294, distance: 190.8
click at [114, 294] on div "Rebecca Nightingale 5712144277 nightingale.rebecca@gmail.com Customer since 2024" at bounding box center [208, 257] width 246 height 227
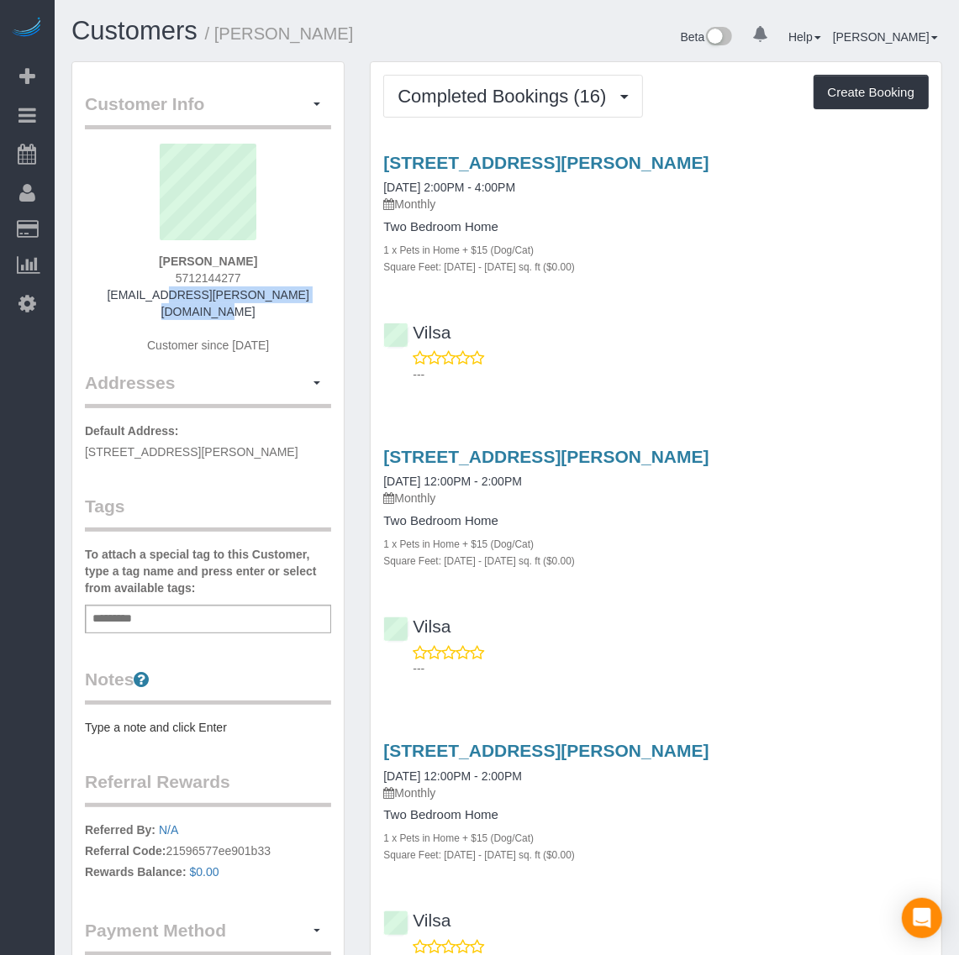
copy link "[EMAIL_ADDRESS][PERSON_NAME][DOMAIN_NAME]"
